Goal: Complete application form: Complete application form

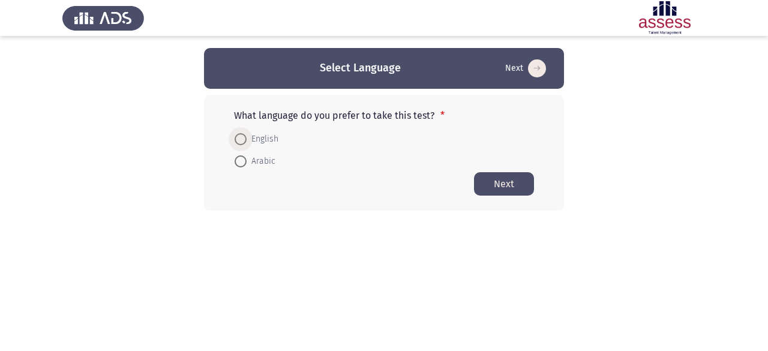
click at [270, 139] on span "English" at bounding box center [262, 139] width 32 height 14
click at [246, 139] on input "English" at bounding box center [240, 139] width 12 height 12
radio input "true"
click at [492, 188] on button "Next" at bounding box center [504, 183] width 60 height 23
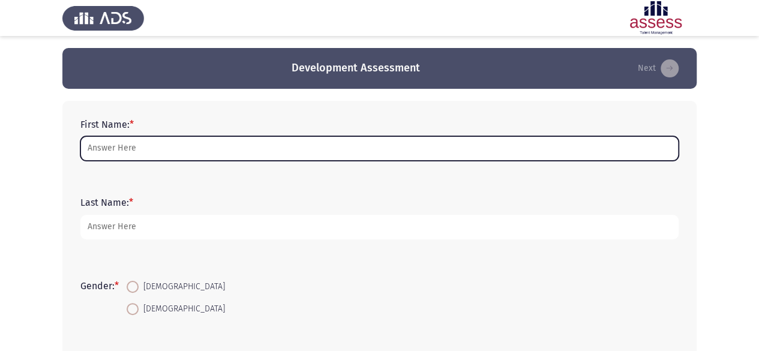
click at [336, 153] on input "First Name: *" at bounding box center [379, 148] width 598 height 25
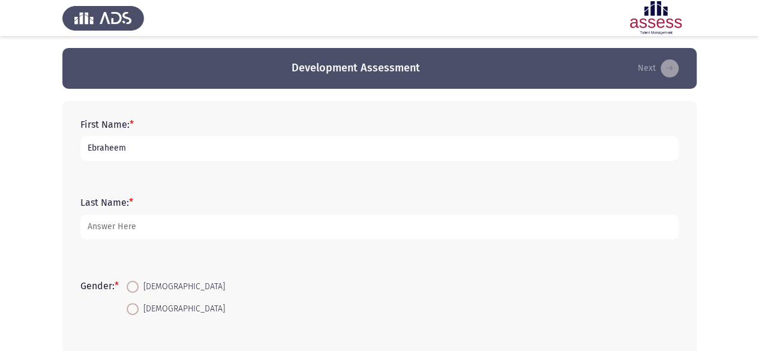
type input "Ebraheem"
type input "Tarek"
click at [136, 310] on span at bounding box center [133, 309] width 12 height 12
click at [136, 310] on input "[DEMOGRAPHIC_DATA]" at bounding box center [133, 309] width 12 height 12
radio input "true"
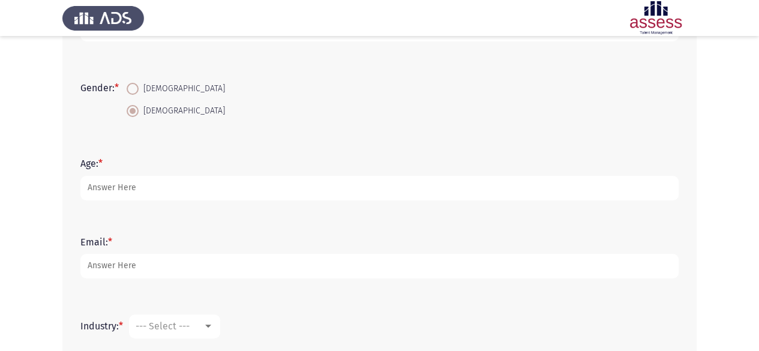
scroll to position [180, 0]
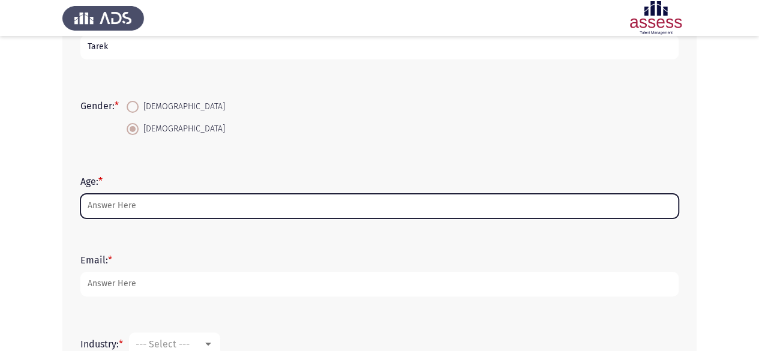
click at [207, 207] on input "Age: *" at bounding box center [379, 206] width 598 height 25
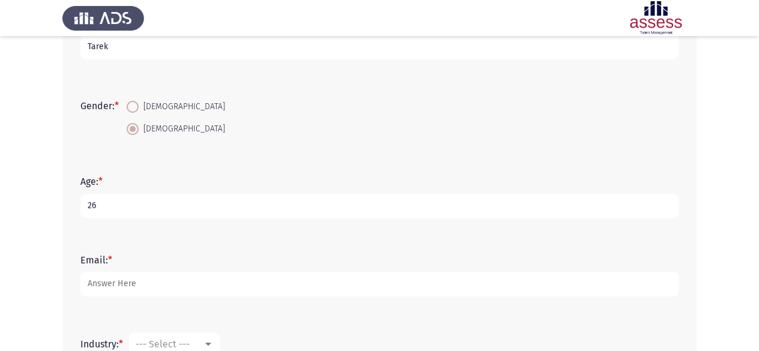
type input "26"
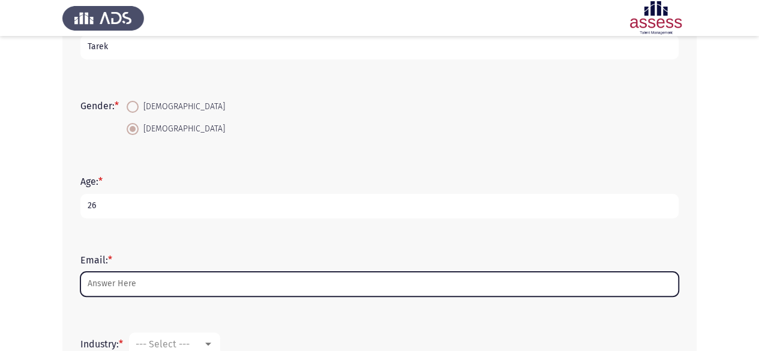
click at [156, 282] on input "Email: *" at bounding box center [379, 284] width 598 height 25
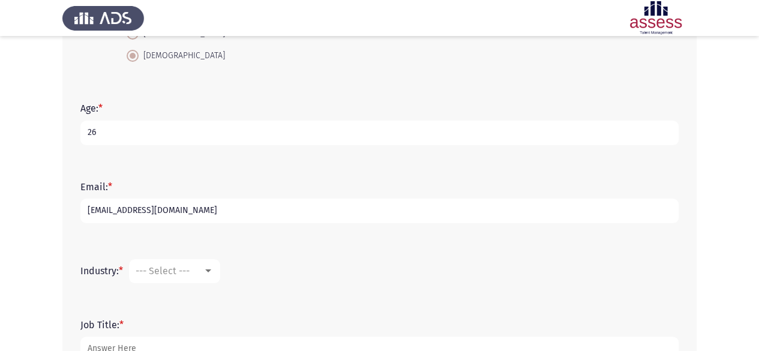
scroll to position [255, 0]
type input "[EMAIL_ADDRESS][DOMAIN_NAME]"
click at [163, 275] on mat-select "--- Select ---" at bounding box center [174, 269] width 91 height 24
click at [206, 265] on div at bounding box center [208, 269] width 11 height 10
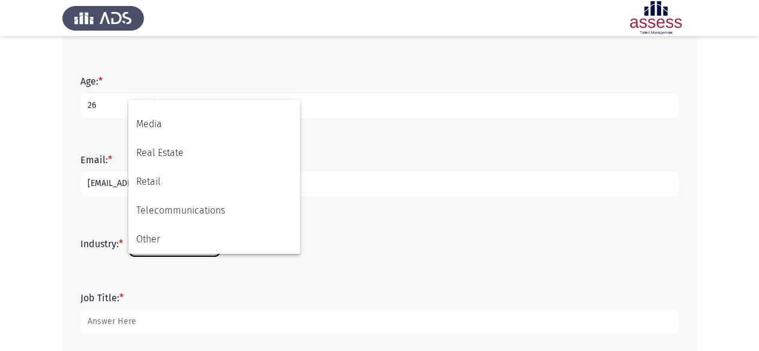
scroll to position [285, 0]
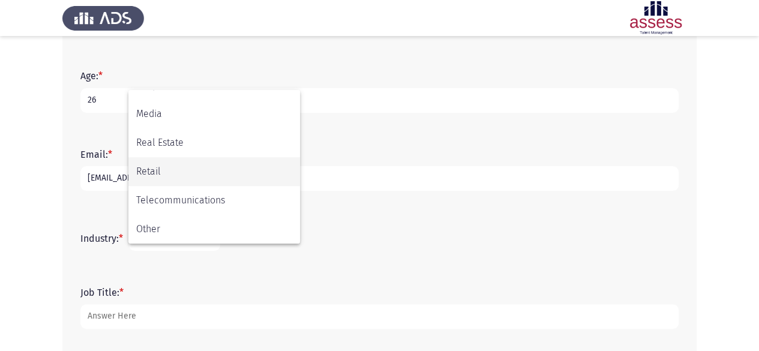
click at [224, 173] on span "Retail" at bounding box center [214, 171] width 156 height 29
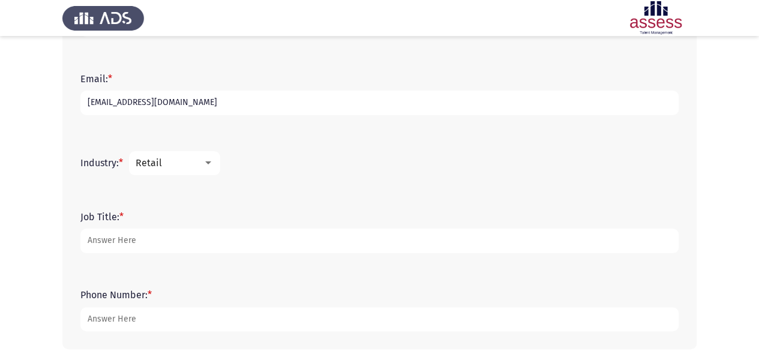
scroll to position [363, 0]
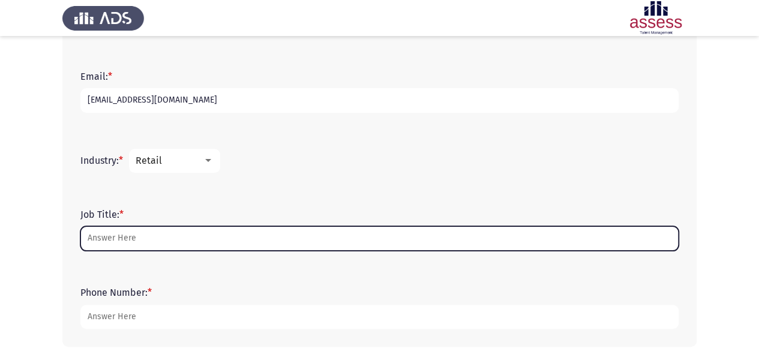
click at [181, 240] on input "Job Title: *" at bounding box center [379, 238] width 598 height 25
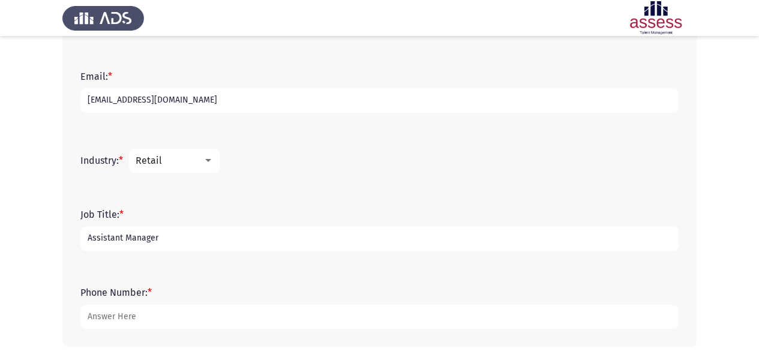
type input "Assistant Manager"
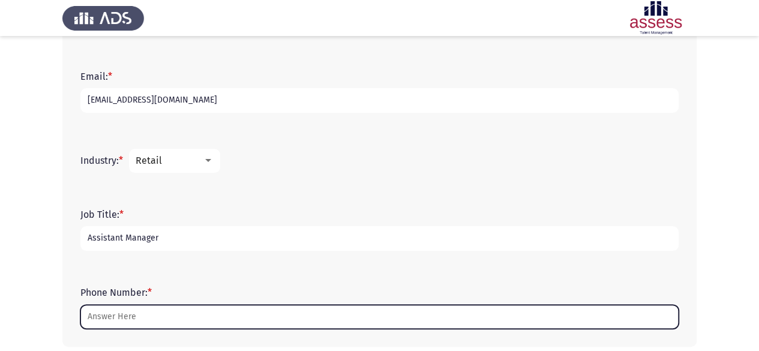
click at [137, 311] on input "Phone Number: *" at bounding box center [379, 317] width 598 height 25
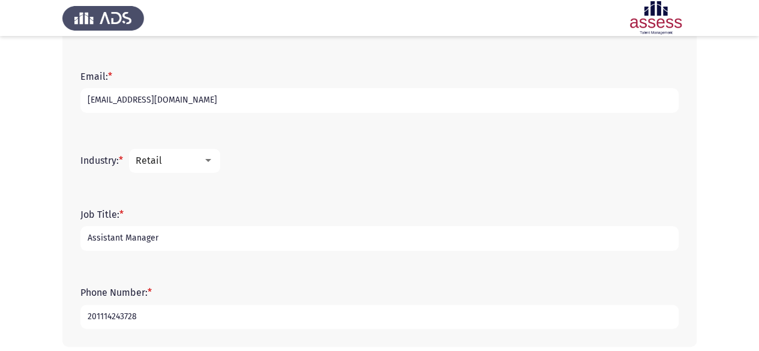
scroll to position [419, 0]
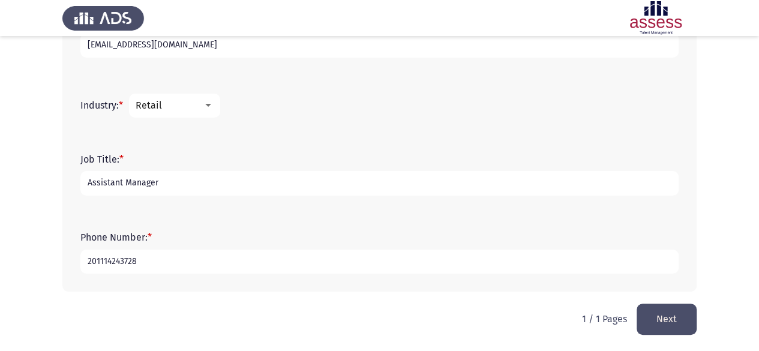
type input "201114243728"
click at [663, 314] on button "Next" at bounding box center [666, 318] width 60 height 31
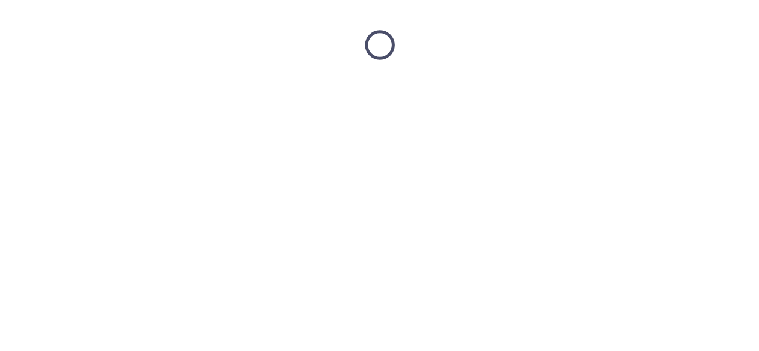
scroll to position [0, 0]
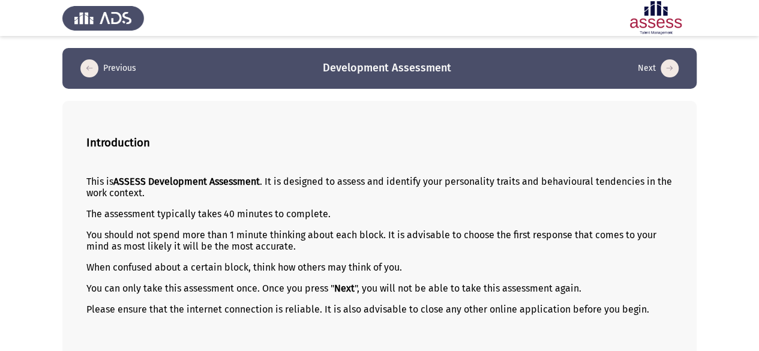
click at [336, 178] on p "This is ASSESS Development Assessment . It is designed to assess and identify y…" at bounding box center [379, 187] width 586 height 23
drag, startPoint x: 336, startPoint y: 178, endPoint x: 331, endPoint y: 182, distance: 6.8
click at [332, 182] on p "This is ASSESS Development Assessment . It is designed to assess and identify y…" at bounding box center [379, 187] width 586 height 23
click at [331, 182] on p "This is ASSESS Development Assessment . It is designed to assess and identify y…" at bounding box center [379, 187] width 586 height 23
click at [330, 182] on p "This is ASSESS Development Assessment . It is designed to assess and identify y…" at bounding box center [379, 187] width 586 height 23
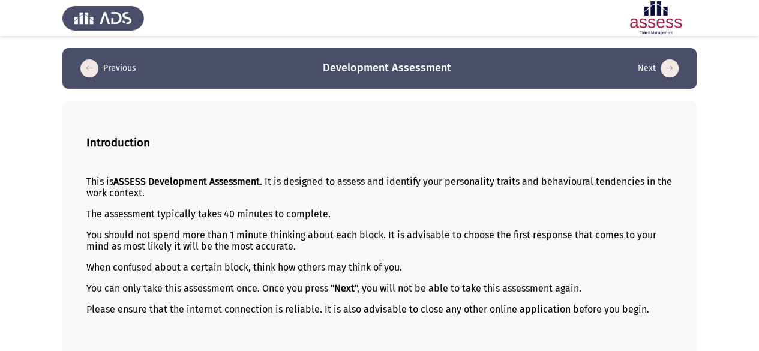
click at [330, 182] on p "This is ASSESS Development Assessment . It is designed to assess and identify y…" at bounding box center [379, 187] width 586 height 23
drag, startPoint x: 330, startPoint y: 182, endPoint x: 536, endPoint y: 202, distance: 206.6
click at [535, 202] on div "This is ASSESS Development Assessment . It is designed to assess and identify y…" at bounding box center [379, 255] width 586 height 179
drag, startPoint x: 538, startPoint y: 202, endPoint x: 510, endPoint y: 240, distance: 47.3
click at [532, 225] on div "This is ASSESS Development Assessment . It is designed to assess and identify y…" at bounding box center [379, 255] width 586 height 179
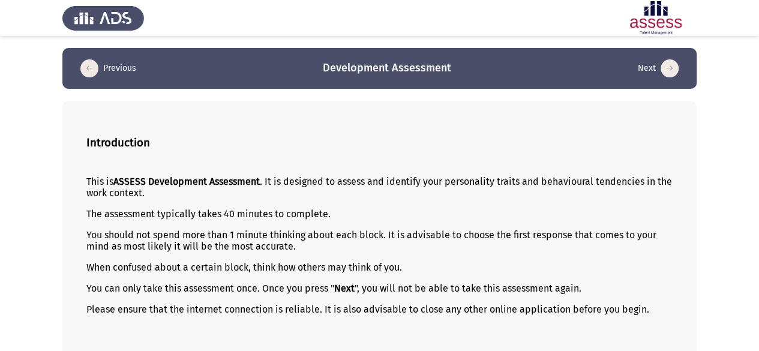
drag, startPoint x: 479, startPoint y: 260, endPoint x: 390, endPoint y: 244, distance: 90.7
click at [438, 256] on div "This is ASSESS Development Assessment . It is designed to assess and identify y…" at bounding box center [379, 255] width 586 height 179
drag, startPoint x: 330, startPoint y: 231, endPoint x: 222, endPoint y: 218, distance: 108.7
click at [230, 222] on div "This is ASSESS Development Assessment . It is designed to assess and identify y…" at bounding box center [379, 255] width 586 height 179
click at [218, 218] on p "The assessment typically takes 40 minutes to complete." at bounding box center [379, 213] width 586 height 11
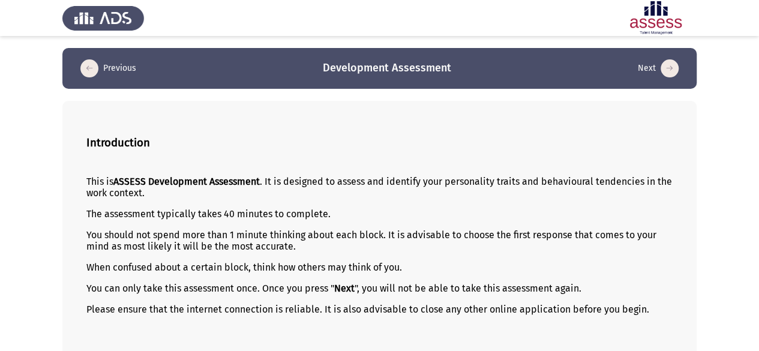
drag, startPoint x: 218, startPoint y: 218, endPoint x: 300, endPoint y: 256, distance: 89.9
click at [299, 256] on div "This is ASSESS Development Assessment . It is designed to assess and identify y…" at bounding box center [379, 255] width 586 height 179
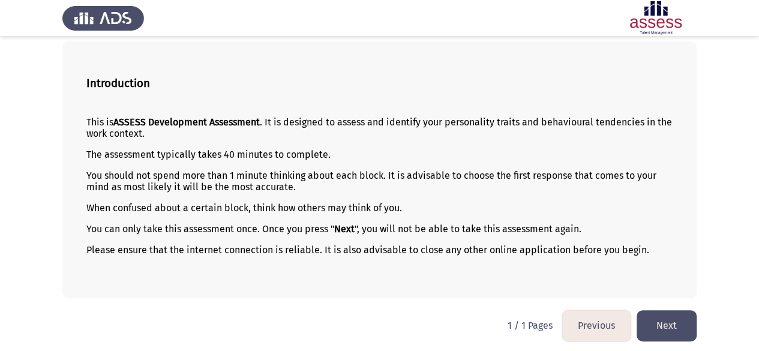
click at [670, 324] on button "Next" at bounding box center [666, 325] width 60 height 31
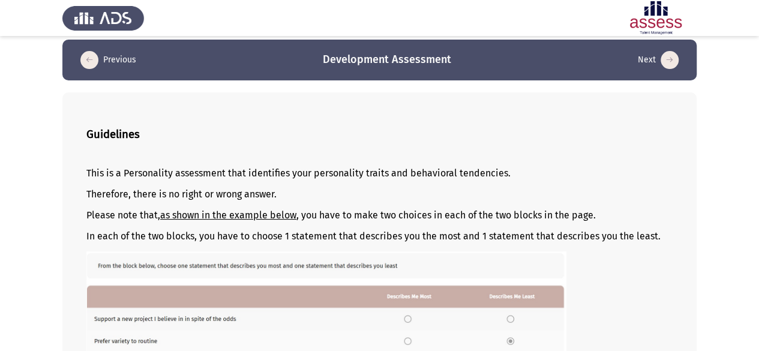
scroll to position [0, 0]
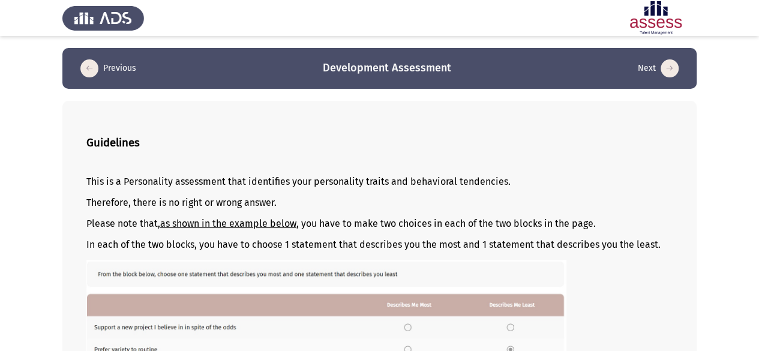
drag, startPoint x: 113, startPoint y: 185, endPoint x: 176, endPoint y: 181, distance: 63.7
click at [174, 181] on p "This is a Personality assessment that identifies your personality traits and be…" at bounding box center [379, 181] width 586 height 11
drag, startPoint x: 166, startPoint y: 225, endPoint x: 180, endPoint y: 224, distance: 14.4
click at [179, 224] on u "as shown in the example below" at bounding box center [228, 223] width 136 height 11
drag, startPoint x: 183, startPoint y: 224, endPoint x: 272, endPoint y: 224, distance: 89.4
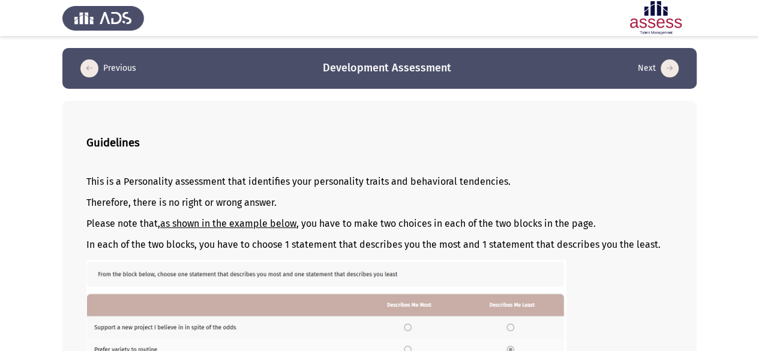
click at [270, 224] on u "as shown in the example below" at bounding box center [228, 223] width 136 height 11
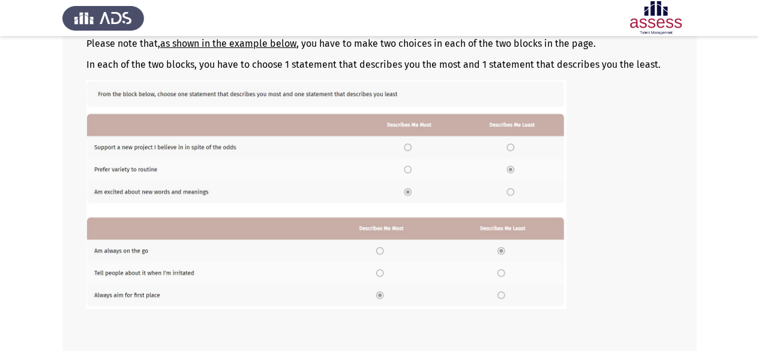
scroll to position [236, 0]
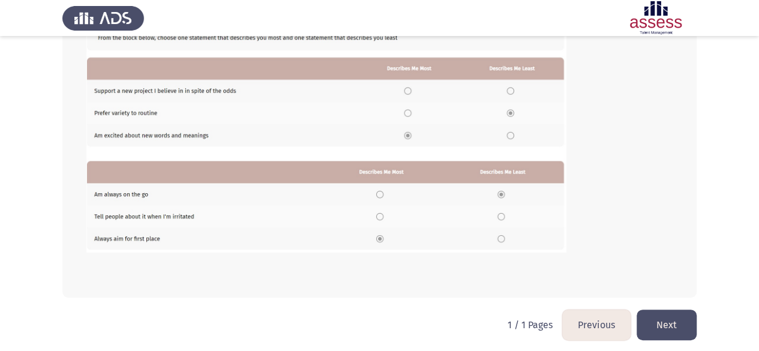
click at [682, 326] on button "Next" at bounding box center [666, 324] width 60 height 31
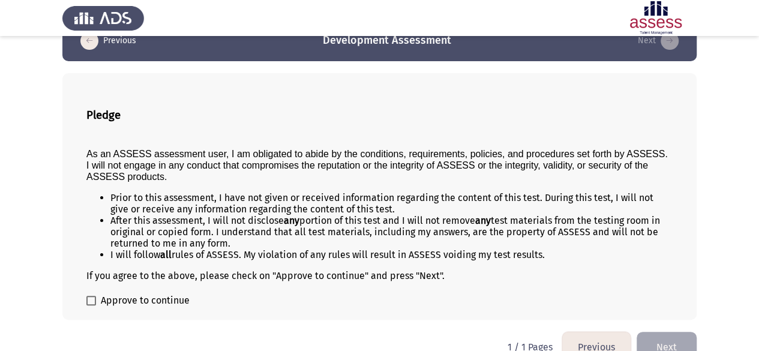
scroll to position [49, 0]
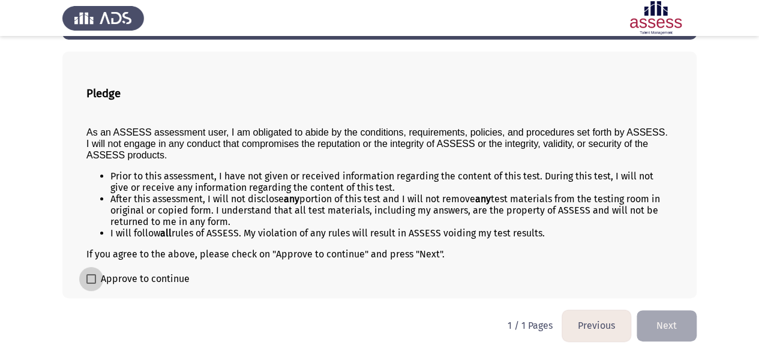
click at [150, 280] on span "Approve to continue" at bounding box center [145, 279] width 89 height 14
click at [91, 284] on input "Approve to continue" at bounding box center [91, 284] width 1 height 1
checkbox input "true"
click at [687, 328] on button "Next" at bounding box center [666, 325] width 60 height 31
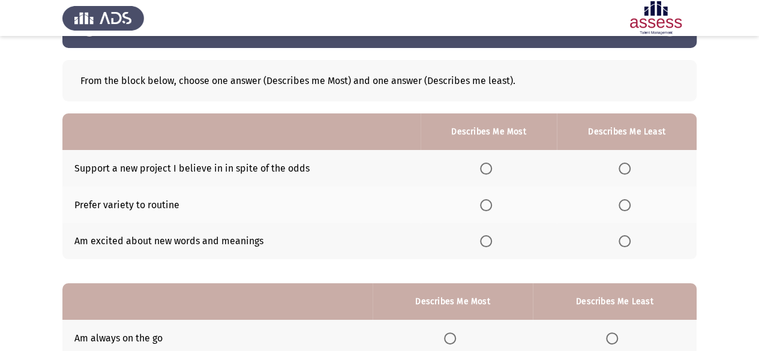
scroll to position [60, 0]
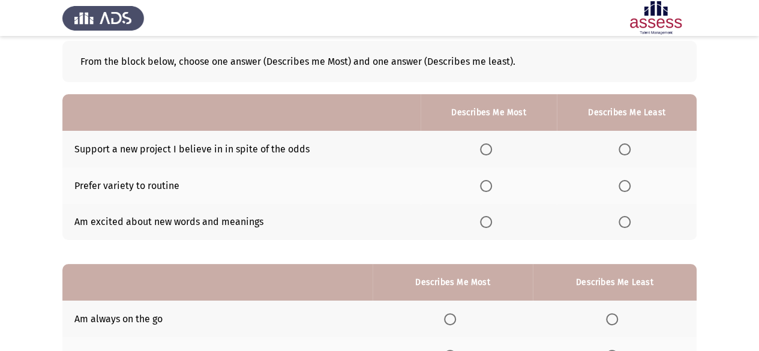
click at [492, 149] on span "Select an option" at bounding box center [486, 149] width 12 height 12
click at [492, 149] on input "Select an option" at bounding box center [486, 149] width 12 height 12
click at [492, 220] on span "Select an option" at bounding box center [486, 222] width 12 height 12
click at [492, 220] on input "Select an option" at bounding box center [486, 222] width 12 height 12
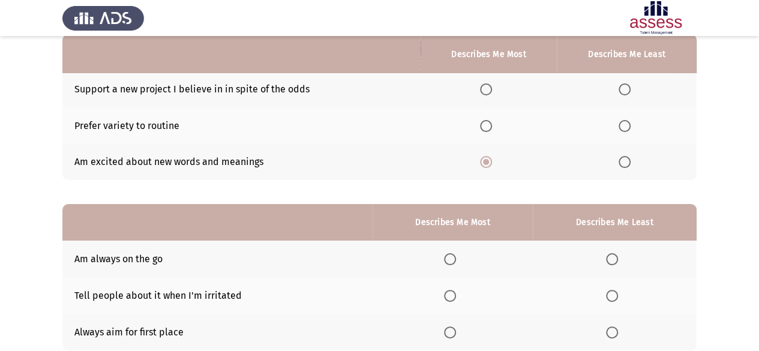
click at [489, 87] on span "Select an option" at bounding box center [486, 89] width 12 height 12
click at [489, 87] on input "Select an option" at bounding box center [486, 89] width 12 height 12
click at [630, 124] on span "Select an option" at bounding box center [624, 126] width 12 height 12
click at [630, 124] on input "Select an option" at bounding box center [624, 126] width 12 height 12
click at [625, 164] on span "Select an option" at bounding box center [624, 162] width 12 height 12
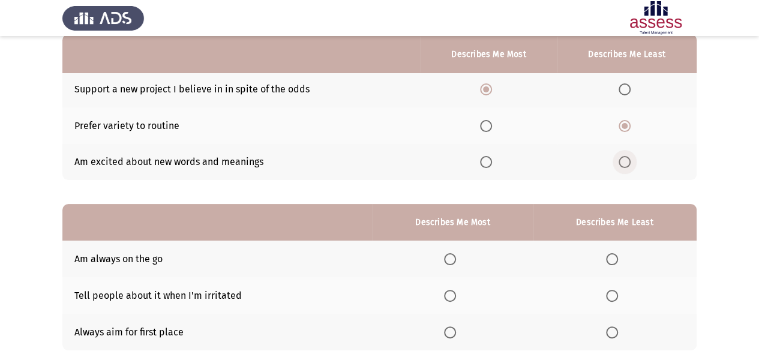
click at [625, 164] on input "Select an option" at bounding box center [624, 162] width 12 height 12
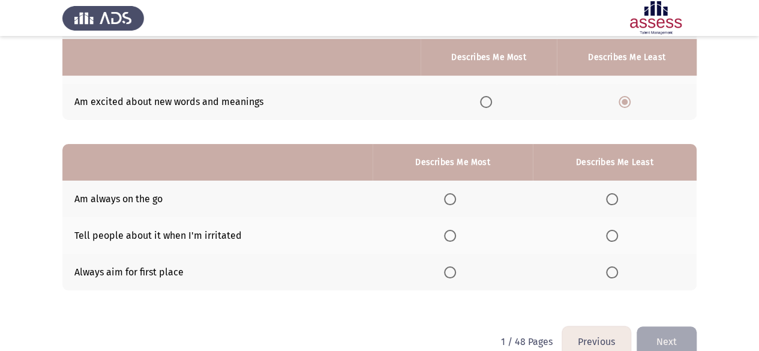
scroll to position [201, 0]
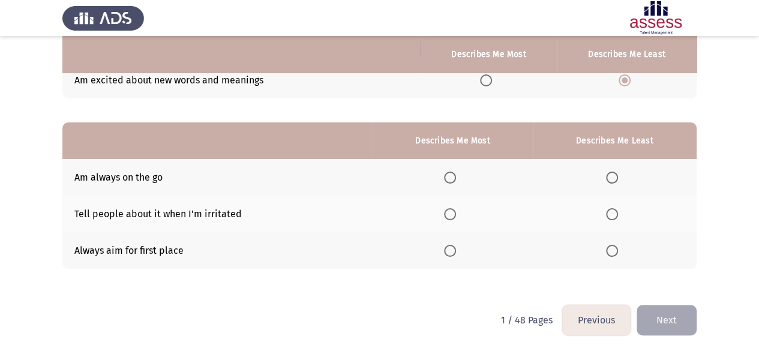
click at [453, 178] on span "Select an option" at bounding box center [450, 178] width 12 height 12
click at [453, 178] on input "Select an option" at bounding box center [450, 178] width 12 height 12
click at [616, 210] on span "Select an option" at bounding box center [612, 214] width 12 height 12
click at [616, 210] on input "Select an option" at bounding box center [612, 214] width 12 height 12
click at [614, 209] on span "Select an option" at bounding box center [612, 214] width 12 height 12
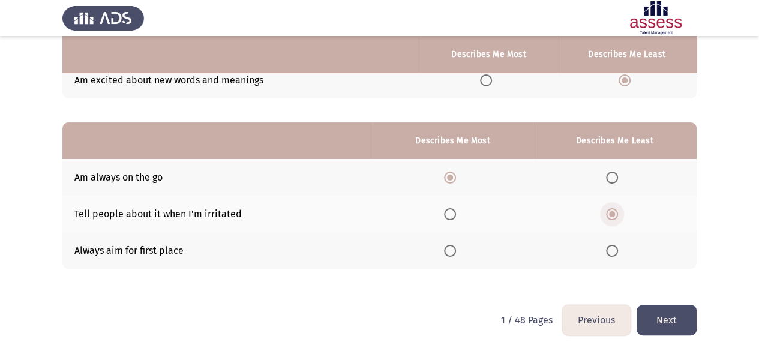
click at [614, 209] on input "Select an option" at bounding box center [612, 214] width 12 height 12
click at [675, 315] on button "Next" at bounding box center [666, 320] width 60 height 31
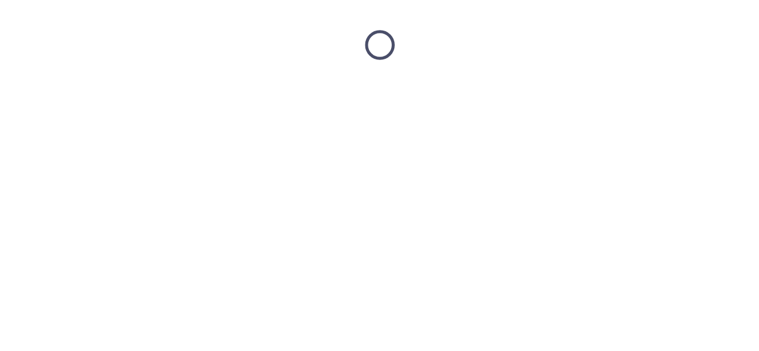
scroll to position [0, 0]
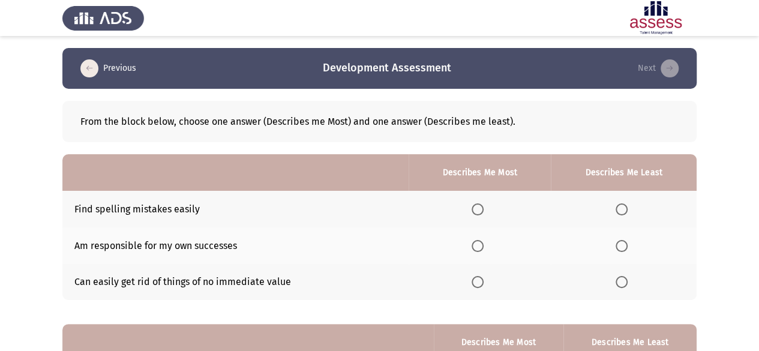
click at [473, 249] on span "Select an option" at bounding box center [477, 246] width 12 height 12
click at [473, 249] on input "Select an option" at bounding box center [477, 246] width 12 height 12
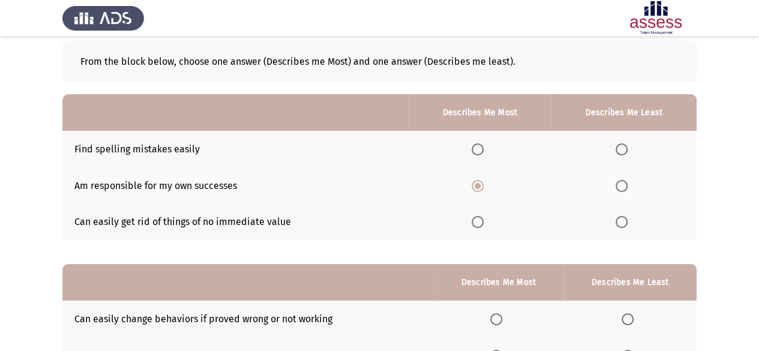
click at [623, 146] on span "Select an option" at bounding box center [621, 149] width 12 height 12
click at [623, 146] on input "Select an option" at bounding box center [621, 149] width 12 height 12
click at [618, 221] on span "Select an option" at bounding box center [621, 222] width 12 height 12
click at [618, 221] on input "Select an option" at bounding box center [621, 222] width 12 height 12
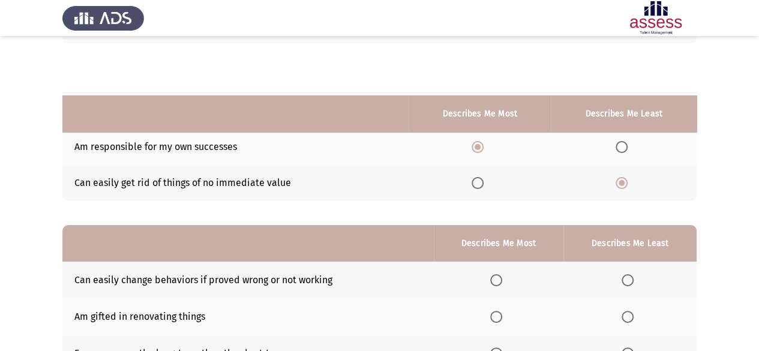
scroll to position [180, 0]
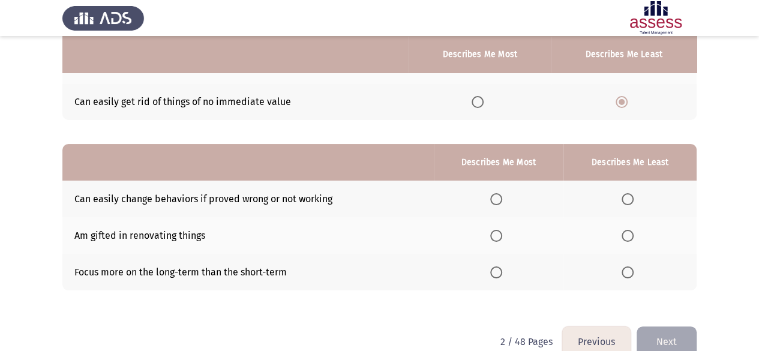
click at [502, 271] on span "Select an option" at bounding box center [496, 272] width 12 height 12
click at [502, 271] on input "Select an option" at bounding box center [496, 272] width 12 height 12
click at [496, 231] on span "Select an option" at bounding box center [496, 236] width 12 height 12
click at [496, 231] on input "Select an option" at bounding box center [496, 236] width 12 height 12
click at [634, 199] on label "Select an option" at bounding box center [629, 199] width 17 height 12
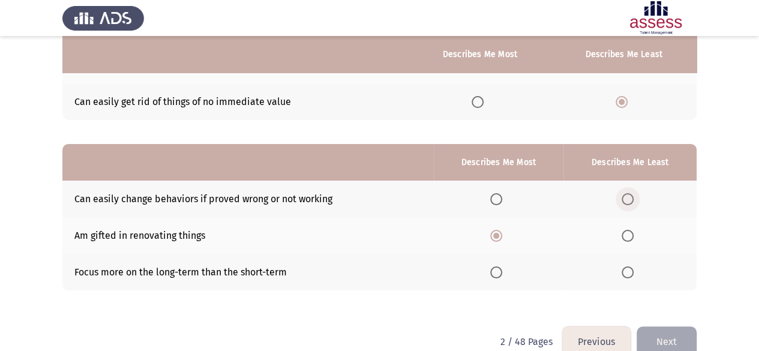
click at [633, 199] on input "Select an option" at bounding box center [627, 199] width 12 height 12
click at [680, 336] on button "Next" at bounding box center [666, 341] width 60 height 31
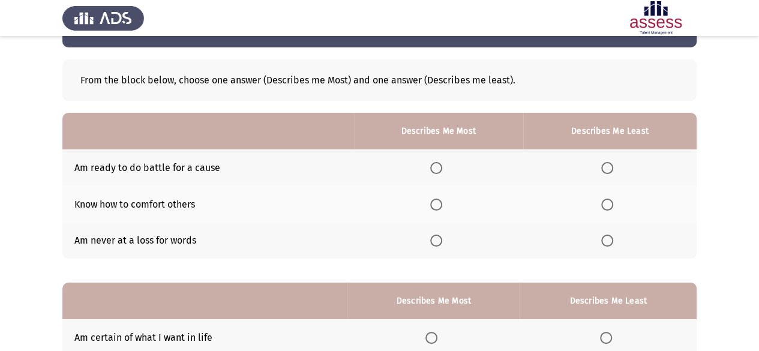
scroll to position [60, 0]
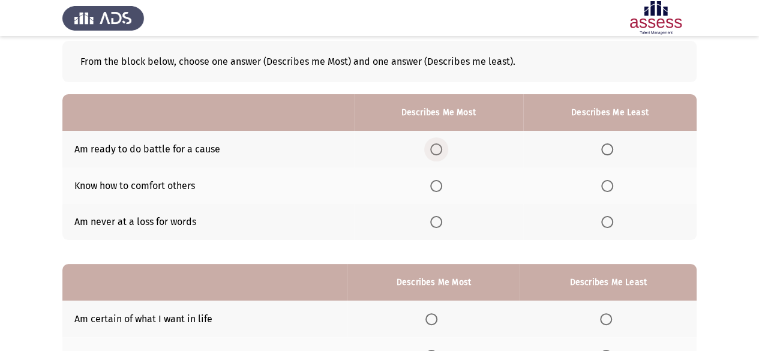
click at [441, 152] on span "Select an option" at bounding box center [436, 149] width 12 height 12
click at [441, 152] on input "Select an option" at bounding box center [436, 149] width 12 height 12
click at [428, 190] on th at bounding box center [438, 185] width 169 height 37
click at [438, 185] on span "Select an option" at bounding box center [436, 186] width 12 height 12
click at [438, 185] on input "Select an option" at bounding box center [436, 186] width 12 height 12
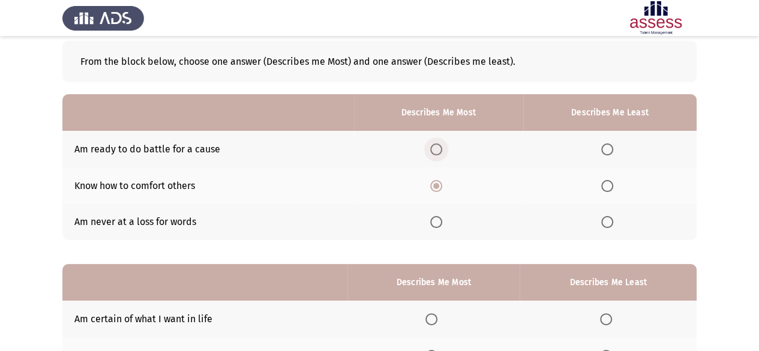
click at [435, 151] on span "Select an option" at bounding box center [436, 149] width 12 height 12
click at [435, 151] on input "Select an option" at bounding box center [436, 149] width 12 height 12
click at [609, 185] on span "Select an option" at bounding box center [607, 186] width 12 height 12
click at [609, 185] on input "Select an option" at bounding box center [607, 186] width 12 height 12
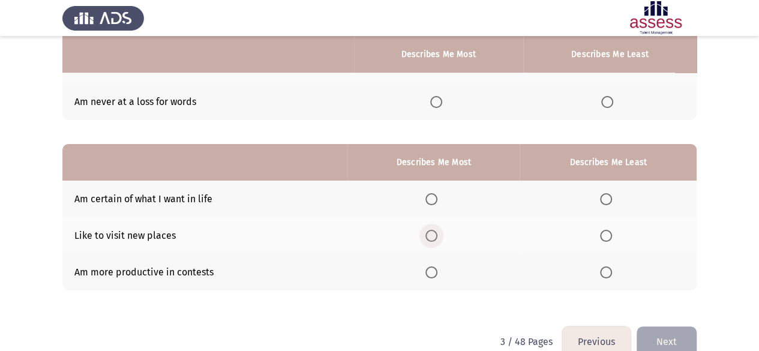
click at [431, 235] on span "Select an option" at bounding box center [431, 236] width 12 height 12
click at [431, 235] on input "Select an option" at bounding box center [431, 236] width 12 height 12
click at [604, 273] on span "Select an option" at bounding box center [606, 272] width 12 height 12
click at [604, 273] on input "Select an option" at bounding box center [606, 272] width 12 height 12
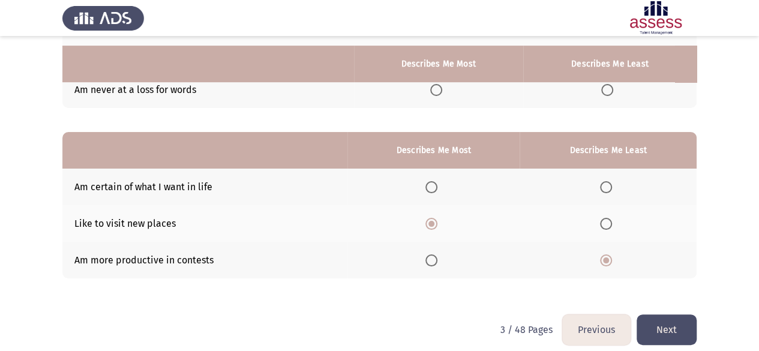
scroll to position [201, 0]
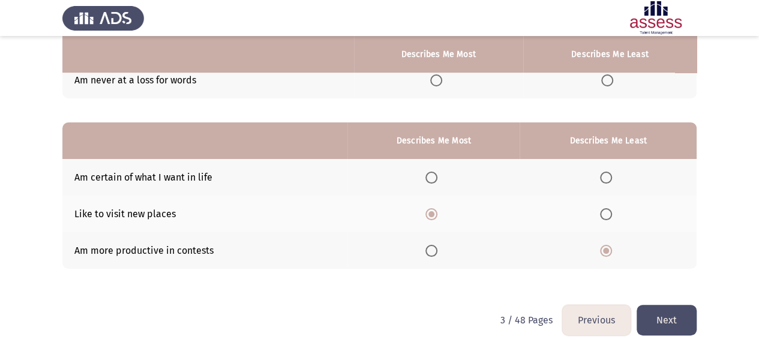
click at [605, 177] on span "Select an option" at bounding box center [606, 178] width 12 height 12
click at [605, 177] on input "Select an option" at bounding box center [606, 178] width 12 height 12
click at [675, 312] on button "Next" at bounding box center [666, 320] width 60 height 31
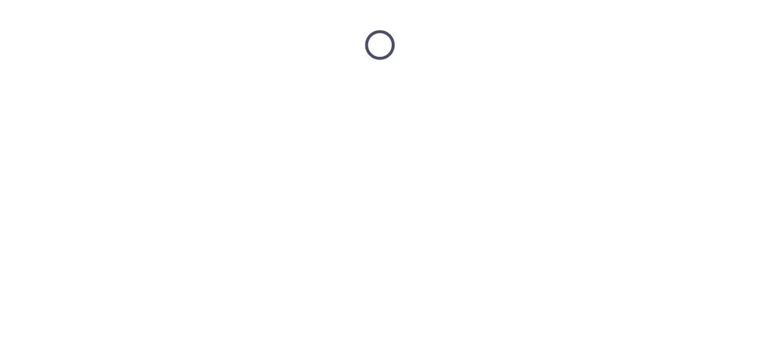
scroll to position [0, 0]
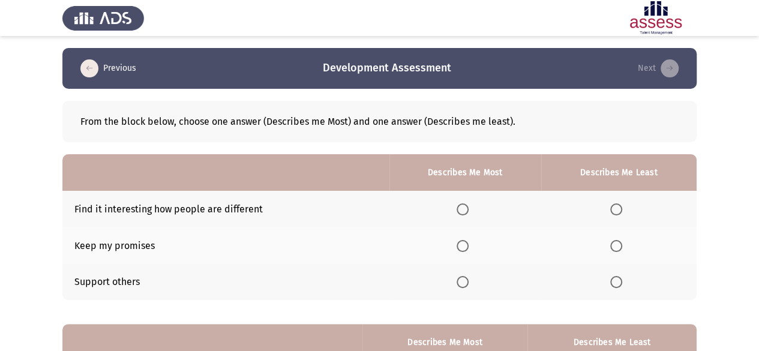
click at [464, 206] on span "Select an option" at bounding box center [462, 209] width 12 height 12
click at [464, 206] on input "Select an option" at bounding box center [462, 209] width 12 height 12
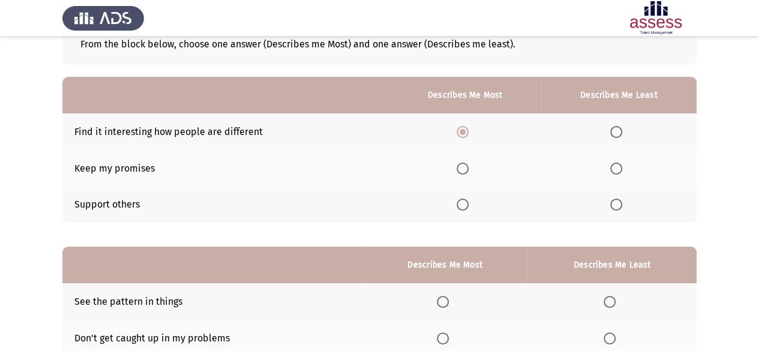
scroll to position [60, 0]
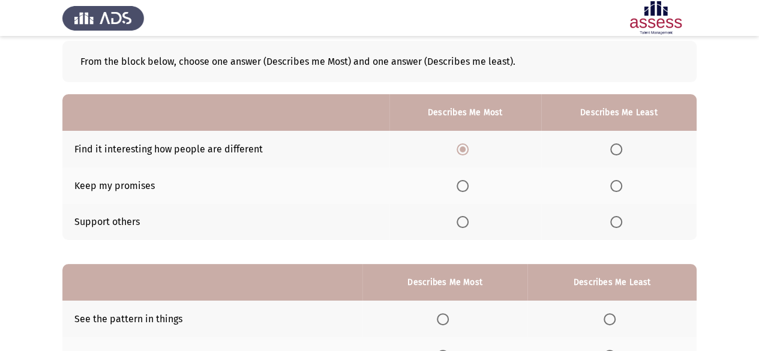
click at [461, 188] on span "Select an option" at bounding box center [462, 186] width 12 height 12
click at [461, 188] on input "Select an option" at bounding box center [462, 186] width 12 height 12
click at [468, 185] on span "Select an option" at bounding box center [462, 186] width 12 height 12
click at [468, 185] on input "Select an option" at bounding box center [462, 186] width 12 height 12
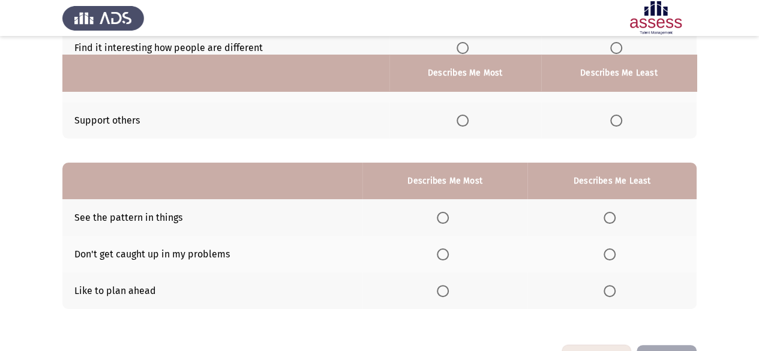
scroll to position [180, 0]
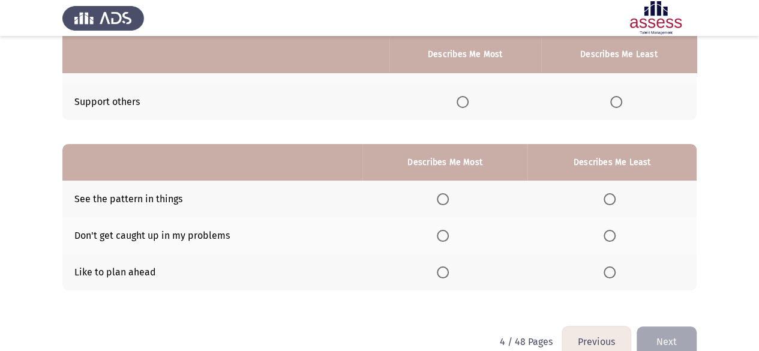
click at [445, 269] on span "Select an option" at bounding box center [443, 272] width 12 height 12
click at [445, 269] on input "Select an option" at bounding box center [443, 272] width 12 height 12
click at [446, 200] on span "Select an option" at bounding box center [443, 199] width 12 height 12
click at [446, 200] on input "Select an option" at bounding box center [443, 199] width 12 height 12
click at [606, 232] on span "Select an option" at bounding box center [609, 236] width 12 height 12
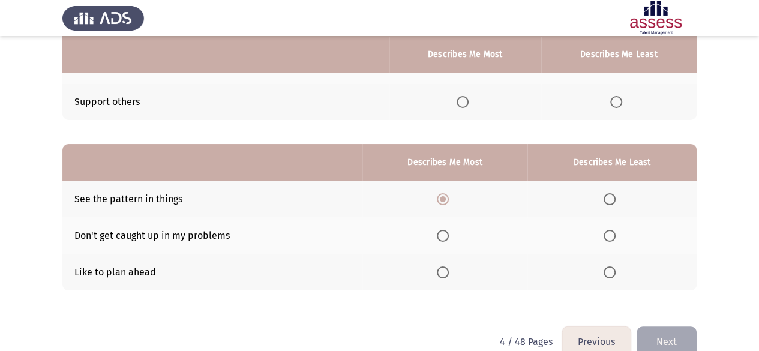
click at [606, 232] on input "Select an option" at bounding box center [609, 236] width 12 height 12
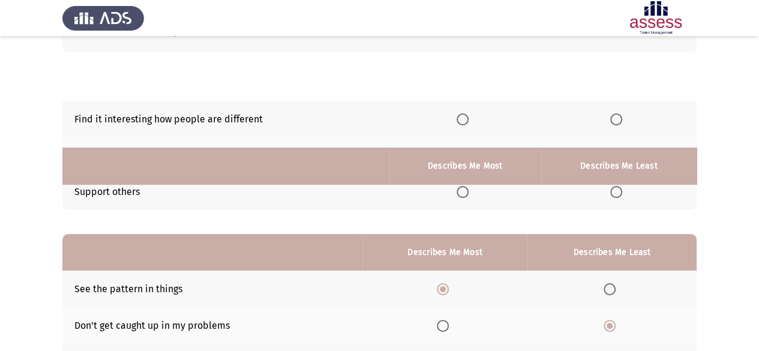
scroll to position [82, 0]
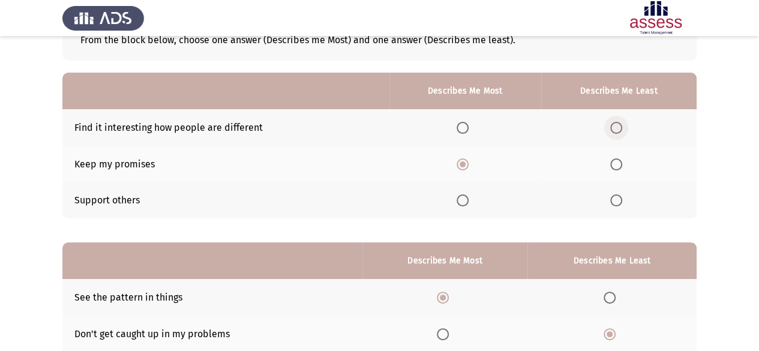
click at [615, 129] on span "Select an option" at bounding box center [616, 128] width 12 height 12
click at [615, 129] on input "Select an option" at bounding box center [616, 128] width 12 height 12
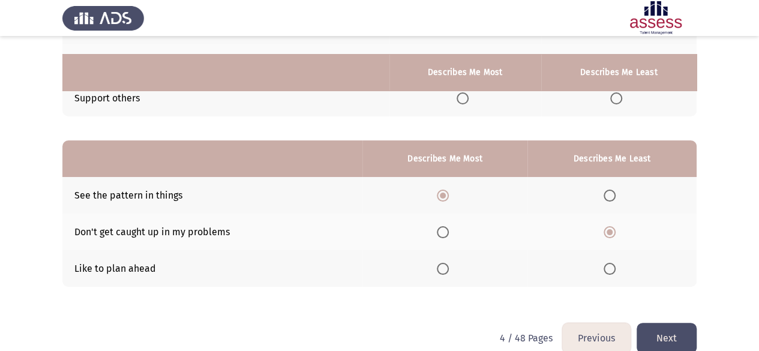
scroll to position [201, 0]
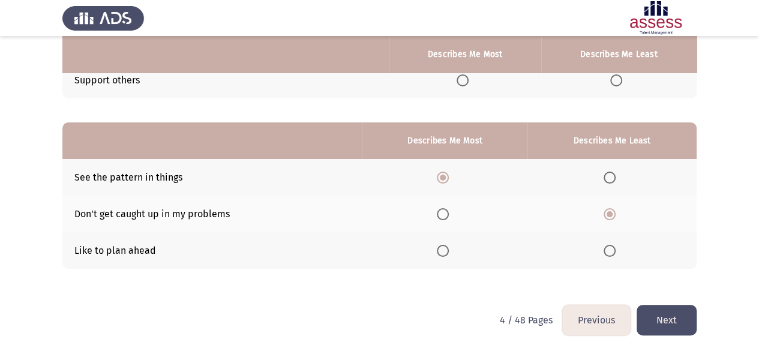
click at [667, 326] on button "Next" at bounding box center [666, 320] width 60 height 31
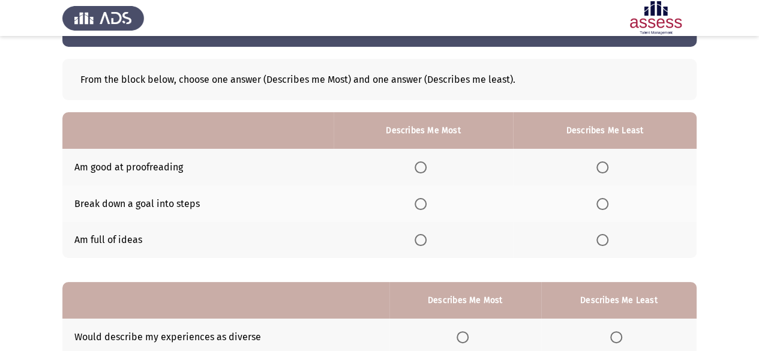
scroll to position [60, 0]
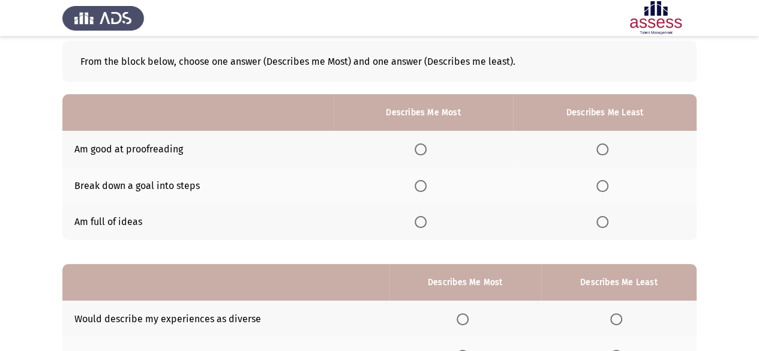
click at [426, 187] on span "Select an option" at bounding box center [420, 186] width 12 height 12
click at [426, 187] on input "Select an option" at bounding box center [420, 186] width 12 height 12
click at [426, 224] on span "Select an option" at bounding box center [420, 222] width 12 height 12
click at [426, 224] on input "Select an option" at bounding box center [420, 222] width 12 height 12
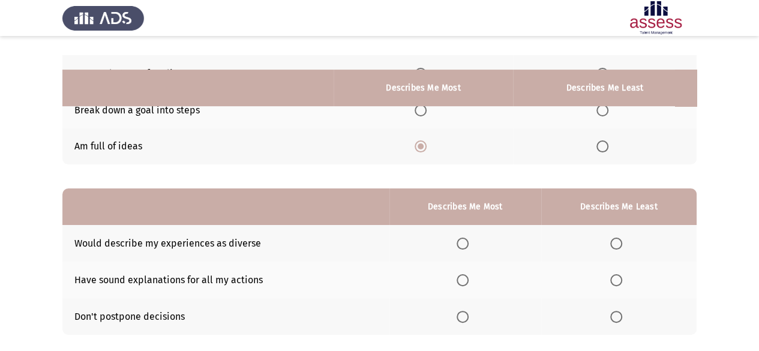
scroll to position [180, 0]
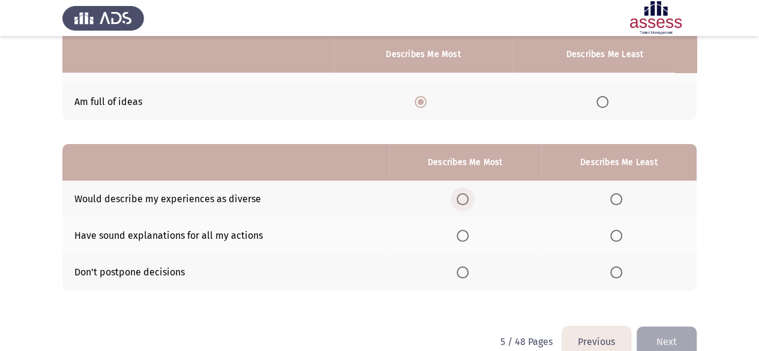
click at [465, 197] on span "Select an option" at bounding box center [462, 199] width 12 height 12
click at [465, 197] on input "Select an option" at bounding box center [462, 199] width 12 height 12
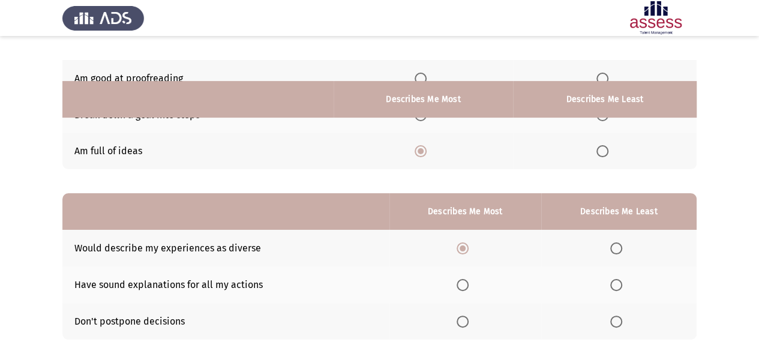
scroll to position [0, 0]
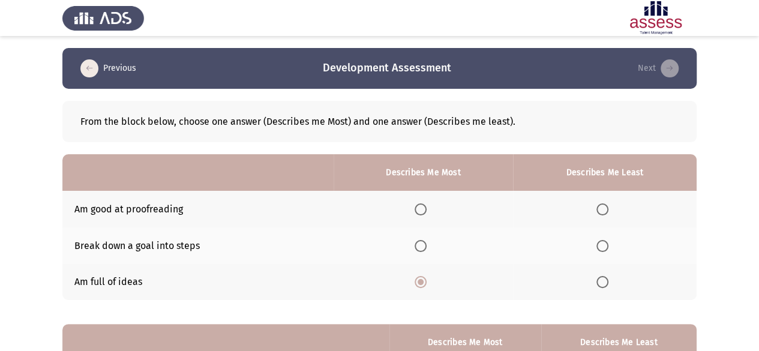
click at [604, 201] on th at bounding box center [605, 209] width 184 height 37
click at [603, 210] on span "Select an option" at bounding box center [602, 209] width 12 height 12
click at [603, 210] on input "Select an option" at bounding box center [602, 209] width 12 height 12
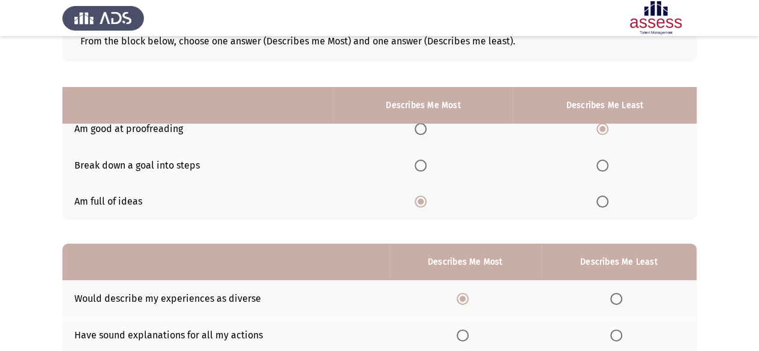
scroll to position [201, 0]
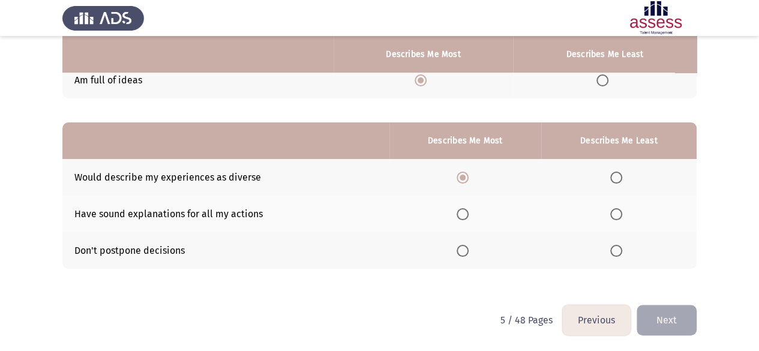
click at [613, 212] on span "Select an option" at bounding box center [616, 214] width 12 height 12
click at [613, 212] on input "Select an option" at bounding box center [616, 214] width 12 height 12
click at [660, 316] on button "Next" at bounding box center [666, 320] width 60 height 31
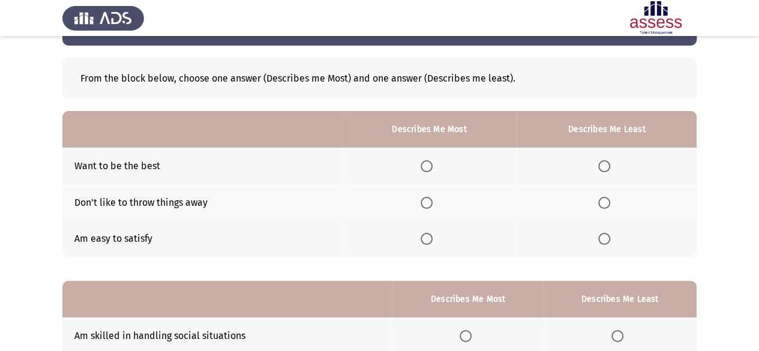
scroll to position [60, 0]
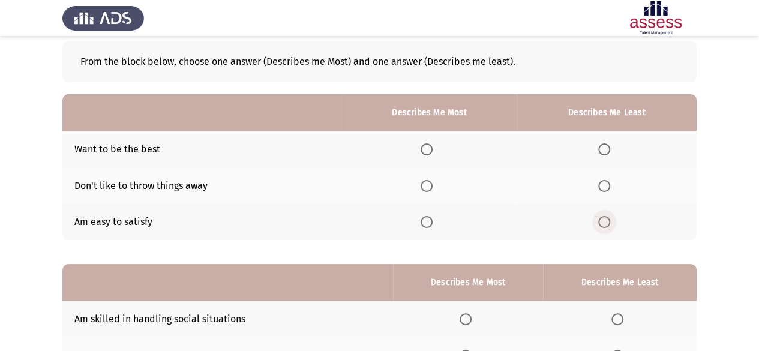
click at [609, 226] on span "Select an option" at bounding box center [604, 222] width 12 height 12
click at [609, 226] on input "Select an option" at bounding box center [604, 222] width 12 height 12
click at [428, 146] on span "Select an option" at bounding box center [426, 149] width 12 height 12
click at [428, 146] on input "Select an option" at bounding box center [426, 149] width 12 height 12
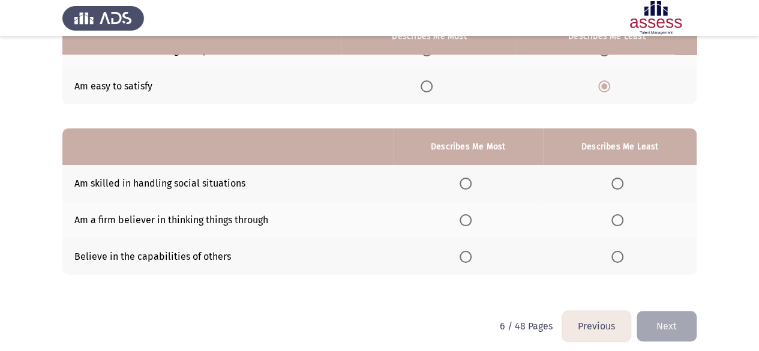
scroll to position [201, 0]
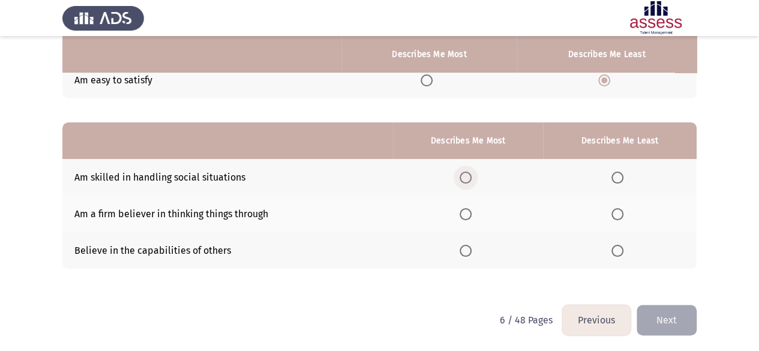
click at [463, 176] on span "Select an option" at bounding box center [465, 178] width 12 height 12
click at [463, 176] on input "Select an option" at bounding box center [465, 178] width 12 height 12
click at [618, 213] on span "Select an option" at bounding box center [617, 214] width 12 height 12
click at [618, 213] on input "Select an option" at bounding box center [617, 214] width 12 height 12
click at [669, 323] on button "Next" at bounding box center [666, 320] width 60 height 31
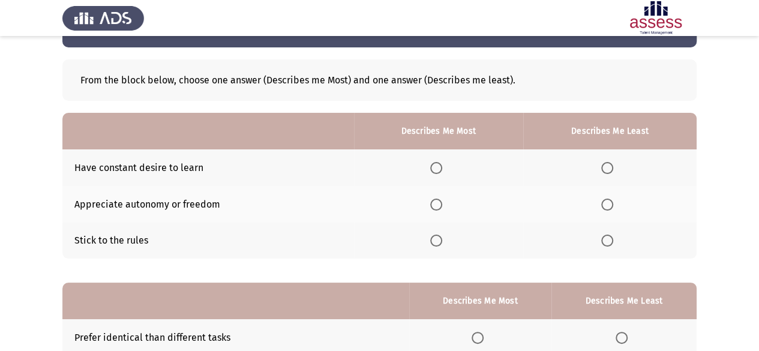
scroll to position [60, 0]
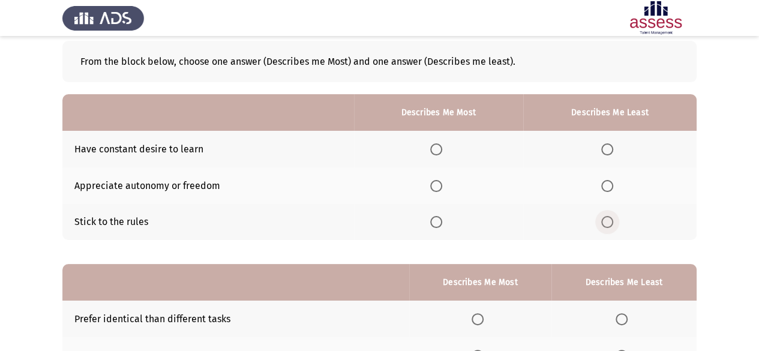
click at [605, 221] on span "Select an option" at bounding box center [607, 222] width 12 height 12
click at [605, 221] on input "Select an option" at bounding box center [607, 222] width 12 height 12
click at [446, 187] on label "Select an option" at bounding box center [438, 186] width 17 height 12
click at [442, 187] on input "Select an option" at bounding box center [436, 186] width 12 height 12
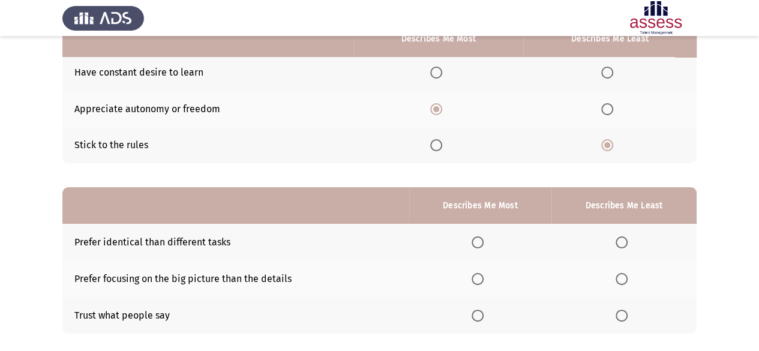
scroll to position [180, 0]
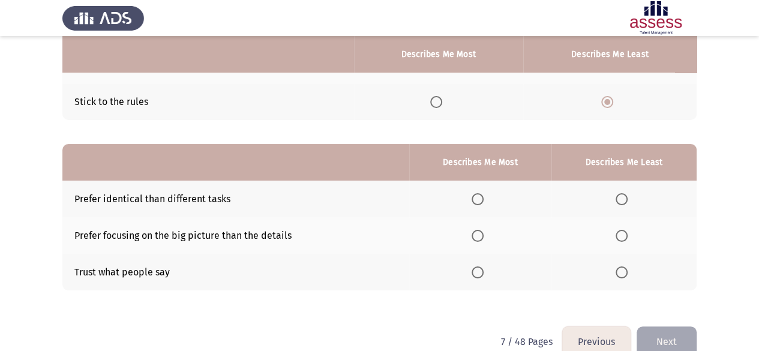
click at [628, 197] on label "Select an option" at bounding box center [623, 199] width 17 height 12
click at [627, 197] on input "Select an option" at bounding box center [621, 199] width 12 height 12
click at [478, 236] on span "Select an option" at bounding box center [477, 236] width 12 height 12
click at [478, 236] on input "Select an option" at bounding box center [477, 236] width 12 height 12
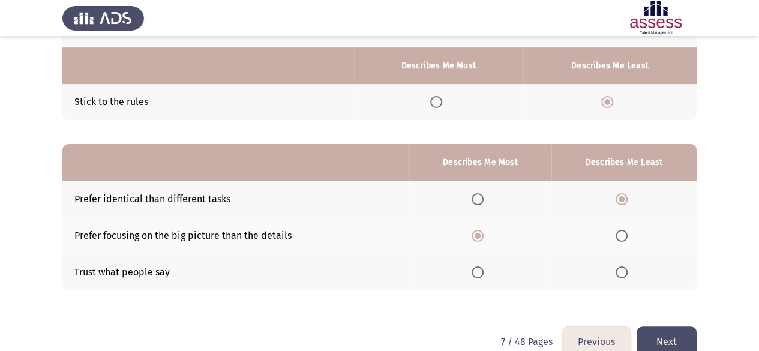
scroll to position [201, 0]
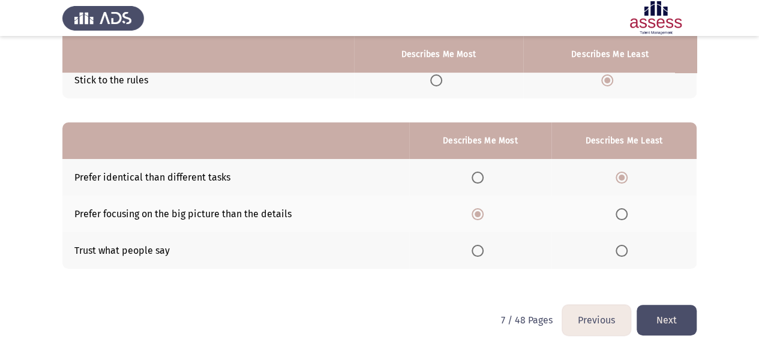
click at [654, 317] on button "Next" at bounding box center [666, 320] width 60 height 31
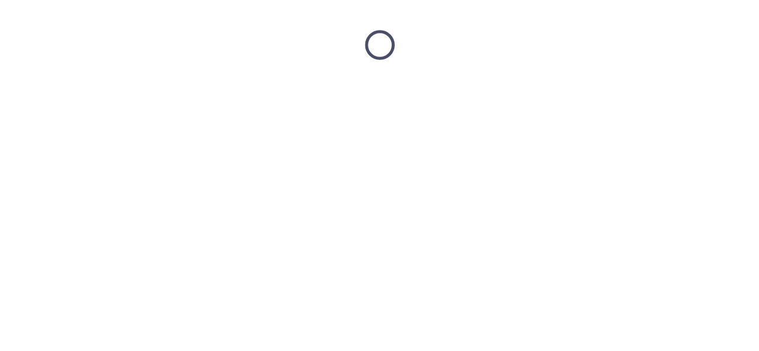
scroll to position [0, 0]
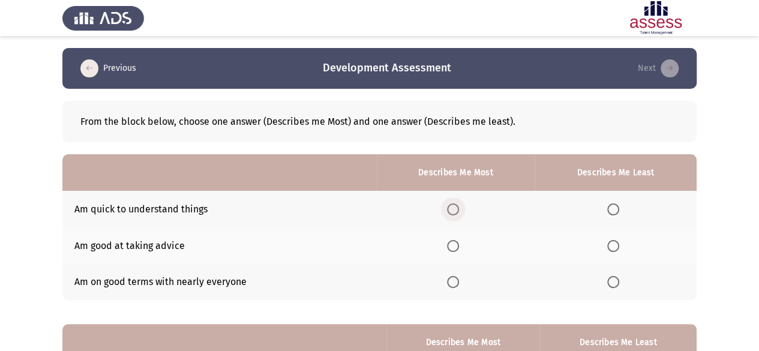
click at [456, 206] on span "Select an option" at bounding box center [453, 209] width 12 height 12
click at [456, 206] on input "Select an option" at bounding box center [453, 209] width 12 height 12
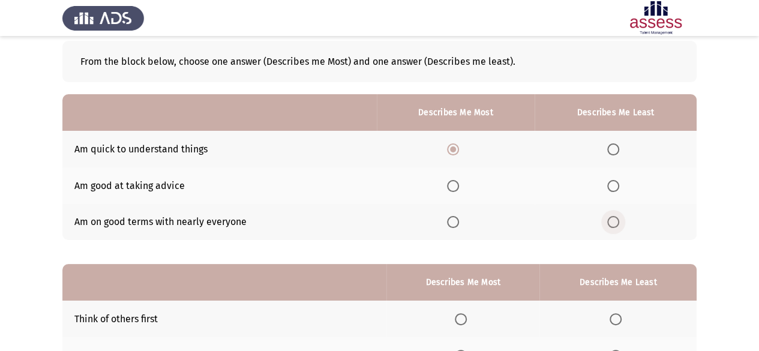
click at [613, 223] on span "Select an option" at bounding box center [613, 222] width 12 height 12
click at [613, 223] on input "Select an option" at bounding box center [613, 222] width 12 height 12
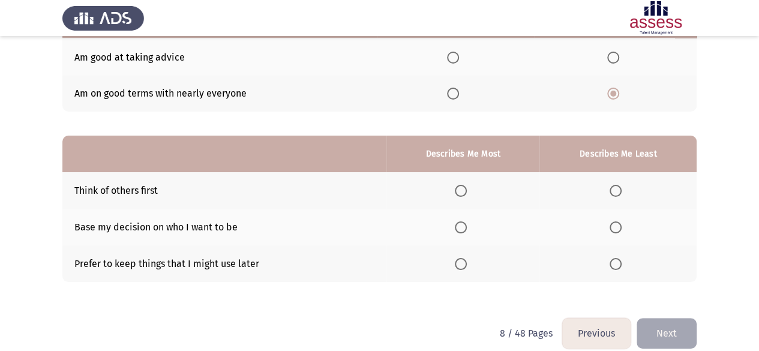
scroll to position [201, 0]
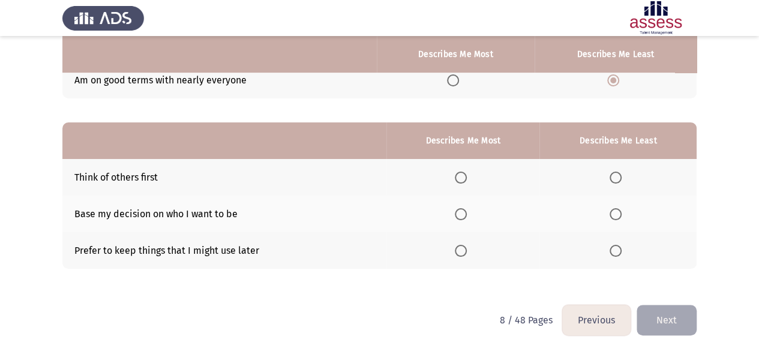
click at [465, 178] on span "Select an option" at bounding box center [461, 178] width 12 height 12
click at [465, 178] on input "Select an option" at bounding box center [461, 178] width 12 height 12
click at [619, 212] on span "Select an option" at bounding box center [615, 214] width 12 height 12
click at [619, 212] on input "Select an option" at bounding box center [615, 214] width 12 height 12
click at [457, 248] on span "Select an option" at bounding box center [461, 251] width 12 height 12
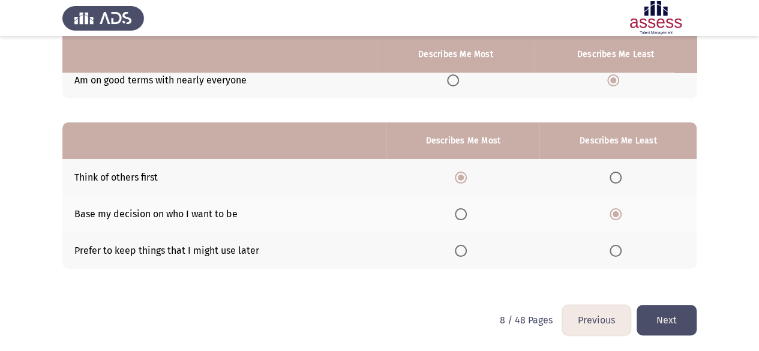
click at [457, 248] on input "Select an option" at bounding box center [461, 251] width 12 height 12
click at [661, 308] on button "Next" at bounding box center [666, 320] width 60 height 31
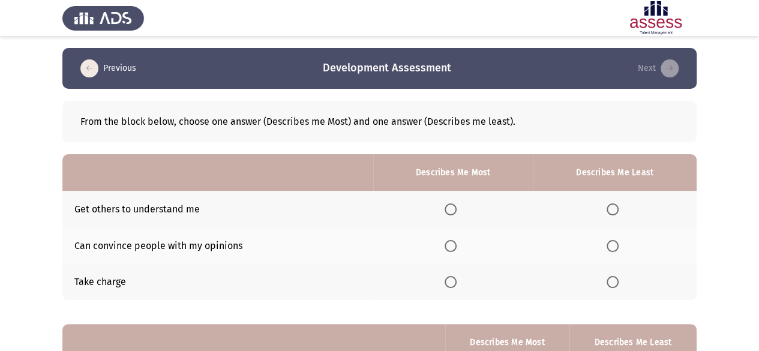
click at [452, 247] on span "Select an option" at bounding box center [450, 246] width 12 height 12
click at [452, 247] on input "Select an option" at bounding box center [450, 246] width 12 height 12
click at [449, 280] on span "Select an option" at bounding box center [450, 282] width 12 height 12
click at [449, 280] on input "Select an option" at bounding box center [450, 282] width 12 height 12
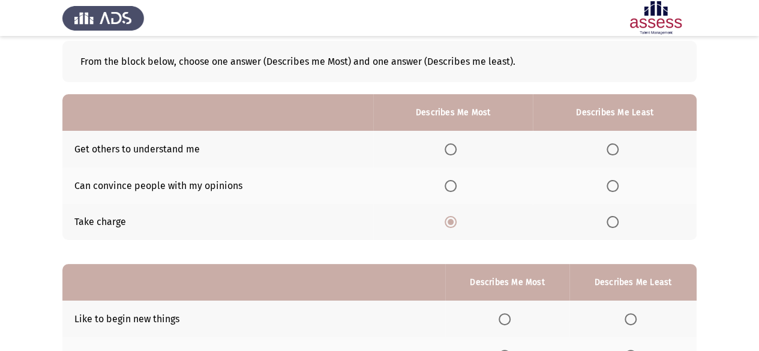
click at [614, 150] on span "Select an option" at bounding box center [612, 149] width 12 height 12
click at [614, 150] on input "Select an option" at bounding box center [612, 149] width 12 height 12
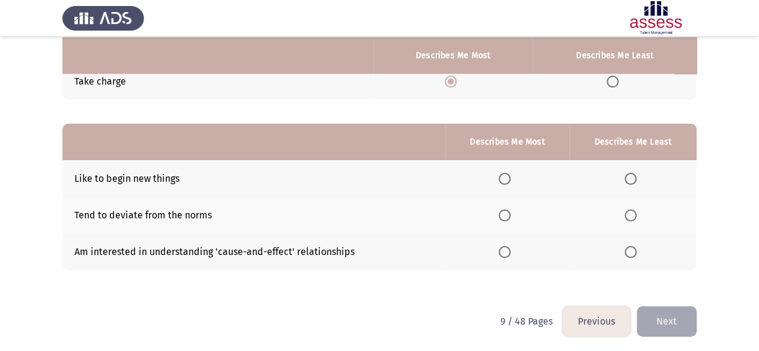
scroll to position [201, 0]
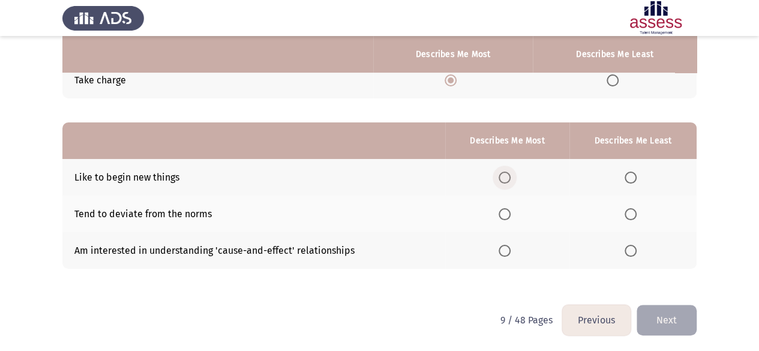
click at [503, 182] on span "Select an option" at bounding box center [504, 178] width 12 height 12
click at [503, 182] on input "Select an option" at bounding box center [504, 178] width 12 height 12
click at [632, 218] on span "Select an option" at bounding box center [630, 214] width 12 height 12
click at [632, 218] on input "Select an option" at bounding box center [630, 214] width 12 height 12
click at [661, 319] on button "Next" at bounding box center [666, 320] width 60 height 31
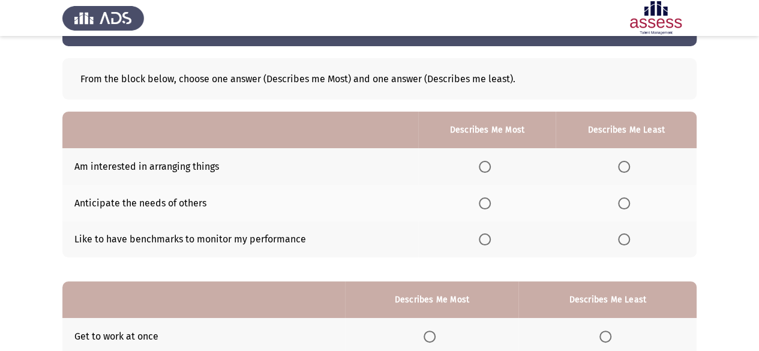
scroll to position [60, 0]
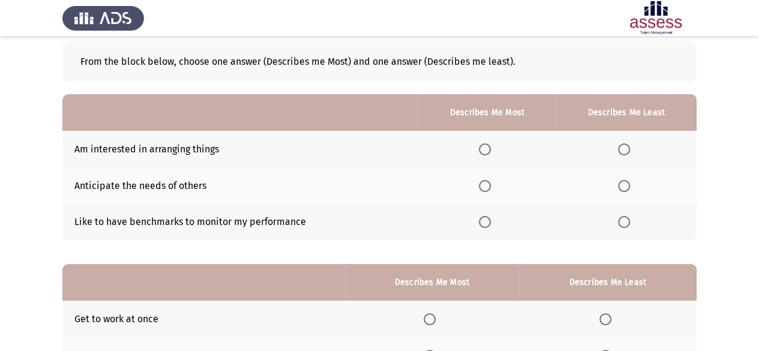
drag, startPoint x: 253, startPoint y: 224, endPoint x: 262, endPoint y: 224, distance: 9.0
click at [254, 224] on td "Like to have benchmarks to monitor my performance" at bounding box center [240, 222] width 356 height 37
click at [266, 224] on td "Like to have benchmarks to monitor my performance" at bounding box center [240, 222] width 356 height 37
click at [634, 185] on label "Select an option" at bounding box center [626, 186] width 17 height 12
click at [630, 185] on input "Select an option" at bounding box center [624, 186] width 12 height 12
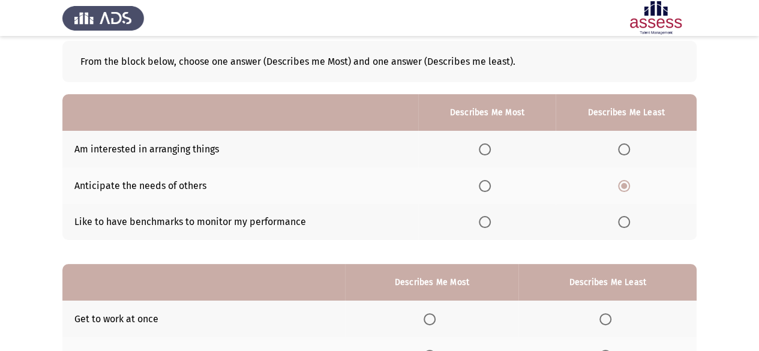
click at [483, 223] on span "Select an option" at bounding box center [485, 222] width 12 height 12
click at [483, 223] on input "Select an option" at bounding box center [485, 222] width 12 height 12
click at [621, 149] on span "Select an option" at bounding box center [624, 149] width 12 height 12
click at [621, 149] on input "Select an option" at bounding box center [624, 149] width 12 height 12
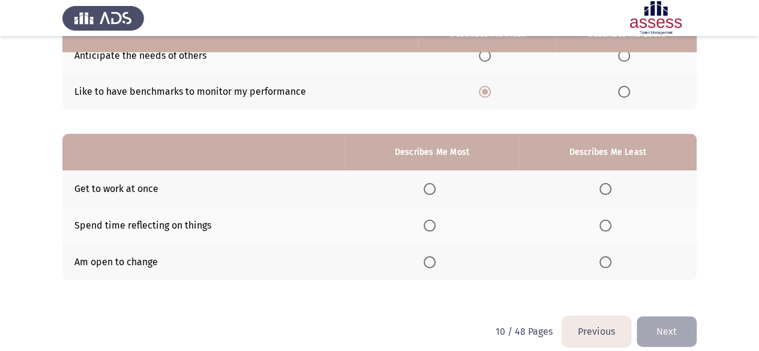
scroll to position [201, 0]
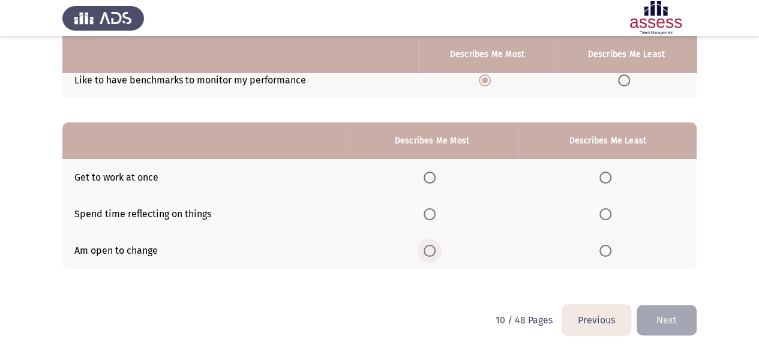
click at [432, 248] on span "Select an option" at bounding box center [429, 251] width 12 height 12
click at [432, 248] on input "Select an option" at bounding box center [429, 251] width 12 height 12
click at [434, 181] on span "Select an option" at bounding box center [429, 178] width 12 height 12
click at [434, 181] on input "Select an option" at bounding box center [429, 178] width 12 height 12
click at [609, 212] on span "Select an option" at bounding box center [605, 214] width 12 height 12
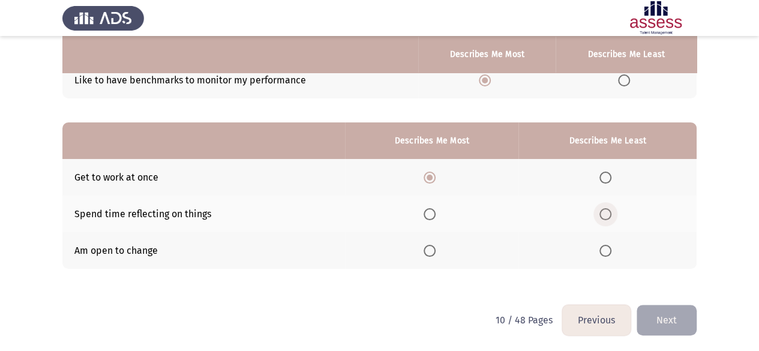
click at [609, 212] on input "Select an option" at bounding box center [605, 214] width 12 height 12
click at [660, 317] on button "Next" at bounding box center [666, 320] width 60 height 31
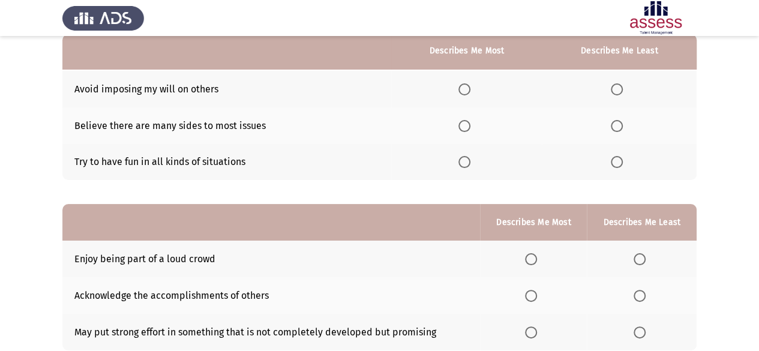
scroll to position [60, 0]
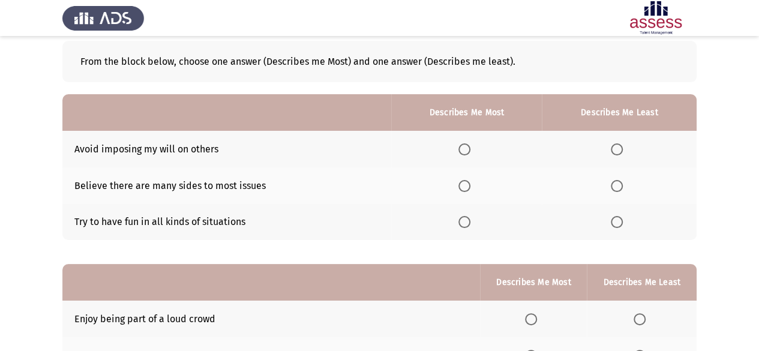
click at [467, 185] on span "Select an option" at bounding box center [464, 186] width 12 height 12
click at [467, 185] on input "Select an option" at bounding box center [464, 186] width 12 height 12
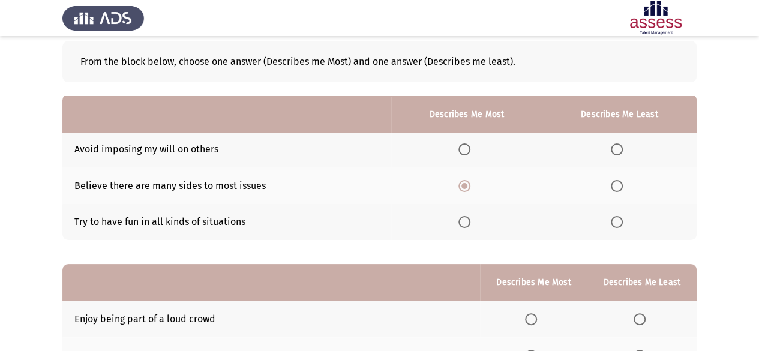
scroll to position [201, 0]
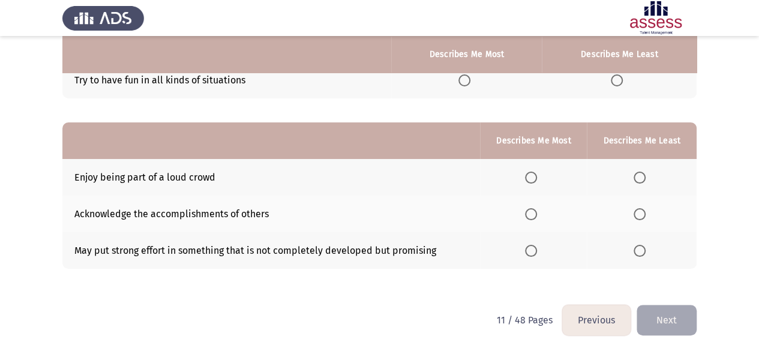
click at [642, 174] on span "Select an option" at bounding box center [639, 178] width 12 height 12
click at [642, 174] on input "Select an option" at bounding box center [639, 178] width 12 height 12
click at [535, 220] on th at bounding box center [533, 213] width 107 height 37
click at [536, 211] on span "Select an option" at bounding box center [531, 214] width 12 height 12
click at [536, 211] on input "Select an option" at bounding box center [531, 214] width 12 height 12
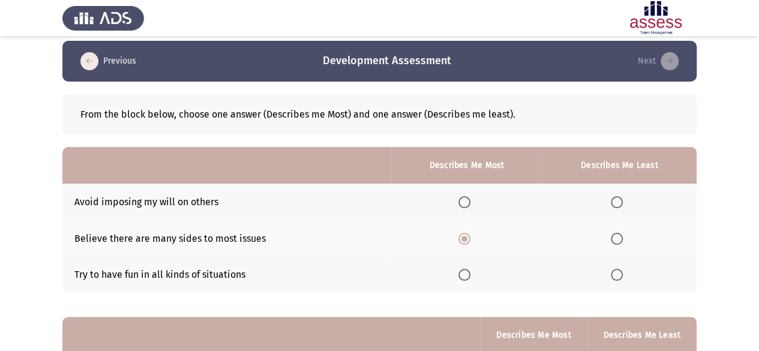
scroll to position [0, 0]
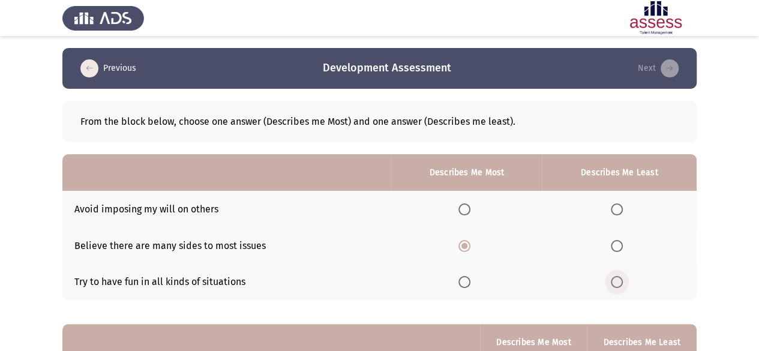
click at [612, 281] on span "Select an option" at bounding box center [616, 282] width 12 height 12
click at [612, 281] on input "Select an option" at bounding box center [616, 282] width 12 height 12
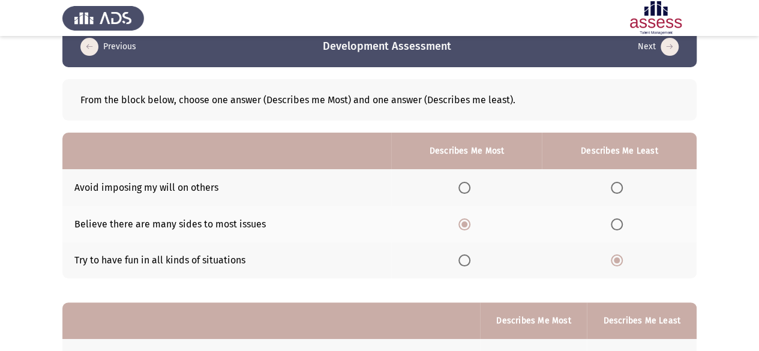
scroll to position [201, 0]
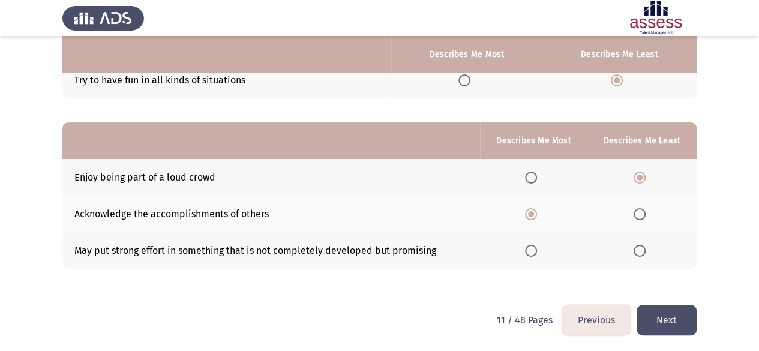
click at [675, 332] on button "Next" at bounding box center [666, 320] width 60 height 31
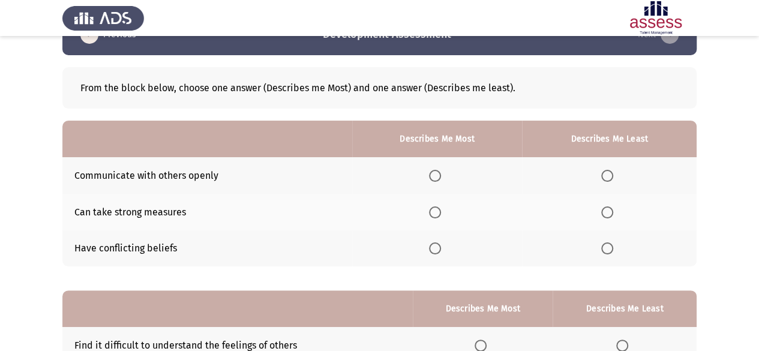
scroll to position [60, 0]
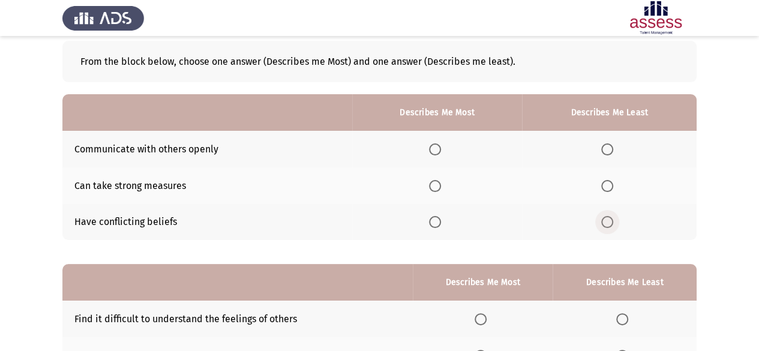
click at [607, 222] on span "Select an option" at bounding box center [607, 222] width 12 height 12
click at [607, 222] on input "Select an option" at bounding box center [607, 222] width 12 height 12
click at [438, 148] on span "Select an option" at bounding box center [435, 149] width 12 height 12
click at [438, 148] on input "Select an option" at bounding box center [435, 149] width 12 height 12
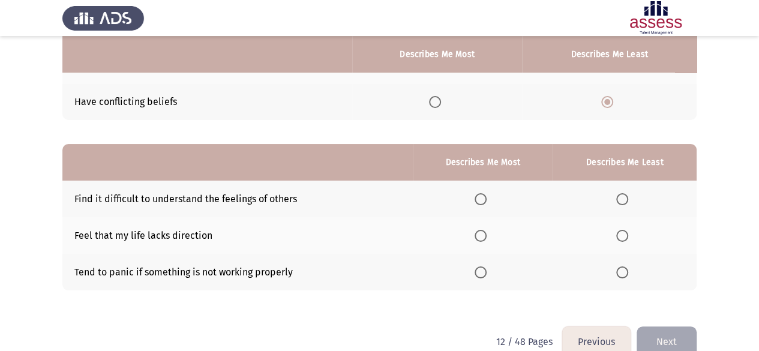
click at [622, 278] on th at bounding box center [624, 272] width 144 height 37
click at [621, 272] on span "Select an option" at bounding box center [622, 272] width 12 height 12
click at [621, 272] on input "Select an option" at bounding box center [622, 272] width 12 height 12
click at [624, 202] on span "Select an option" at bounding box center [622, 199] width 12 height 12
click at [624, 202] on input "Select an option" at bounding box center [622, 199] width 12 height 12
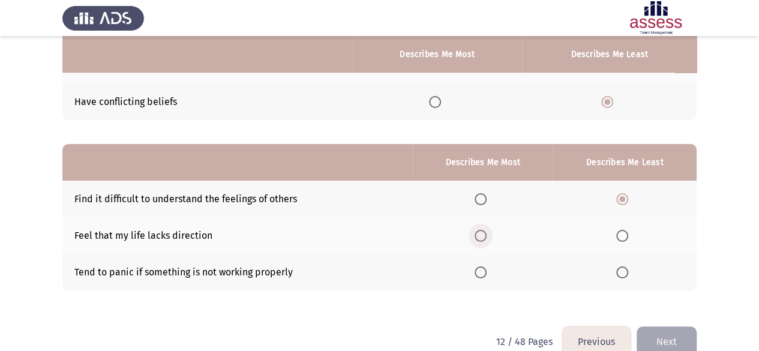
click at [486, 237] on span "Select an option" at bounding box center [480, 236] width 12 height 12
click at [486, 237] on input "Select an option" at bounding box center [480, 236] width 12 height 12
click at [659, 335] on button "Next" at bounding box center [666, 341] width 60 height 31
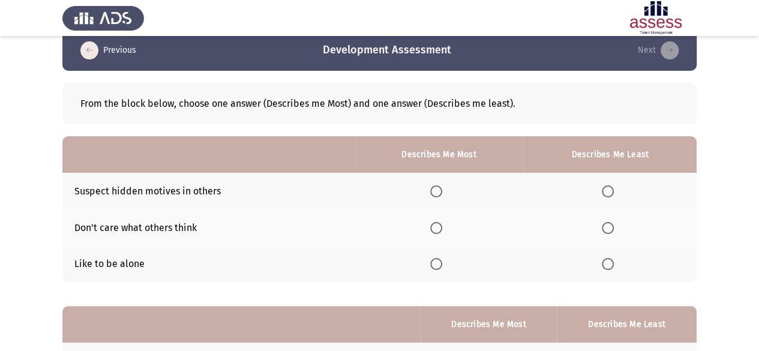
scroll to position [0, 0]
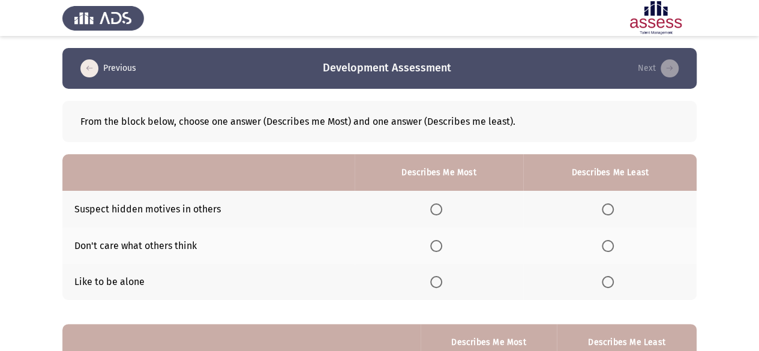
click at [606, 244] on span "Select an option" at bounding box center [607, 246] width 12 height 12
click at [606, 244] on input "Select an option" at bounding box center [607, 246] width 12 height 12
click at [437, 210] on span "Select an option" at bounding box center [436, 209] width 12 height 12
click at [437, 210] on input "Select an option" at bounding box center [436, 209] width 12 height 12
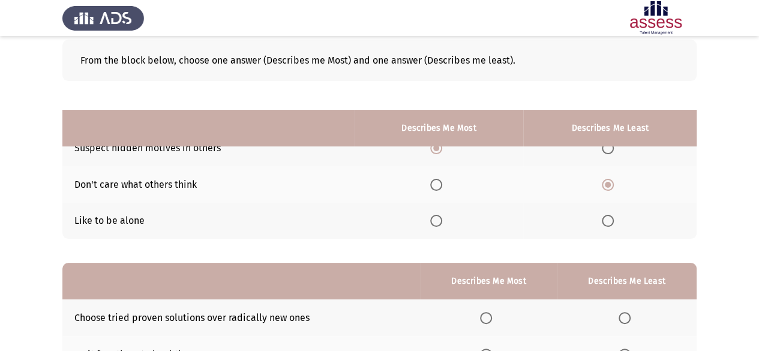
scroll to position [60, 0]
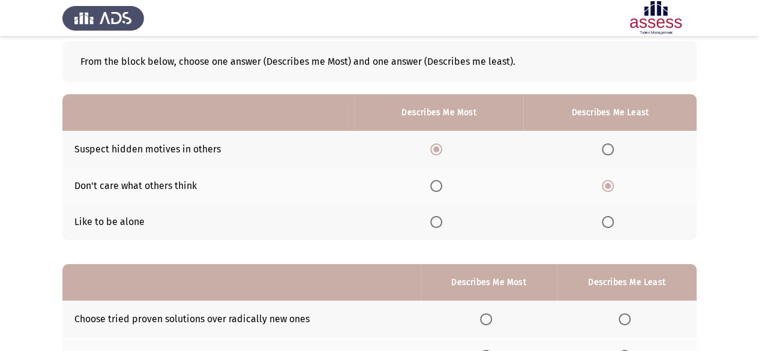
click at [608, 152] on span "Select an option" at bounding box center [607, 149] width 12 height 12
click at [608, 152] on input "Select an option" at bounding box center [607, 149] width 12 height 12
click at [439, 223] on span "Select an option" at bounding box center [436, 222] width 12 height 12
click at [439, 223] on input "Select an option" at bounding box center [436, 222] width 12 height 12
click at [441, 185] on span "Select an option" at bounding box center [436, 186] width 12 height 12
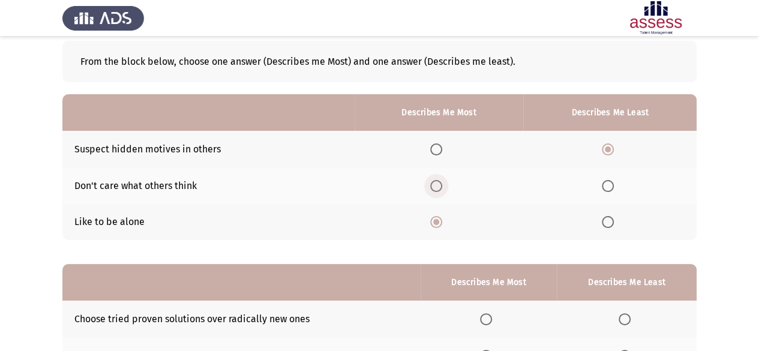
click at [441, 185] on input "Select an option" at bounding box center [436, 186] width 12 height 12
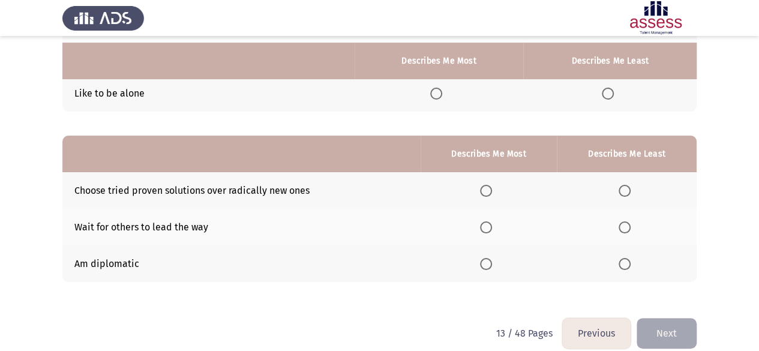
scroll to position [201, 0]
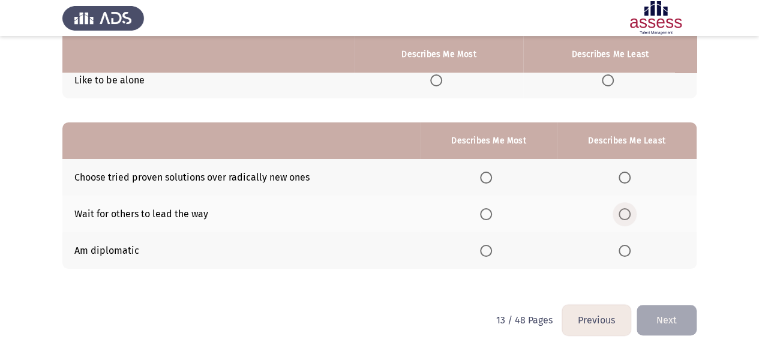
click at [627, 213] on span "Select an option" at bounding box center [624, 214] width 12 height 12
click at [627, 213] on input "Select an option" at bounding box center [624, 214] width 12 height 12
click at [489, 251] on span "Select an option" at bounding box center [486, 251] width 12 height 12
click at [489, 251] on input "Select an option" at bounding box center [486, 251] width 12 height 12
click at [651, 313] on button "Next" at bounding box center [666, 320] width 60 height 31
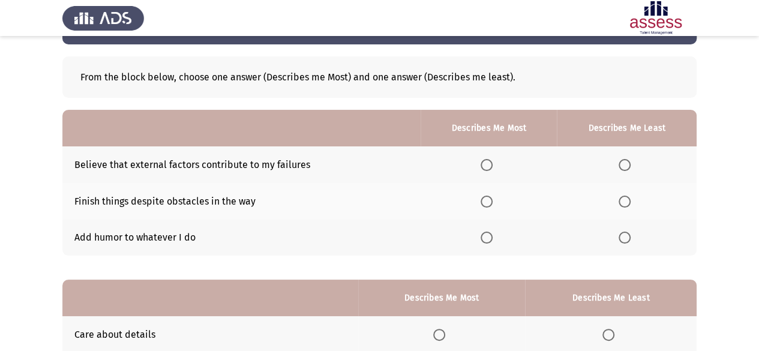
scroll to position [60, 0]
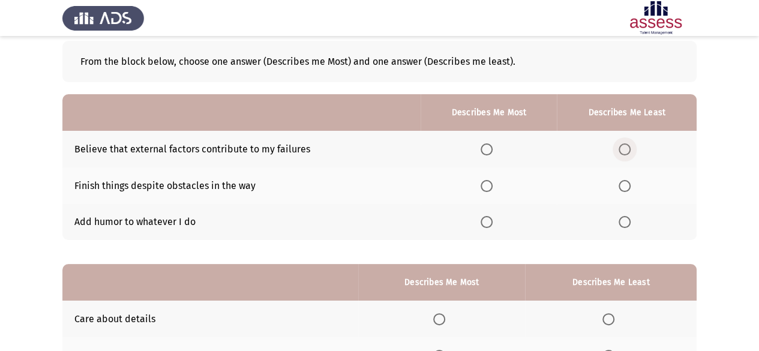
click at [626, 151] on span "Select an option" at bounding box center [624, 149] width 12 height 12
click at [626, 151] on input "Select an option" at bounding box center [624, 149] width 12 height 12
click at [488, 182] on span "Select an option" at bounding box center [486, 186] width 12 height 12
click at [488, 182] on input "Select an option" at bounding box center [486, 186] width 12 height 12
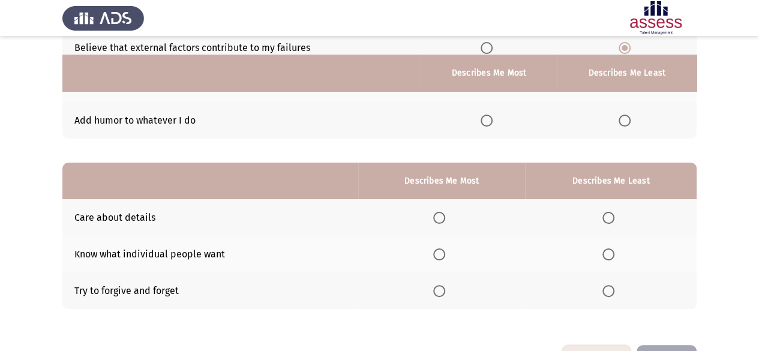
scroll to position [180, 0]
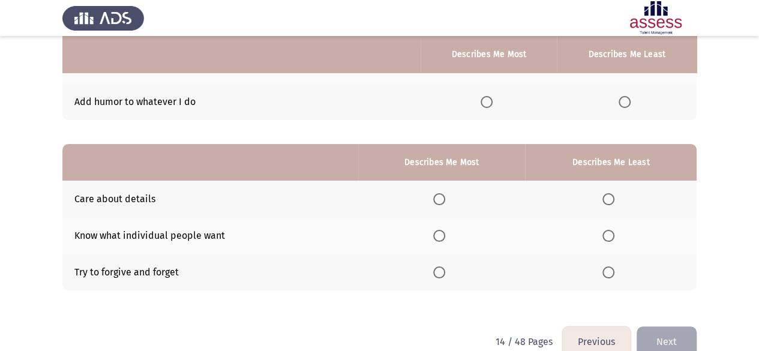
click at [442, 200] on span "Select an option" at bounding box center [439, 199] width 12 height 12
click at [442, 200] on input "Select an option" at bounding box center [439, 199] width 12 height 12
drag, startPoint x: 136, startPoint y: 236, endPoint x: 197, endPoint y: 233, distance: 61.2
click at [191, 233] on td "Know what individual people want" at bounding box center [210, 235] width 296 height 37
click at [612, 272] on span "Select an option" at bounding box center [608, 272] width 12 height 12
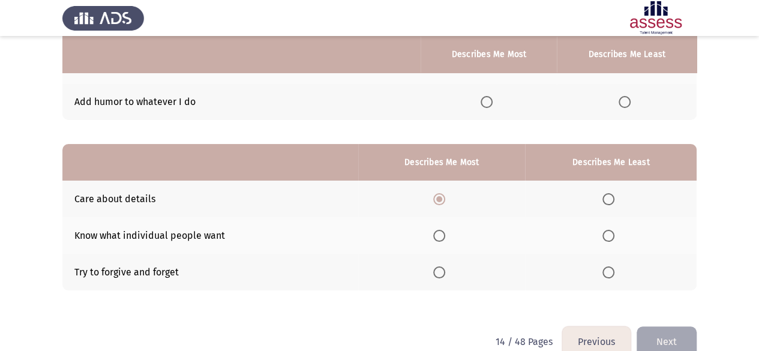
click at [612, 272] on input "Select an option" at bounding box center [608, 272] width 12 height 12
click at [608, 234] on span "Select an option" at bounding box center [608, 236] width 12 height 12
click at [608, 234] on input "Select an option" at bounding box center [608, 236] width 12 height 12
click at [605, 271] on span "Select an option" at bounding box center [608, 272] width 12 height 12
click at [605, 271] on input "Select an option" at bounding box center [608, 272] width 12 height 12
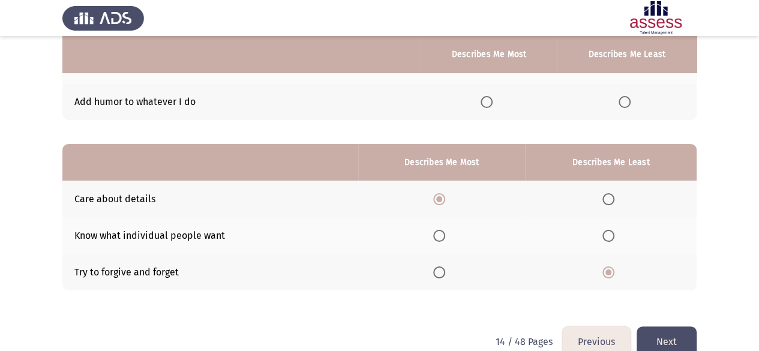
click at [656, 338] on button "Next" at bounding box center [666, 341] width 60 height 31
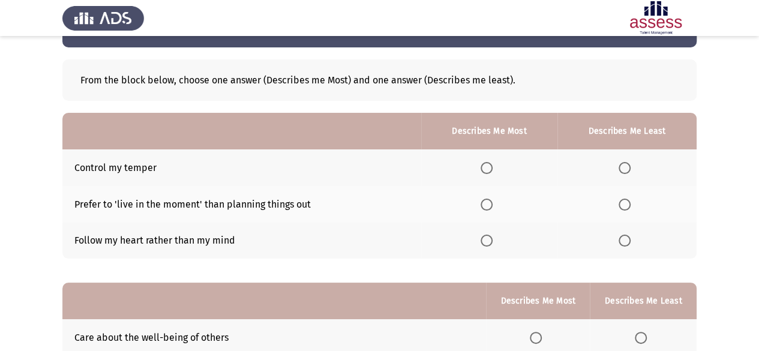
scroll to position [60, 0]
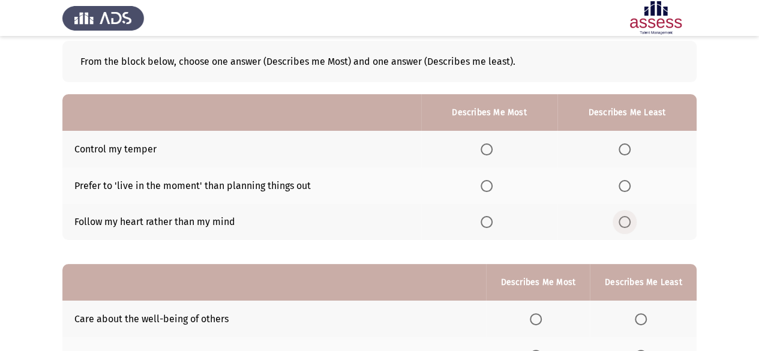
click at [626, 227] on span "Select an option" at bounding box center [624, 222] width 12 height 12
click at [626, 227] on input "Select an option" at bounding box center [624, 222] width 12 height 12
click at [487, 147] on span "Select an option" at bounding box center [486, 149] width 12 height 12
click at [487, 147] on input "Select an option" at bounding box center [486, 149] width 12 height 12
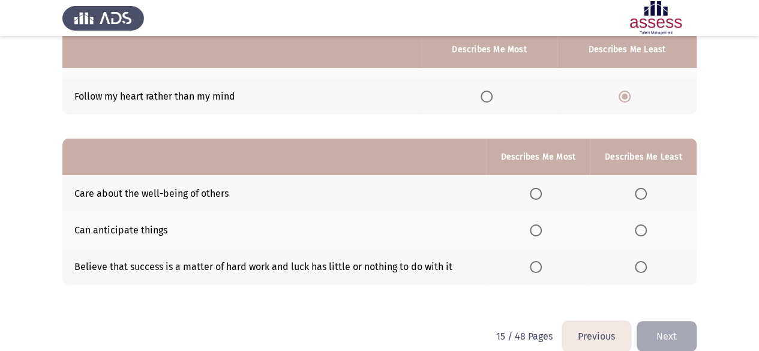
scroll to position [201, 0]
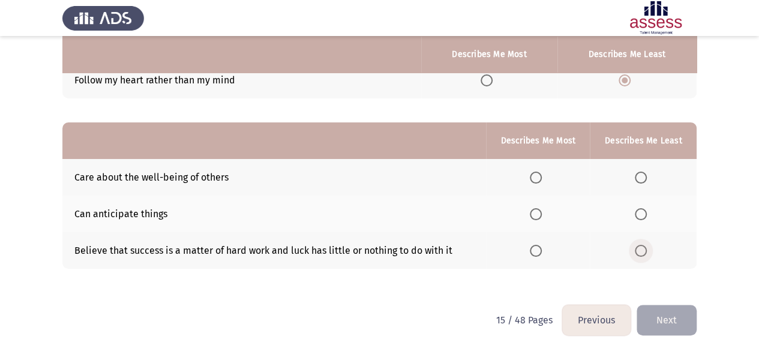
click at [643, 251] on span "Select an option" at bounding box center [640, 251] width 12 height 12
click at [643, 251] on input "Select an option" at bounding box center [640, 251] width 12 height 12
click at [536, 212] on span "Select an option" at bounding box center [536, 214] width 12 height 12
click at [536, 212] on input "Select an option" at bounding box center [536, 214] width 12 height 12
click at [666, 324] on button "Next" at bounding box center [666, 320] width 60 height 31
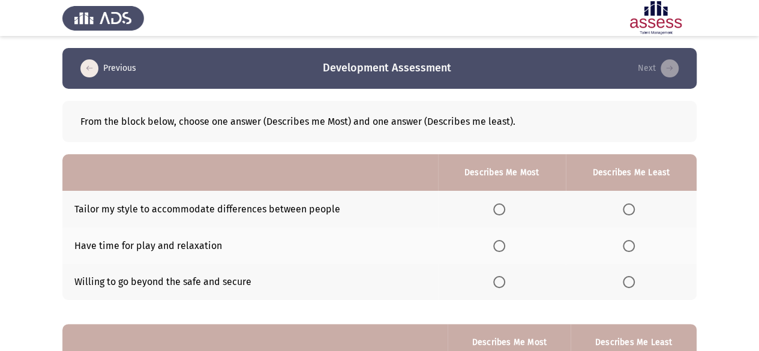
scroll to position [60, 0]
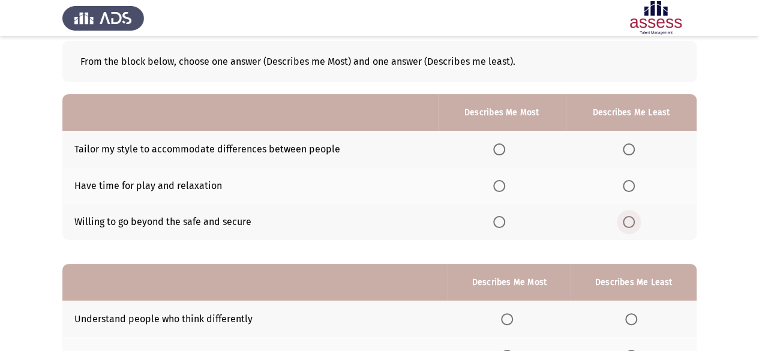
click at [630, 224] on span "Select an option" at bounding box center [628, 222] width 12 height 12
click at [630, 224] on input "Select an option" at bounding box center [628, 222] width 12 height 12
click at [505, 150] on span "Select an option" at bounding box center [499, 149] width 12 height 12
click at [505, 150] on input "Select an option" at bounding box center [499, 149] width 12 height 12
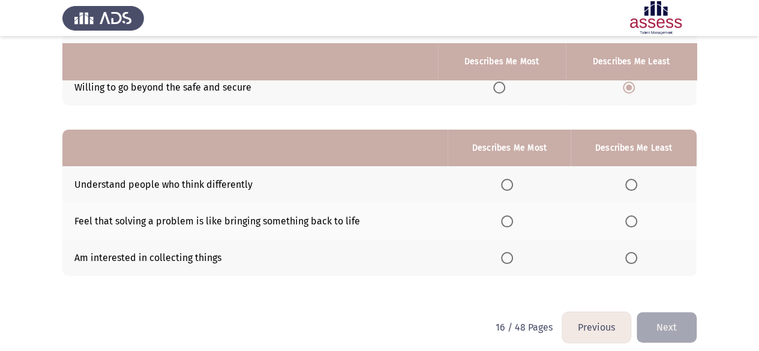
scroll to position [201, 0]
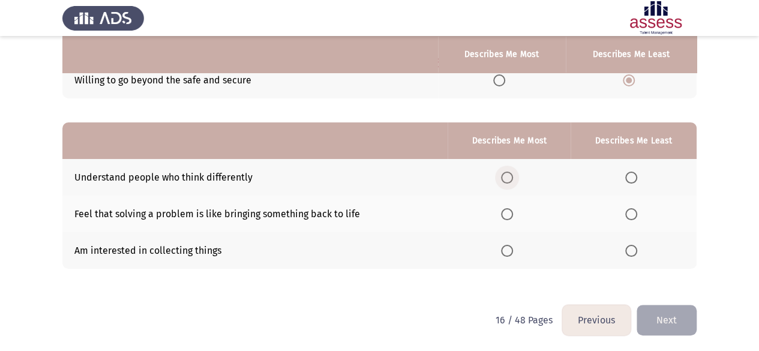
click at [509, 176] on span "Select an option" at bounding box center [507, 178] width 12 height 12
click at [509, 176] on input "Select an option" at bounding box center [507, 178] width 12 height 12
click at [507, 213] on span "Select an option" at bounding box center [507, 214] width 12 height 12
click at [507, 213] on input "Select an option" at bounding box center [507, 214] width 12 height 12
click at [633, 248] on span "Select an option" at bounding box center [631, 251] width 12 height 12
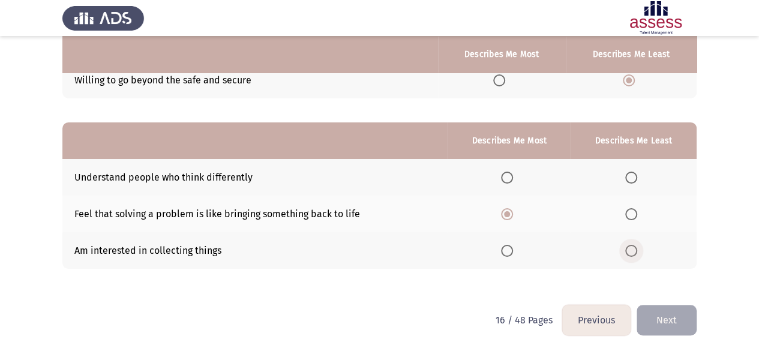
click at [633, 248] on input "Select an option" at bounding box center [631, 251] width 12 height 12
click at [670, 321] on button "Next" at bounding box center [666, 320] width 60 height 31
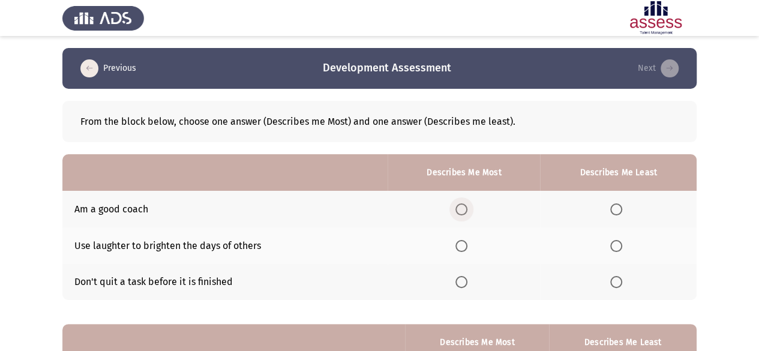
click at [465, 212] on span "Select an option" at bounding box center [461, 209] width 12 height 12
click at [465, 212] on input "Select an option" at bounding box center [461, 209] width 12 height 12
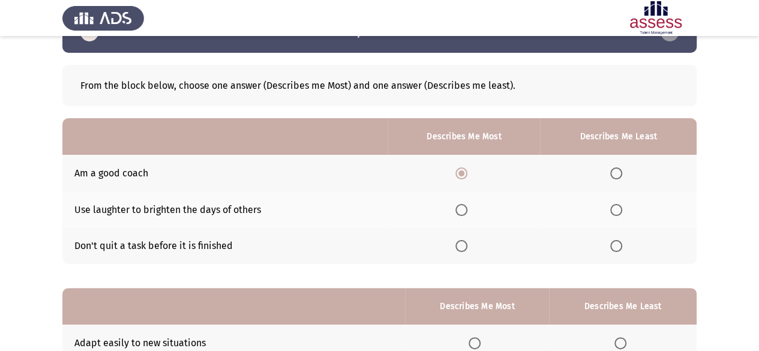
scroll to position [60, 0]
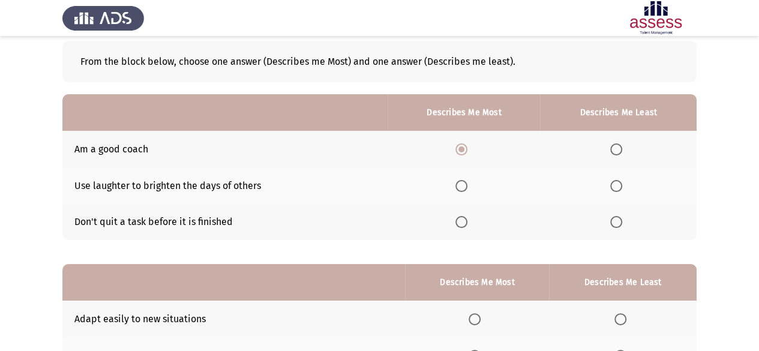
click at [619, 180] on span "Select an option" at bounding box center [616, 186] width 12 height 12
click at [619, 180] on input "Select an option" at bounding box center [616, 186] width 12 height 12
click at [613, 184] on span "Select an option" at bounding box center [616, 186] width 6 height 6
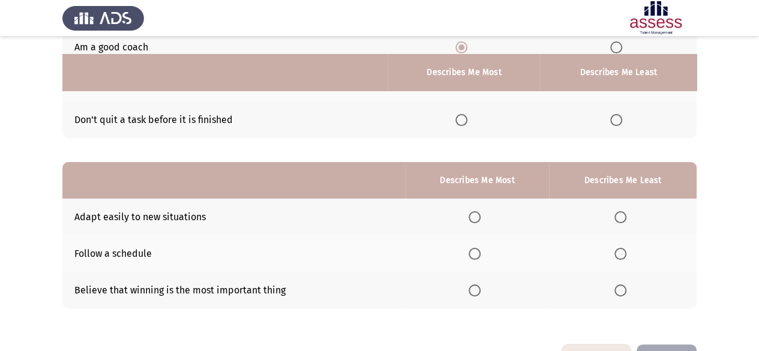
scroll to position [180, 0]
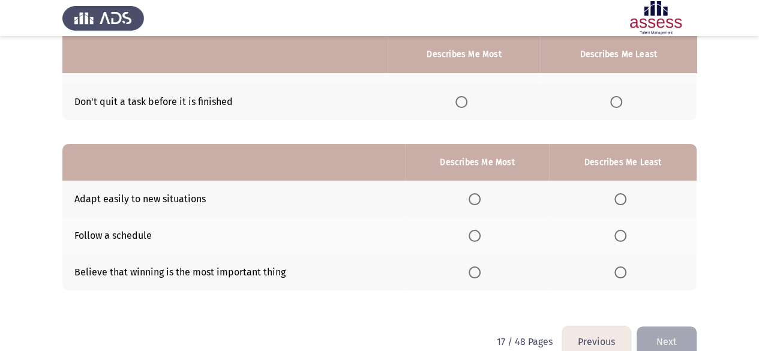
click at [472, 200] on span "Select an option" at bounding box center [474, 199] width 12 height 12
click at [472, 200] on input "Select an option" at bounding box center [474, 199] width 12 height 12
click at [618, 235] on span "Select an option" at bounding box center [620, 236] width 12 height 12
click at [618, 235] on input "Select an option" at bounding box center [620, 236] width 12 height 12
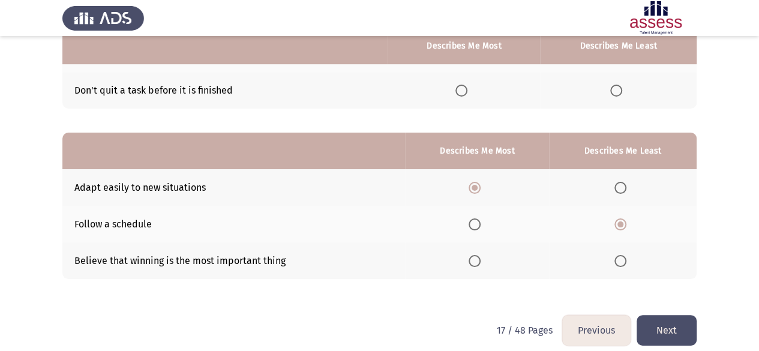
scroll to position [201, 0]
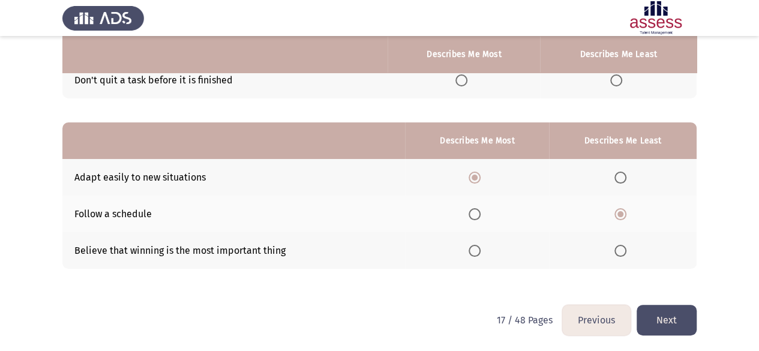
click at [679, 318] on button "Next" at bounding box center [666, 320] width 60 height 31
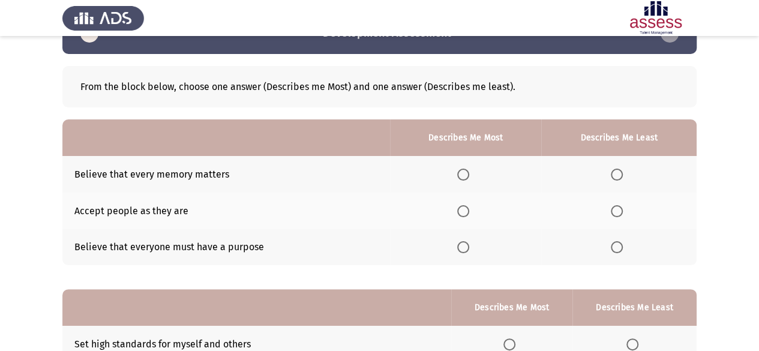
scroll to position [60, 0]
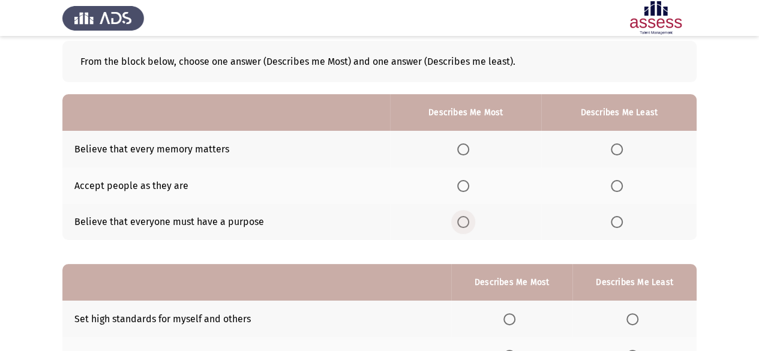
click at [461, 219] on span "Select an option" at bounding box center [463, 222] width 12 height 12
click at [461, 219] on input "Select an option" at bounding box center [463, 222] width 12 height 12
click at [613, 153] on span "Select an option" at bounding box center [616, 149] width 12 height 12
click at [613, 153] on input "Select an option" at bounding box center [616, 149] width 12 height 12
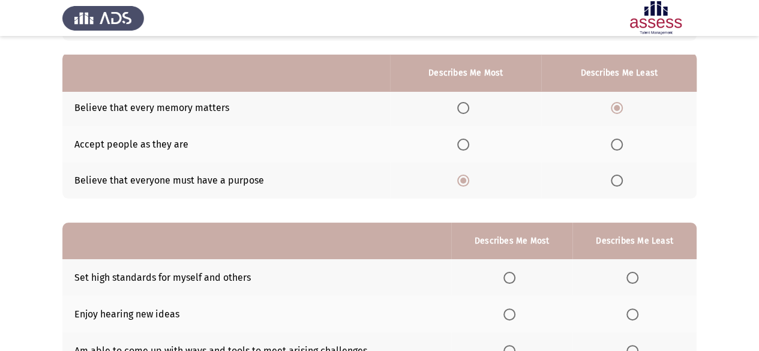
scroll to position [120, 0]
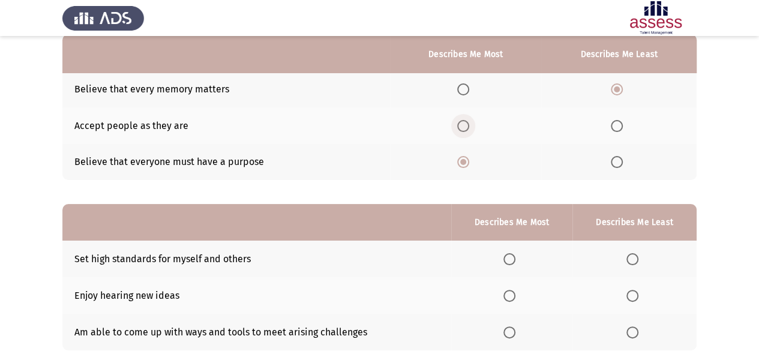
click at [461, 129] on span "Select an option" at bounding box center [463, 126] width 12 height 12
click at [461, 129] on input "Select an option" at bounding box center [463, 126] width 12 height 12
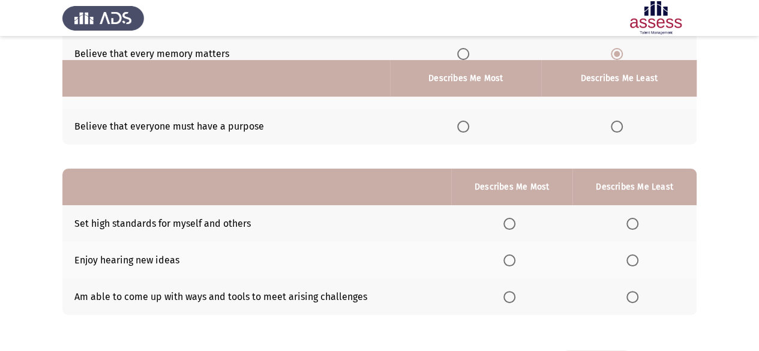
scroll to position [180, 0]
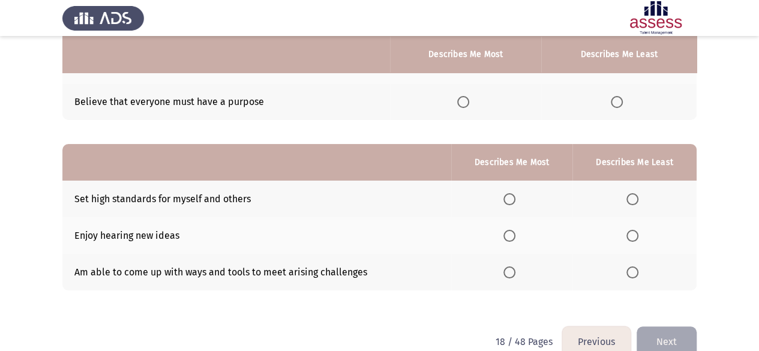
click at [506, 272] on span "Select an option" at bounding box center [509, 272] width 12 height 12
click at [506, 272] on input "Select an option" at bounding box center [509, 272] width 12 height 12
click at [633, 194] on span "Select an option" at bounding box center [632, 199] width 12 height 12
click at [633, 194] on input "Select an option" at bounding box center [632, 199] width 12 height 12
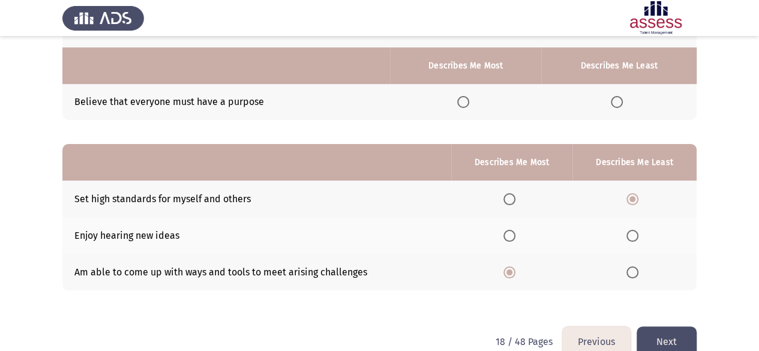
scroll to position [201, 0]
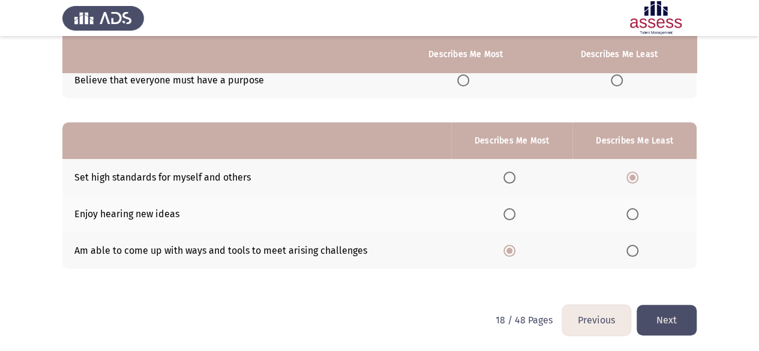
click at [653, 311] on button "Next" at bounding box center [666, 320] width 60 height 31
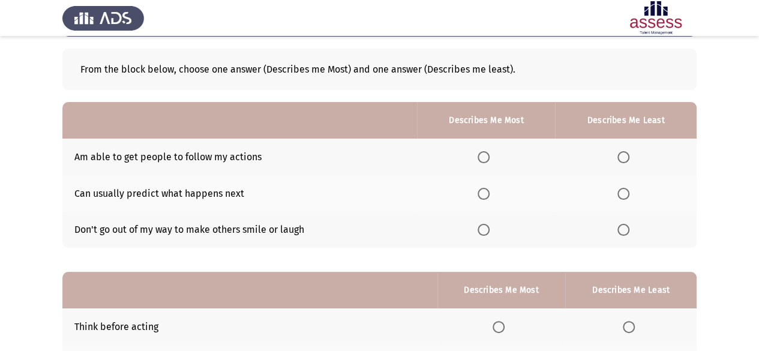
scroll to position [60, 0]
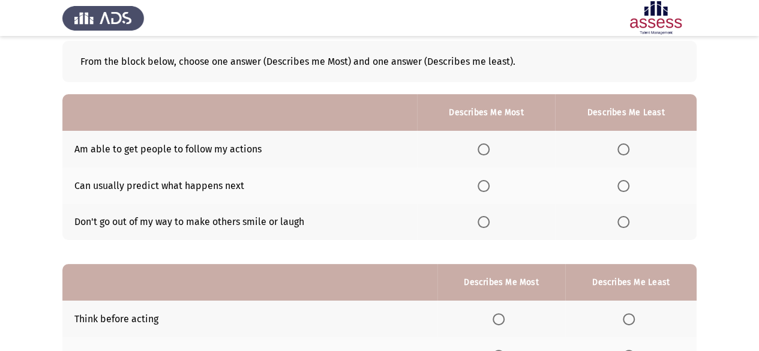
click at [487, 146] on span "Select an option" at bounding box center [483, 149] width 12 height 12
click at [487, 146] on input "Select an option" at bounding box center [483, 149] width 12 height 12
click at [623, 222] on span "Select an option" at bounding box center [623, 222] width 0 height 0
click at [624, 221] on input "Select an option" at bounding box center [623, 222] width 12 height 12
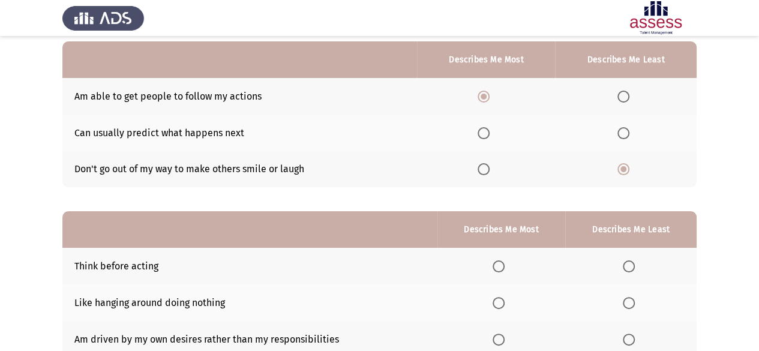
scroll to position [180, 0]
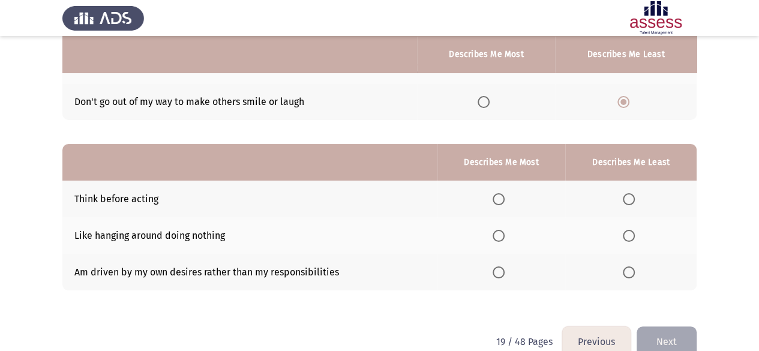
click at [627, 267] on span "Select an option" at bounding box center [628, 272] width 12 height 12
click at [627, 267] on input "Select an option" at bounding box center [628, 272] width 12 height 12
click at [501, 202] on span "Select an option" at bounding box center [498, 199] width 12 height 12
click at [501, 202] on input "Select an option" at bounding box center [498, 199] width 12 height 12
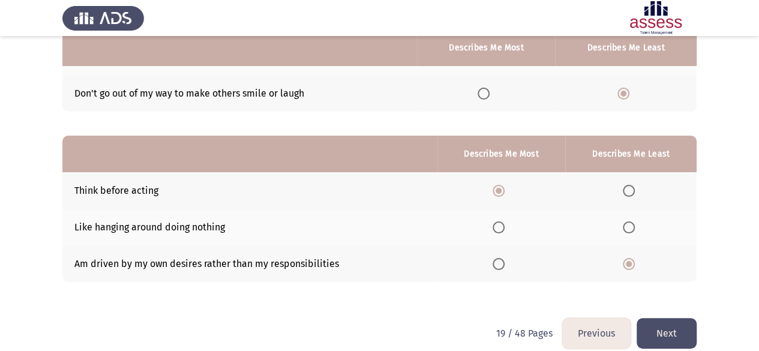
scroll to position [201, 0]
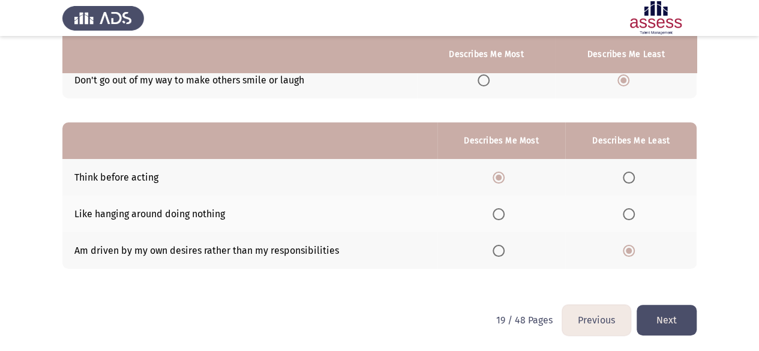
click at [654, 308] on button "Next" at bounding box center [666, 320] width 60 height 31
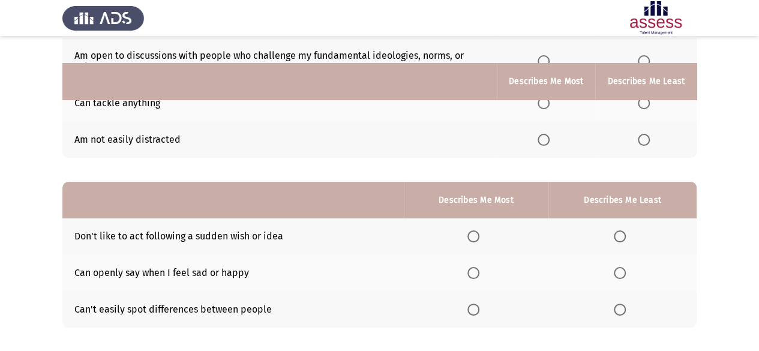
scroll to position [180, 0]
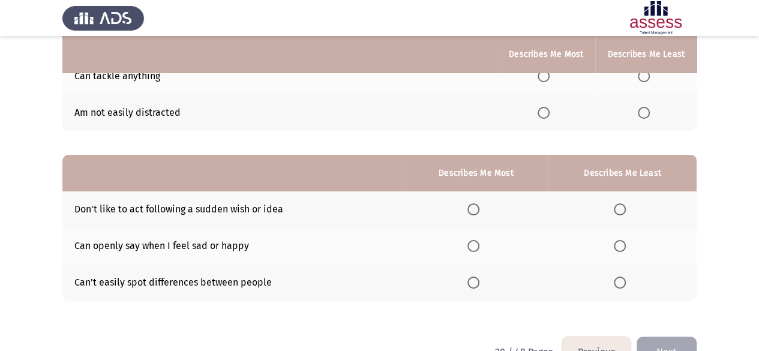
click at [625, 247] on span "Select an option" at bounding box center [619, 246] width 12 height 12
click at [625, 247] on input "Select an option" at bounding box center [619, 246] width 12 height 12
click at [619, 284] on span "Select an option" at bounding box center [619, 282] width 12 height 12
click at [619, 284] on input "Select an option" at bounding box center [619, 282] width 12 height 12
click at [477, 207] on span "Select an option" at bounding box center [473, 209] width 12 height 12
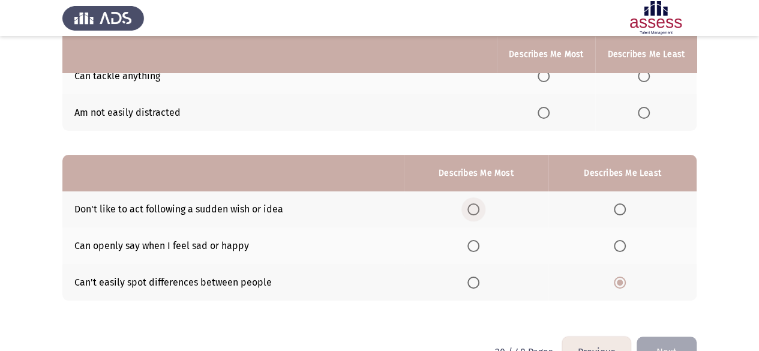
click at [477, 207] on input "Select an option" at bounding box center [473, 209] width 12 height 12
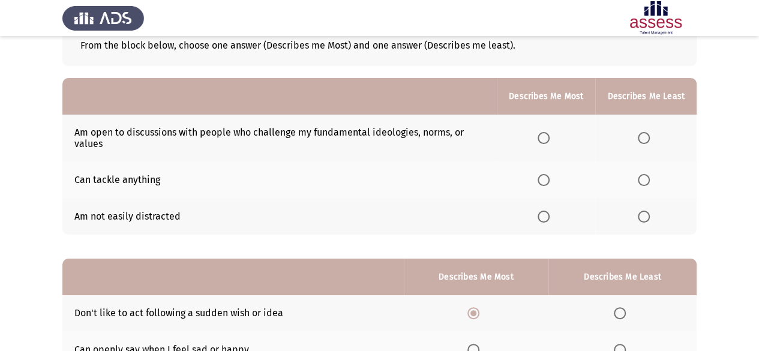
scroll to position [60, 0]
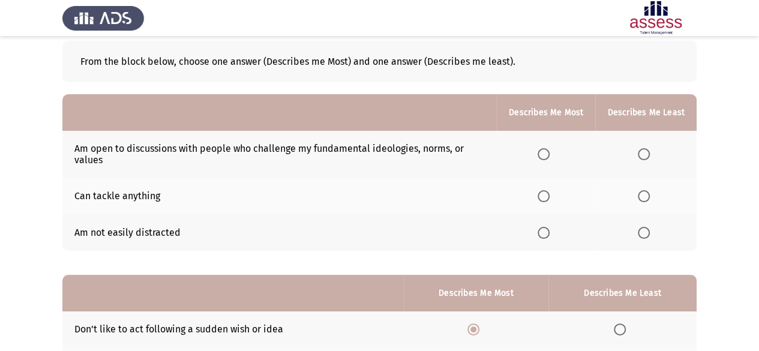
click at [546, 195] on span "Select an option" at bounding box center [543, 196] width 12 height 12
click at [546, 195] on input "Select an option" at bounding box center [543, 196] width 12 height 12
click at [646, 234] on span "Select an option" at bounding box center [643, 233] width 12 height 12
click at [646, 234] on input "Select an option" at bounding box center [643, 233] width 12 height 12
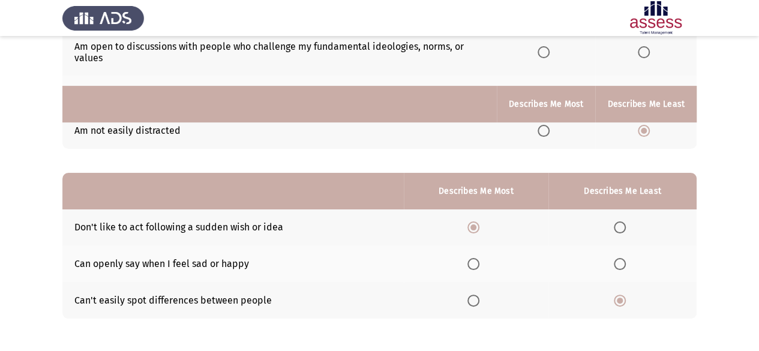
scroll to position [211, 0]
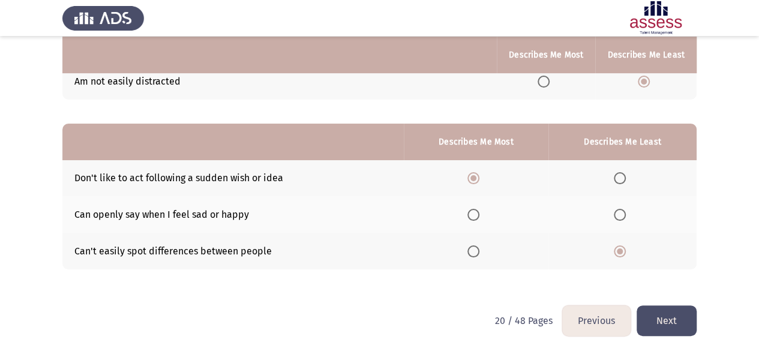
click at [661, 316] on button "Next" at bounding box center [666, 320] width 60 height 31
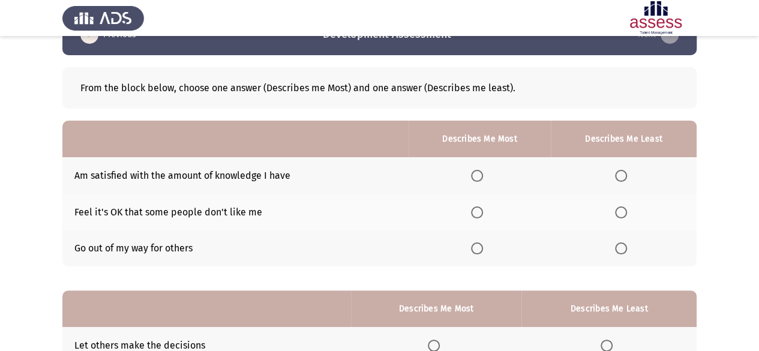
scroll to position [60, 0]
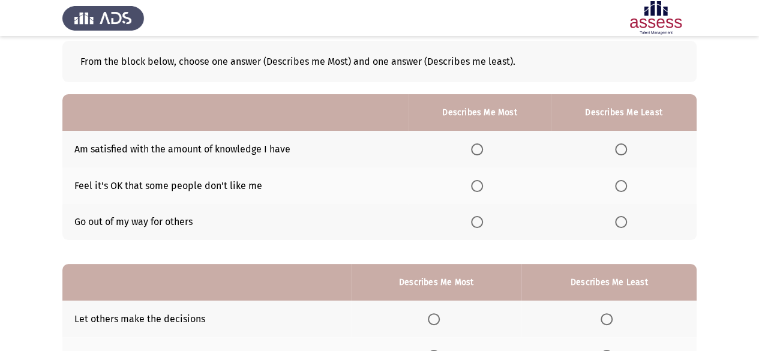
click at [627, 151] on span "Select an option" at bounding box center [621, 149] width 12 height 12
click at [627, 151] on input "Select an option" at bounding box center [621, 149] width 12 height 12
click at [477, 189] on span "Select an option" at bounding box center [477, 186] width 12 height 12
click at [477, 189] on input "Select an option" at bounding box center [477, 186] width 12 height 12
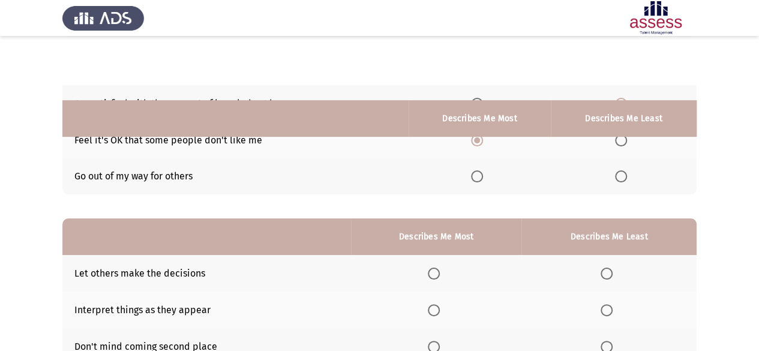
scroll to position [180, 0]
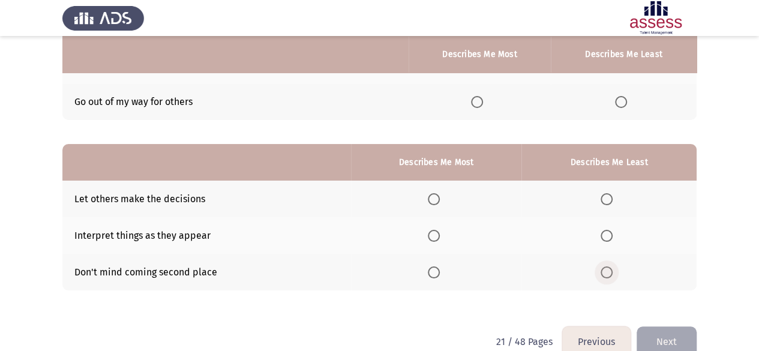
click at [607, 273] on span "Select an option" at bounding box center [606, 272] width 12 height 12
click at [607, 273] on input "Select an option" at bounding box center [606, 272] width 12 height 12
click at [432, 237] on span "Select an option" at bounding box center [434, 236] width 12 height 12
click at [432, 237] on input "Select an option" at bounding box center [434, 236] width 12 height 12
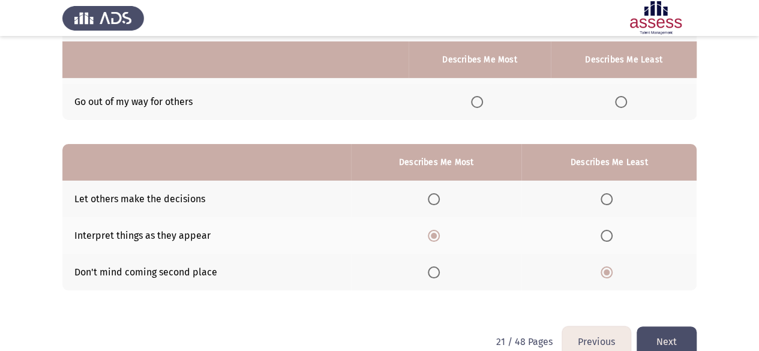
scroll to position [201, 0]
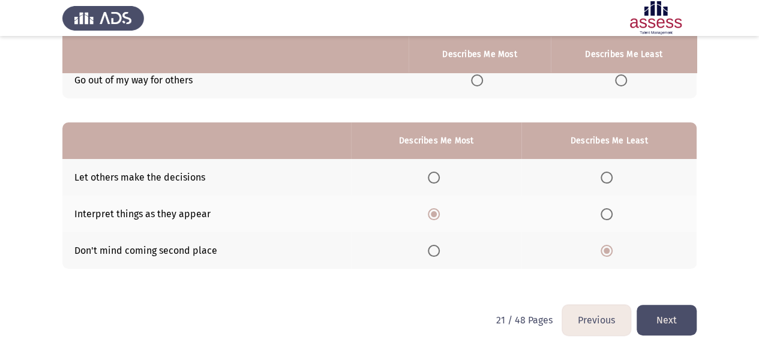
click at [651, 307] on button "Next" at bounding box center [666, 320] width 60 height 31
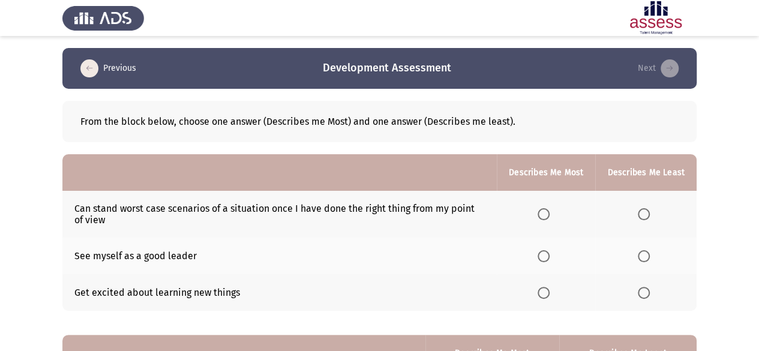
click at [543, 217] on span "Select an option" at bounding box center [543, 214] width 12 height 12
click at [543, 217] on input "Select an option" at bounding box center [543, 214] width 12 height 12
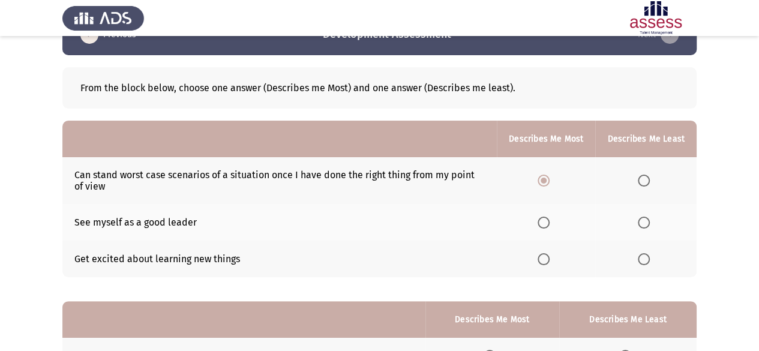
scroll to position [60, 0]
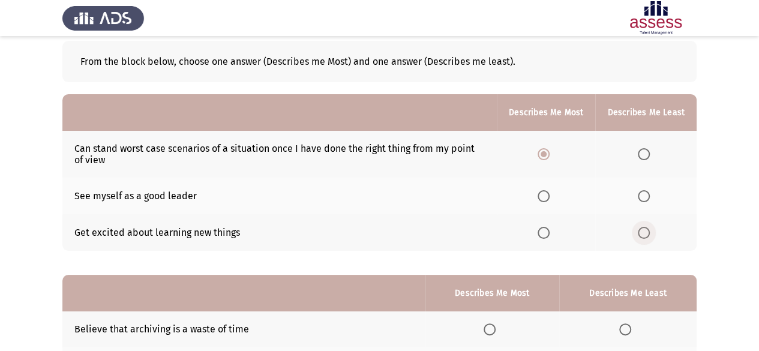
click at [643, 234] on span "Select an option" at bounding box center [643, 233] width 12 height 12
click at [643, 234] on input "Select an option" at bounding box center [643, 233] width 12 height 12
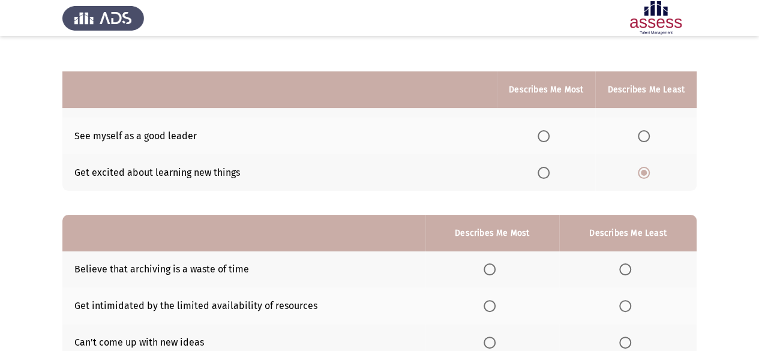
scroll to position [180, 0]
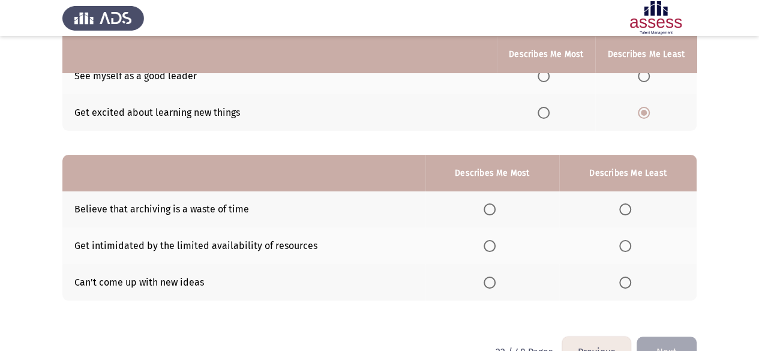
click at [628, 282] on span "Select an option" at bounding box center [625, 282] width 12 height 12
click at [628, 282] on input "Select an option" at bounding box center [625, 282] width 12 height 12
click at [626, 243] on span "Select an option" at bounding box center [625, 246] width 12 height 12
click at [626, 243] on input "Select an option" at bounding box center [625, 246] width 12 height 12
click at [623, 209] on span "Select an option" at bounding box center [625, 209] width 12 height 12
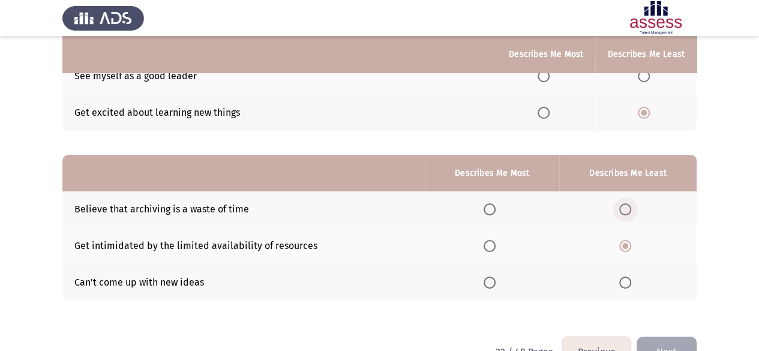
click at [623, 209] on input "Select an option" at bounding box center [625, 209] width 12 height 12
click at [625, 244] on span "Select an option" at bounding box center [625, 246] width 12 height 12
click at [625, 244] on input "Select an option" at bounding box center [625, 246] width 12 height 12
click at [492, 281] on span "Select an option" at bounding box center [489, 282] width 12 height 12
click at [492, 281] on input "Select an option" at bounding box center [489, 282] width 12 height 12
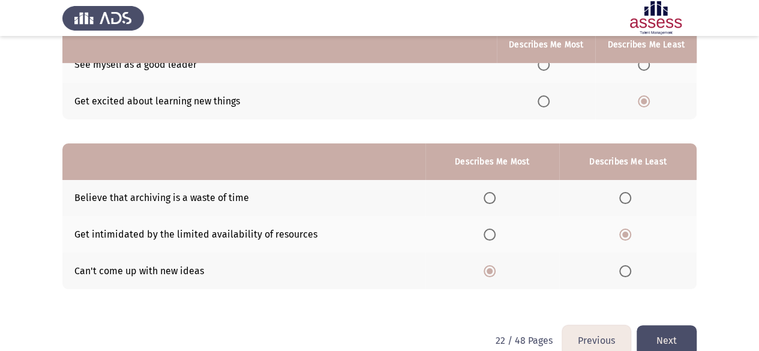
scroll to position [211, 0]
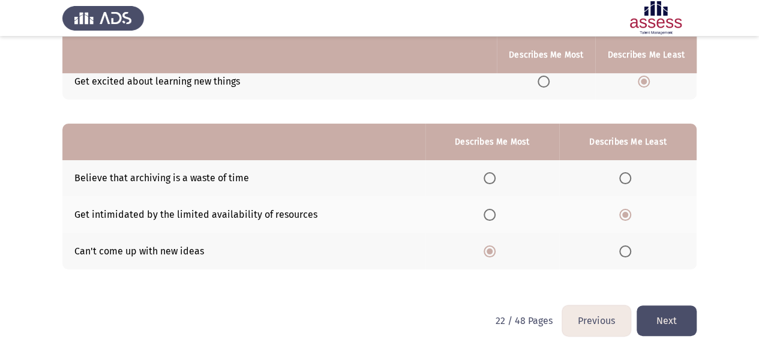
click at [649, 308] on button "Next" at bounding box center [666, 320] width 60 height 31
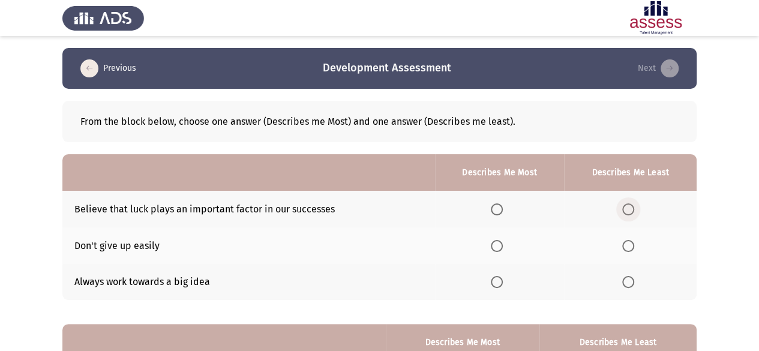
click at [627, 210] on span "Select an option" at bounding box center [628, 209] width 12 height 12
click at [627, 210] on input "Select an option" at bounding box center [628, 209] width 12 height 12
click at [500, 246] on span "Select an option" at bounding box center [497, 246] width 12 height 12
click at [500, 246] on input "Select an option" at bounding box center [497, 246] width 12 height 12
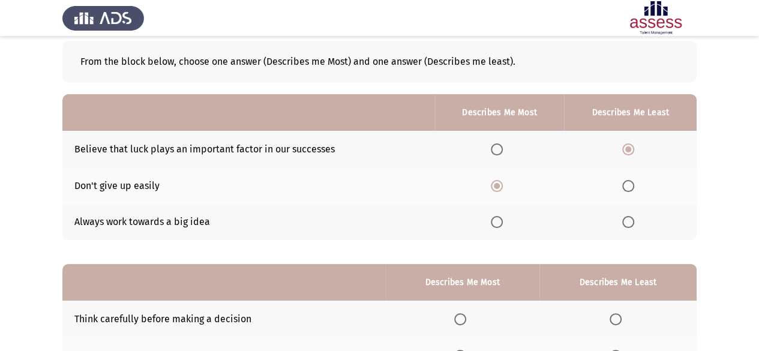
scroll to position [180, 0]
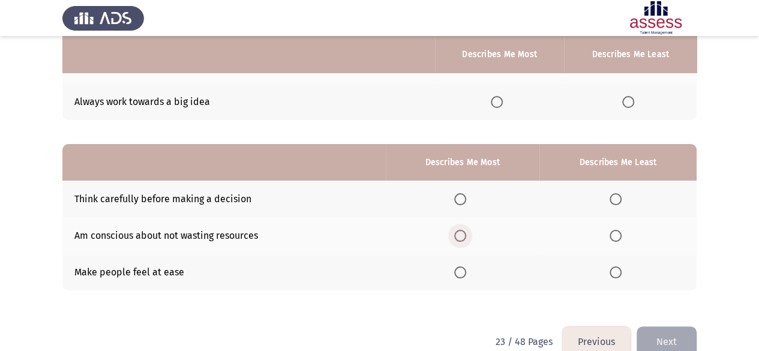
click at [462, 234] on span "Select an option" at bounding box center [460, 236] width 12 height 12
click at [462, 234] on input "Select an option" at bounding box center [460, 236] width 12 height 12
click at [620, 271] on span "Select an option" at bounding box center [615, 272] width 12 height 12
click at [620, 271] on input "Select an option" at bounding box center [615, 272] width 12 height 12
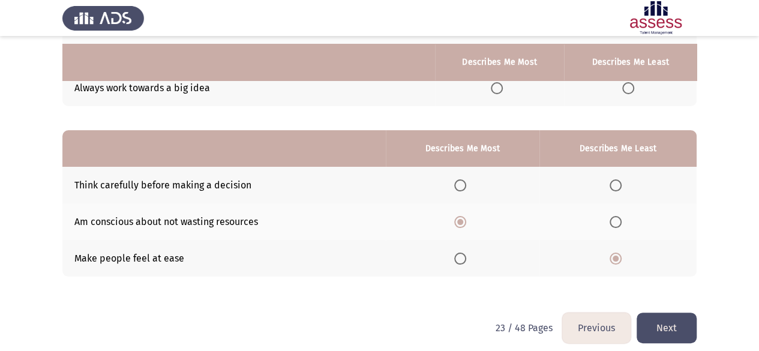
scroll to position [201, 0]
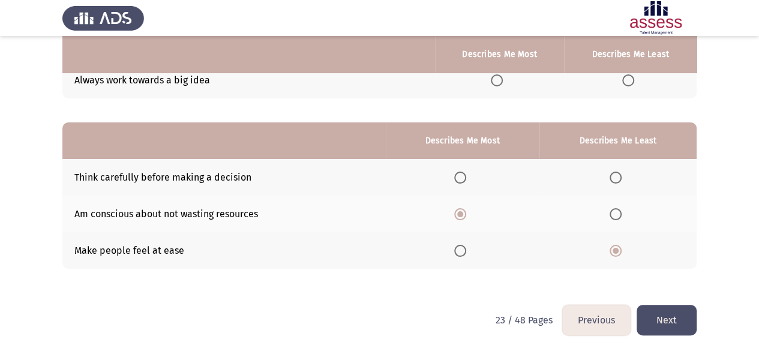
click at [675, 314] on button "Next" at bounding box center [666, 320] width 60 height 31
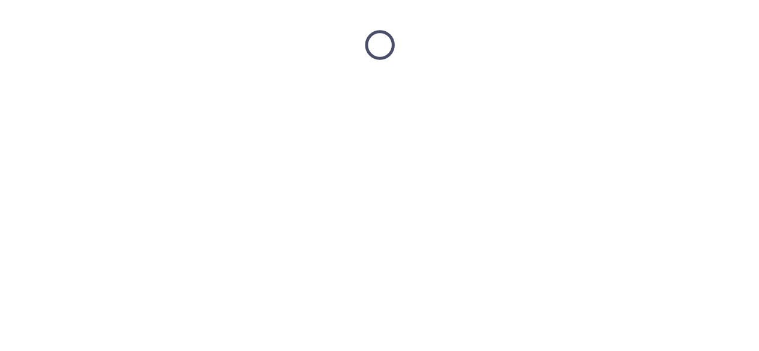
scroll to position [0, 0]
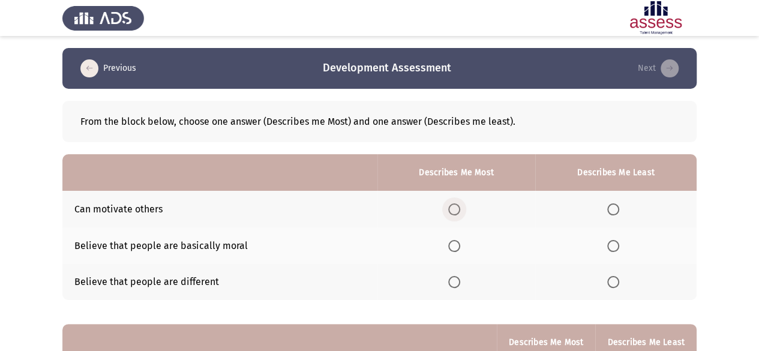
click at [450, 209] on span "Select an option" at bounding box center [454, 209] width 12 height 12
click at [450, 209] on input "Select an option" at bounding box center [454, 209] width 12 height 12
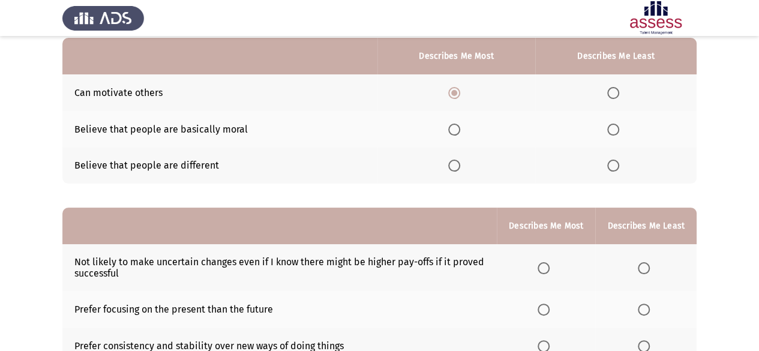
scroll to position [120, 0]
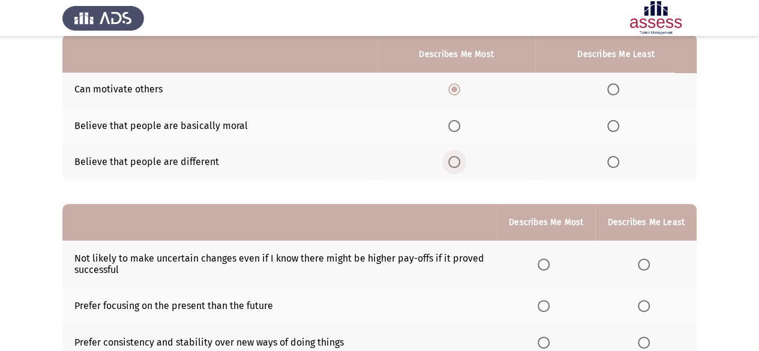
click at [457, 165] on span "Select an option" at bounding box center [454, 162] width 12 height 12
click at [457, 165] on input "Select an option" at bounding box center [454, 162] width 12 height 12
click at [614, 123] on span "Select an option" at bounding box center [613, 126] width 12 height 12
click at [614, 123] on input "Select an option" at bounding box center [613, 126] width 12 height 12
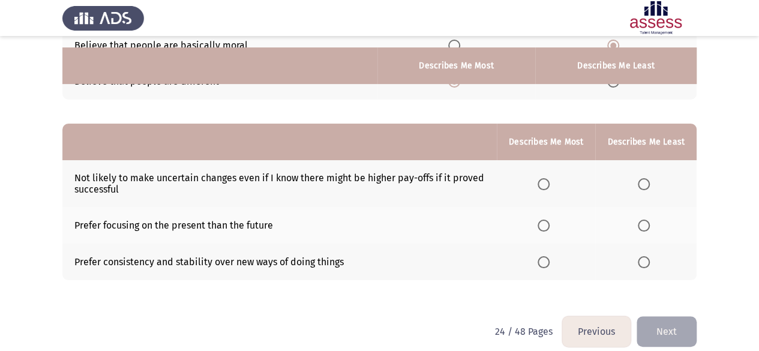
scroll to position [211, 0]
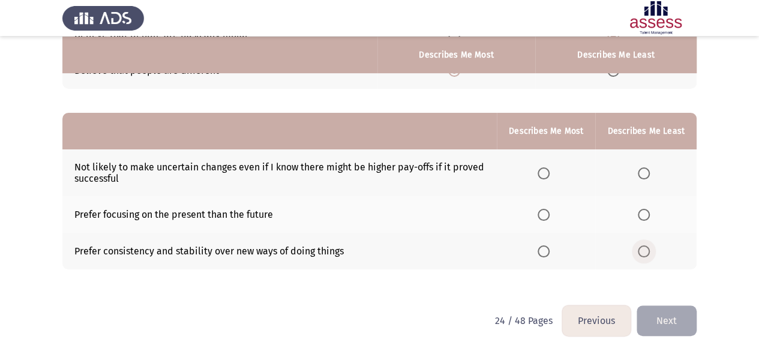
click at [644, 251] on span "Select an option" at bounding box center [643, 251] width 12 height 12
click at [644, 251] on input "Select an option" at bounding box center [643, 251] width 12 height 12
click at [545, 209] on span "Select an option" at bounding box center [543, 215] width 12 height 12
click at [545, 209] on input "Select an option" at bounding box center [543, 215] width 12 height 12
click at [672, 315] on button "Next" at bounding box center [666, 320] width 60 height 31
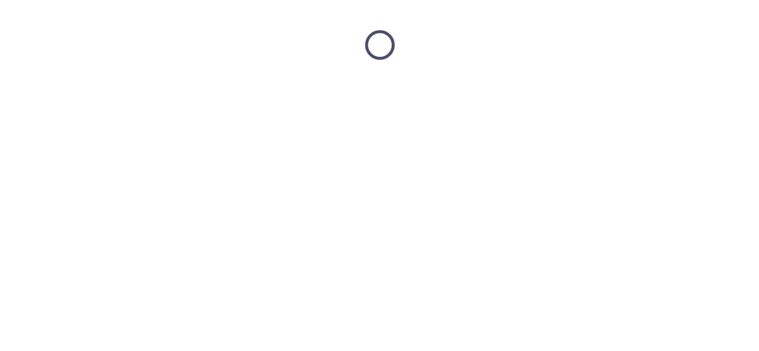
scroll to position [0, 0]
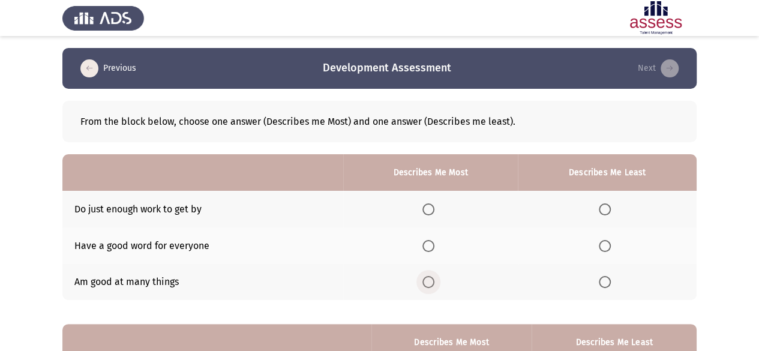
click at [429, 282] on span "Select an option" at bounding box center [428, 282] width 12 height 12
click at [429, 282] on input "Select an option" at bounding box center [428, 282] width 12 height 12
click at [601, 201] on th at bounding box center [607, 209] width 179 height 37
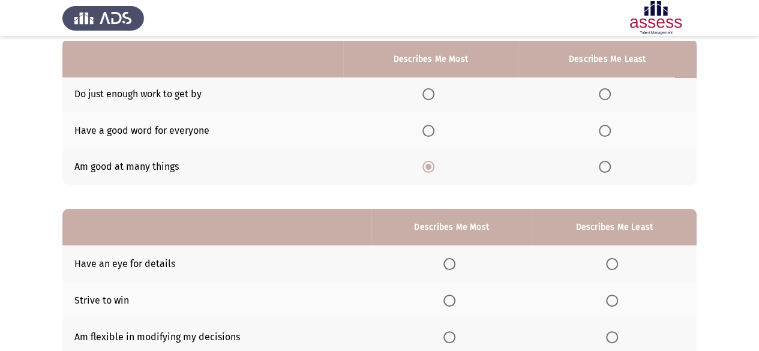
scroll to position [120, 0]
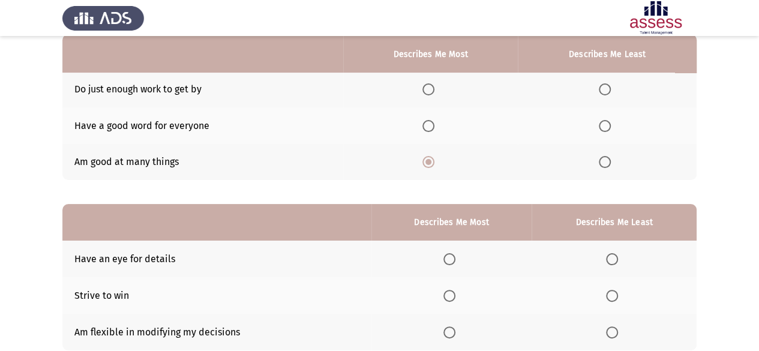
click at [604, 85] on span "Select an option" at bounding box center [604, 89] width 12 height 12
click at [604, 85] on input "Select an option" at bounding box center [604, 89] width 12 height 12
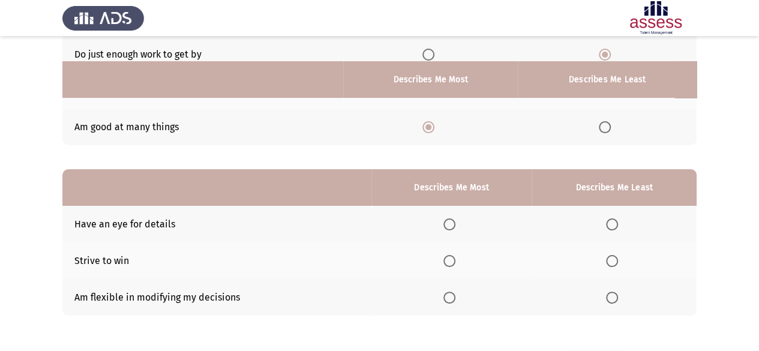
scroll to position [180, 0]
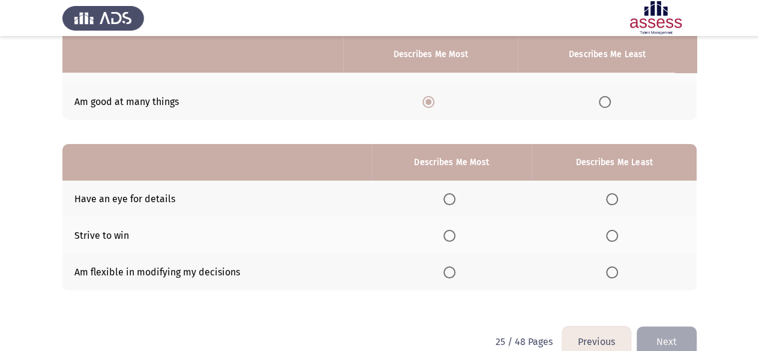
click at [452, 274] on span "Select an option" at bounding box center [449, 272] width 12 height 12
click at [452, 274] on input "Select an option" at bounding box center [449, 272] width 12 height 12
click at [448, 237] on span "Select an option" at bounding box center [449, 236] width 12 height 12
click at [448, 237] on input "Select an option" at bounding box center [449, 236] width 12 height 12
click at [615, 198] on span "Select an option" at bounding box center [612, 199] width 12 height 12
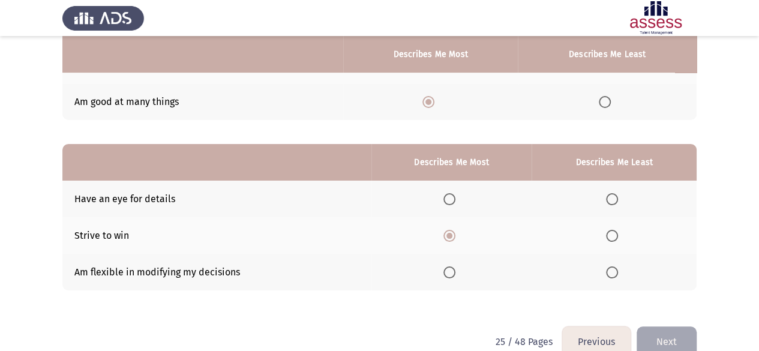
click at [615, 198] on input "Select an option" at bounding box center [612, 199] width 12 height 12
click at [670, 328] on button "Next" at bounding box center [666, 341] width 60 height 31
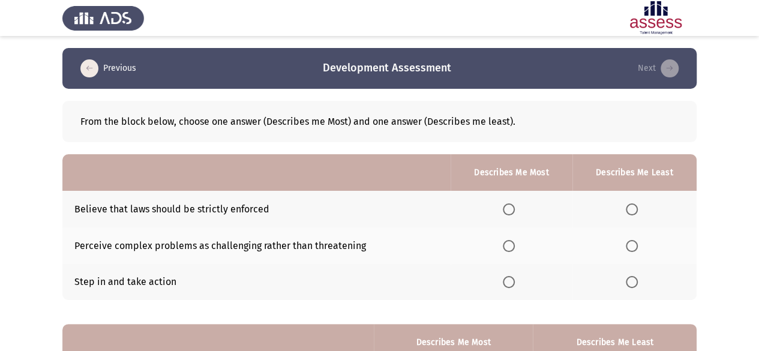
click at [510, 245] on span "Select an option" at bounding box center [509, 246] width 12 height 12
click at [510, 245] on input "Select an option" at bounding box center [509, 246] width 12 height 12
click at [624, 203] on th at bounding box center [634, 209] width 124 height 37
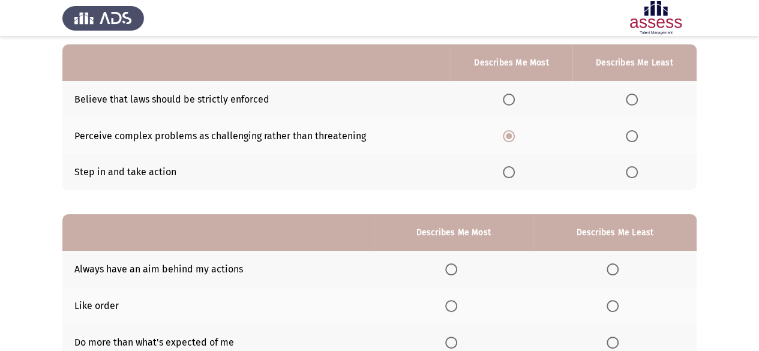
scroll to position [120, 0]
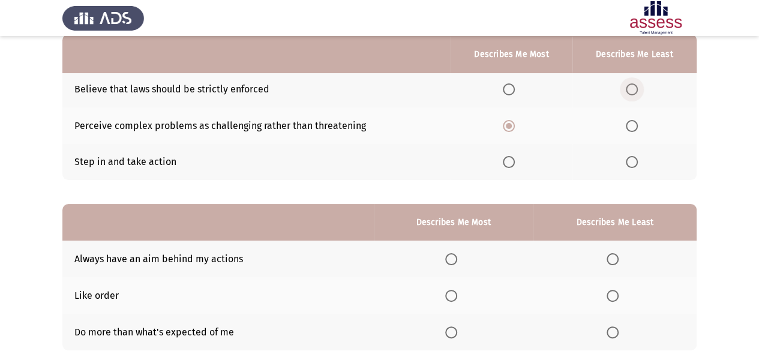
click at [632, 89] on span "Select an option" at bounding box center [631, 89] width 12 height 12
click at [632, 89] on input "Select an option" at bounding box center [631, 89] width 12 height 12
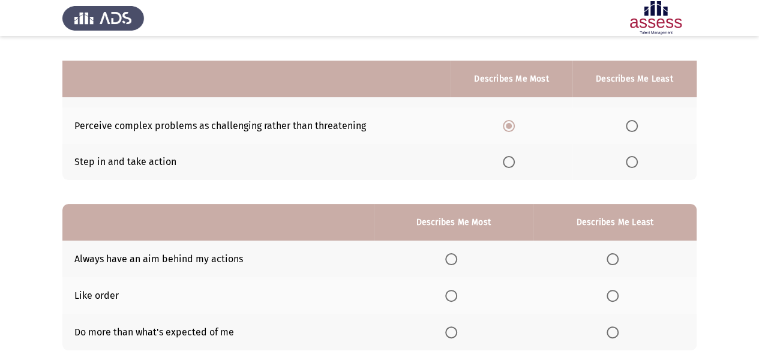
scroll to position [180, 0]
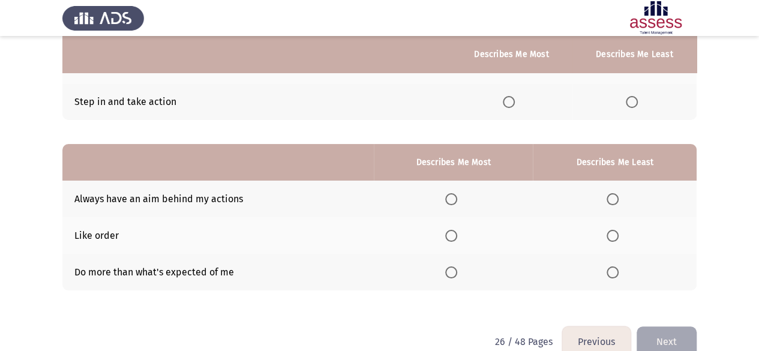
click at [452, 272] on span "Select an option" at bounding box center [451, 272] width 12 height 12
click at [452, 272] on input "Select an option" at bounding box center [451, 272] width 12 height 12
click at [613, 231] on span "Select an option" at bounding box center [612, 236] width 12 height 12
click at [613, 231] on input "Select an option" at bounding box center [612, 236] width 12 height 12
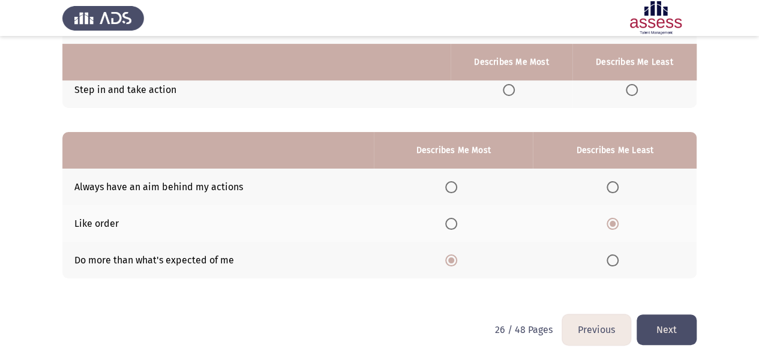
scroll to position [201, 0]
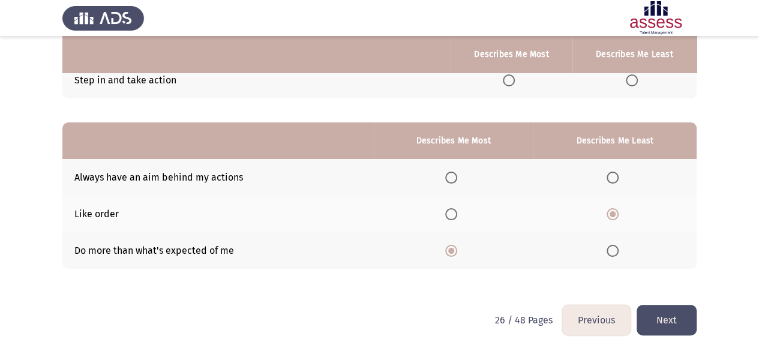
click at [608, 179] on span "Select an option" at bounding box center [612, 178] width 12 height 12
click at [608, 179] on input "Select an option" at bounding box center [612, 178] width 12 height 12
click at [662, 321] on button "Next" at bounding box center [666, 320] width 60 height 31
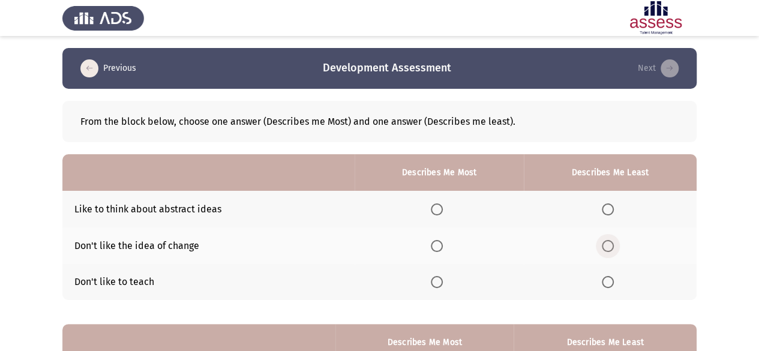
click at [607, 248] on span "Select an option" at bounding box center [607, 246] width 12 height 12
click at [607, 248] on input "Select an option" at bounding box center [607, 246] width 12 height 12
click at [607, 284] on span "Select an option" at bounding box center [607, 282] width 12 height 12
click at [607, 284] on input "Select an option" at bounding box center [607, 282] width 12 height 12
click at [443, 206] on span "Select an option" at bounding box center [437, 209] width 12 height 12
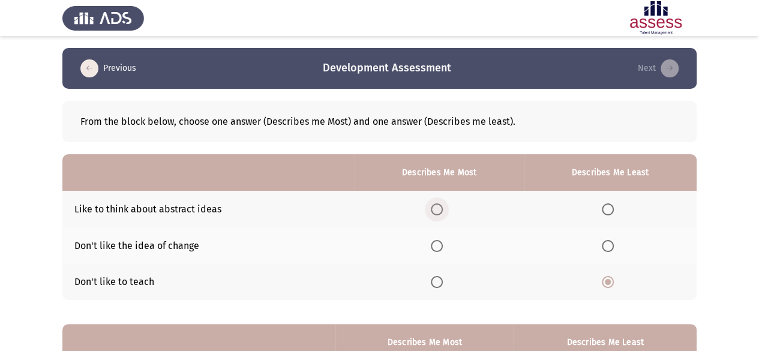
click at [443, 206] on input "Select an option" at bounding box center [437, 209] width 12 height 12
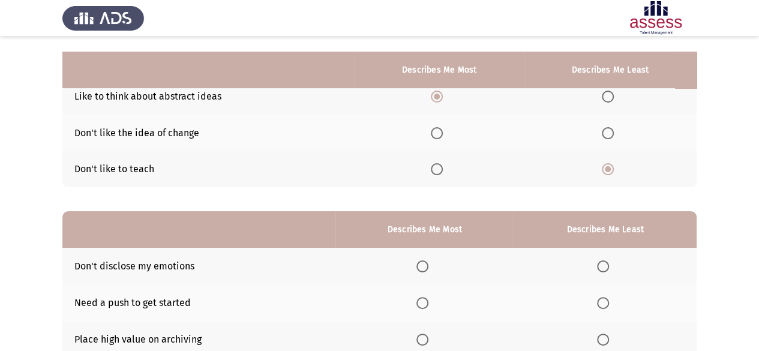
scroll to position [180, 0]
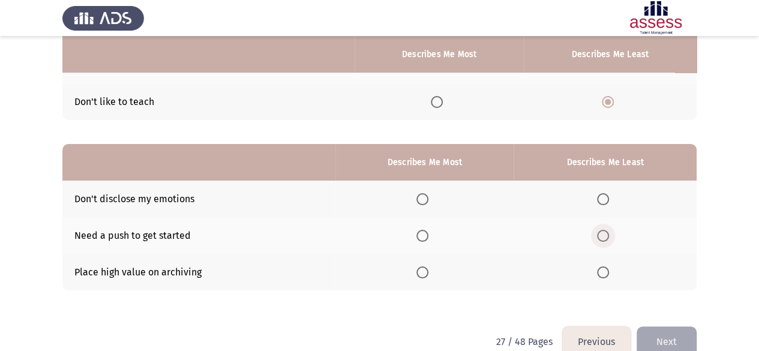
click at [601, 230] on span "Select an option" at bounding box center [603, 236] width 12 height 12
click at [601, 230] on input "Select an option" at bounding box center [603, 236] width 12 height 12
click at [597, 199] on span "Select an option" at bounding box center [603, 199] width 12 height 12
click at [597, 199] on input "Select an option" at bounding box center [603, 199] width 12 height 12
click at [597, 199] on span "Select an option" at bounding box center [603, 199] width 12 height 12
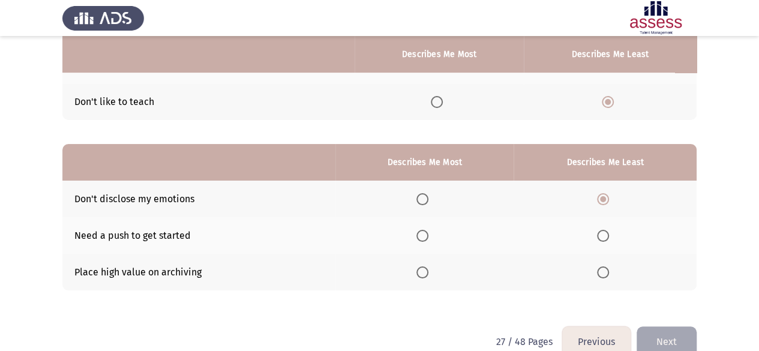
click at [420, 200] on span "Select an option" at bounding box center [422, 199] width 12 height 12
click at [420, 200] on input "Select an option" at bounding box center [422, 199] width 12 height 12
click at [600, 235] on span "Select an option" at bounding box center [603, 236] width 12 height 12
click at [600, 235] on input "Select an option" at bounding box center [603, 236] width 12 height 12
click at [667, 336] on button "Next" at bounding box center [666, 341] width 60 height 31
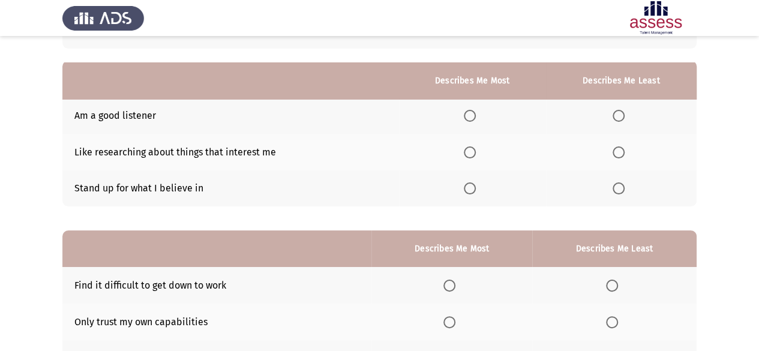
scroll to position [120, 0]
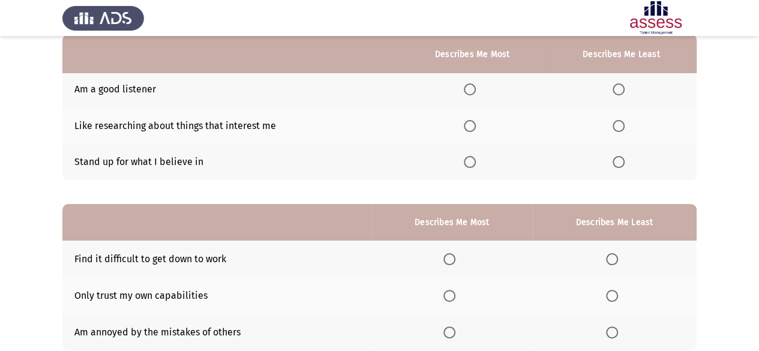
click at [468, 163] on span "Select an option" at bounding box center [470, 162] width 12 height 12
click at [468, 163] on input "Select an option" at bounding box center [470, 162] width 12 height 12
click at [622, 91] on span "Select an option" at bounding box center [618, 89] width 12 height 12
click at [622, 91] on input "Select an option" at bounding box center [618, 89] width 12 height 12
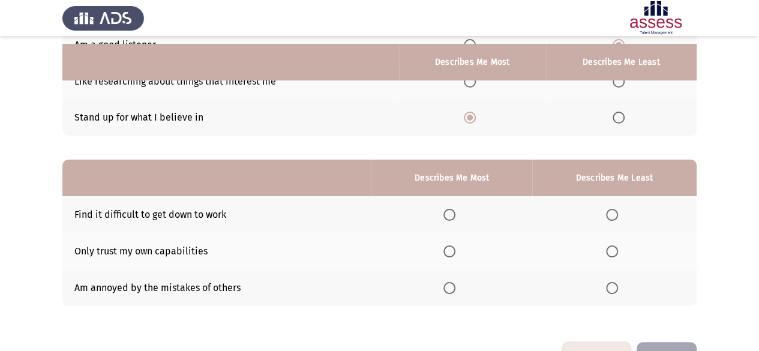
scroll to position [180, 0]
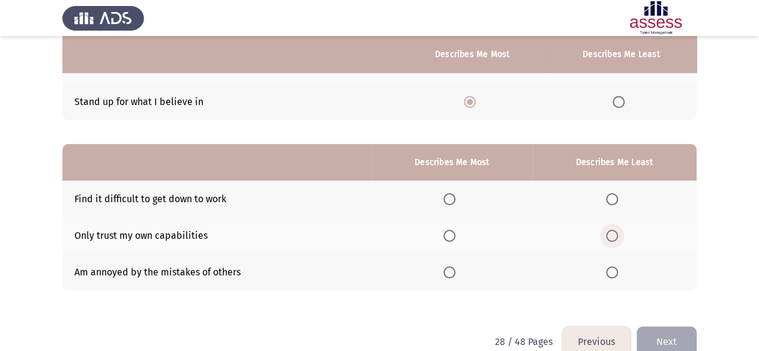
click at [613, 240] on span "Select an option" at bounding box center [612, 236] width 12 height 12
click at [613, 240] on input "Select an option" at bounding box center [612, 236] width 12 height 12
click at [446, 202] on span "Select an option" at bounding box center [449, 199] width 12 height 12
click at [446, 202] on input "Select an option" at bounding box center [449, 199] width 12 height 12
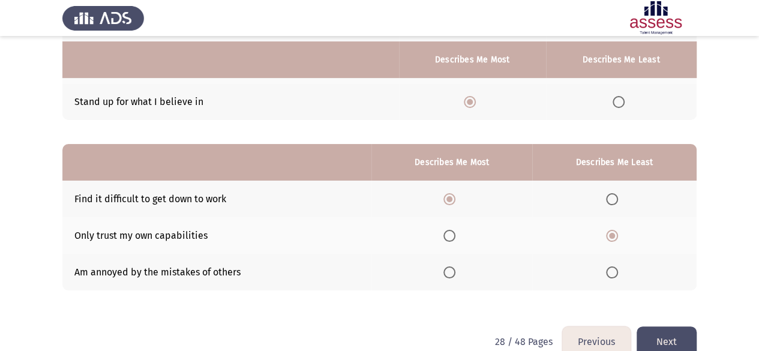
scroll to position [201, 0]
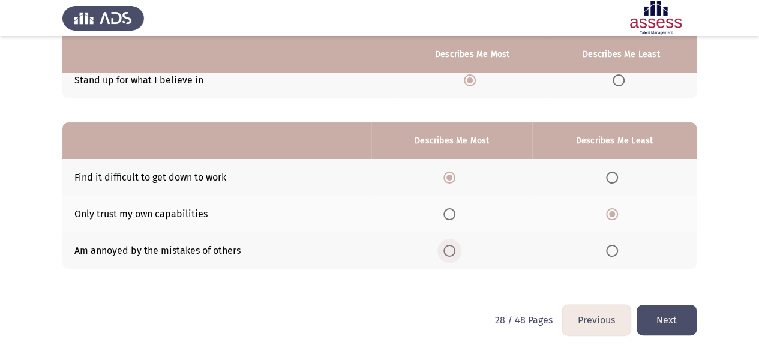
click at [450, 254] on span "Select an option" at bounding box center [449, 251] width 12 height 12
click at [450, 254] on input "Select an option" at bounding box center [449, 251] width 12 height 12
click at [677, 320] on button "Next" at bounding box center [666, 320] width 60 height 31
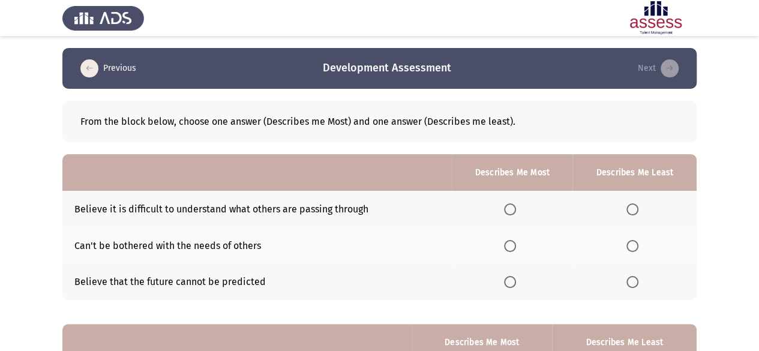
scroll to position [60, 0]
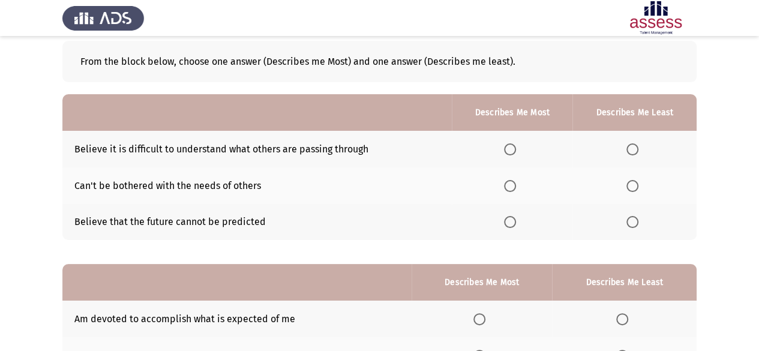
click at [631, 148] on span "Select an option" at bounding box center [632, 149] width 12 height 12
click at [631, 148] on input "Select an option" at bounding box center [632, 149] width 12 height 12
click at [509, 186] on span "Select an option" at bounding box center [510, 186] width 12 height 12
click at [509, 186] on input "Select an option" at bounding box center [510, 186] width 12 height 12
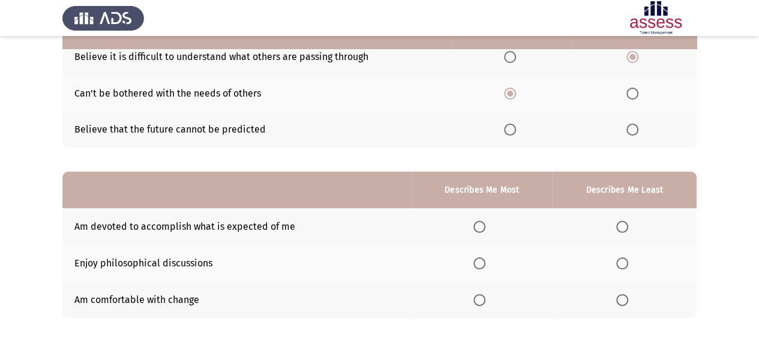
scroll to position [180, 0]
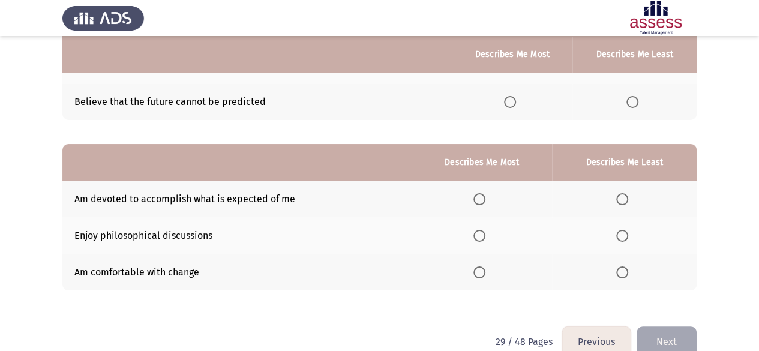
click at [480, 272] on span "Select an option" at bounding box center [479, 272] width 12 height 12
click at [480, 272] on input "Select an option" at bounding box center [479, 272] width 12 height 12
click at [619, 234] on span "Select an option" at bounding box center [622, 236] width 12 height 12
click at [619, 234] on input "Select an option" at bounding box center [622, 236] width 12 height 12
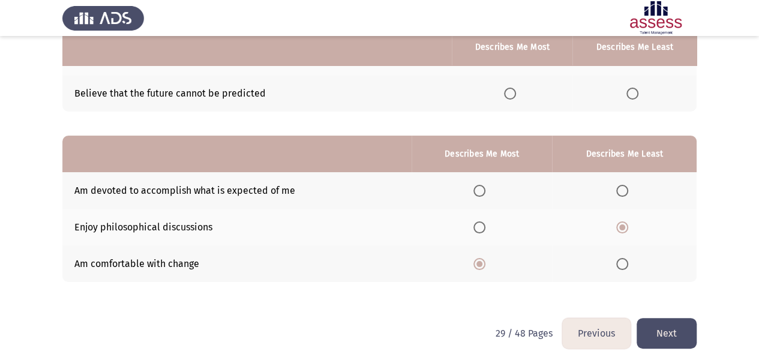
scroll to position [201, 0]
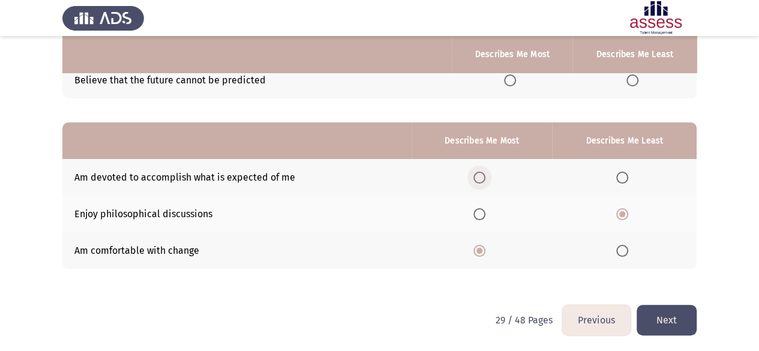
click at [480, 179] on span "Select an option" at bounding box center [479, 178] width 12 height 12
click at [480, 179] on input "Select an option" at bounding box center [479, 178] width 12 height 12
click at [669, 308] on button "Next" at bounding box center [666, 320] width 60 height 31
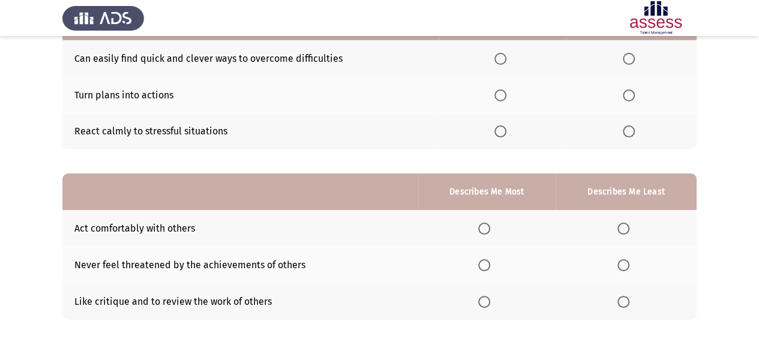
scroll to position [82, 0]
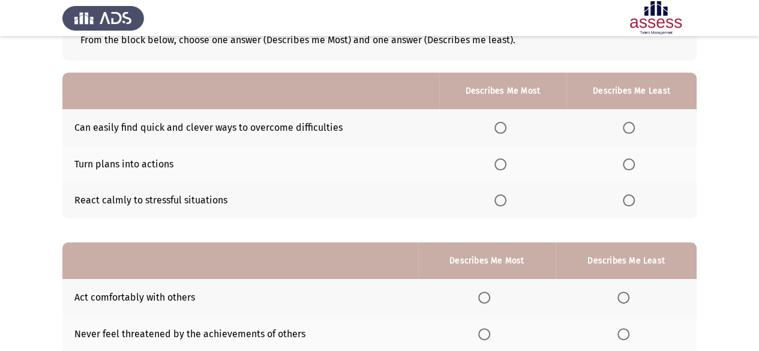
click at [501, 129] on span "Select an option" at bounding box center [500, 128] width 12 height 12
click at [501, 129] on input "Select an option" at bounding box center [500, 128] width 12 height 12
click at [627, 165] on span "Select an option" at bounding box center [628, 164] width 12 height 12
click at [627, 165] on input "Select an option" at bounding box center [628, 164] width 12 height 12
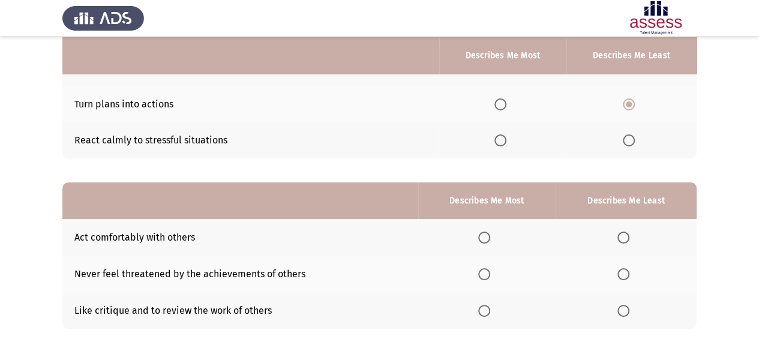
scroll to position [201, 0]
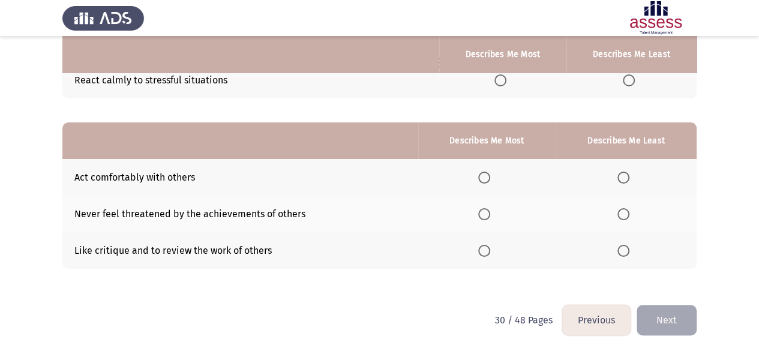
click at [485, 183] on th at bounding box center [486, 177] width 137 height 37
click at [621, 216] on span "Select an option" at bounding box center [623, 214] width 12 height 12
click at [621, 216] on input "Select an option" at bounding box center [623, 214] width 12 height 12
click at [485, 215] on span "Select an option" at bounding box center [484, 214] width 12 height 12
click at [485, 215] on input "Select an option" at bounding box center [484, 214] width 12 height 12
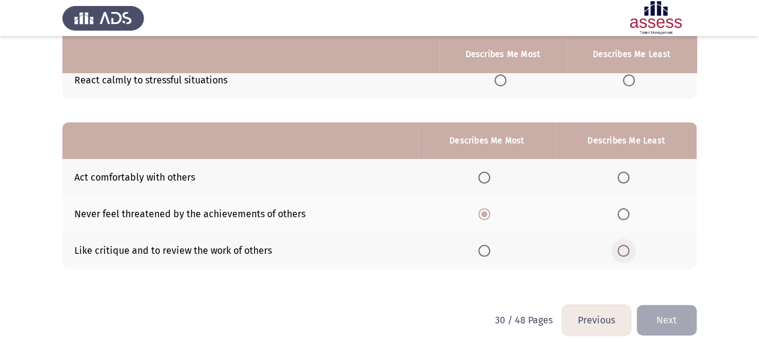
click at [619, 246] on span "Select an option" at bounding box center [623, 251] width 12 height 12
click at [619, 246] on input "Select an option" at bounding box center [623, 251] width 12 height 12
click at [674, 310] on button "Next" at bounding box center [666, 320] width 60 height 31
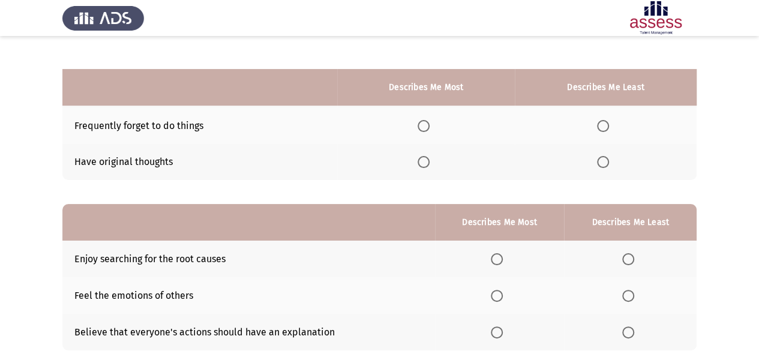
scroll to position [180, 0]
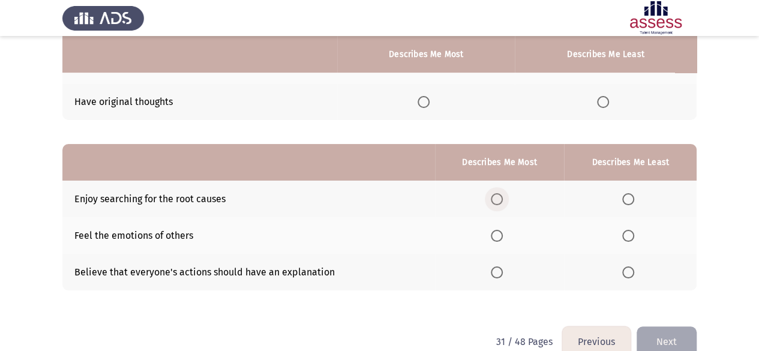
click at [499, 196] on span "Select an option" at bounding box center [497, 199] width 12 height 12
click at [499, 196] on input "Select an option" at bounding box center [497, 199] width 12 height 12
click at [631, 269] on span "Select an option" at bounding box center [628, 272] width 12 height 12
click at [631, 269] on input "Select an option" at bounding box center [628, 272] width 12 height 12
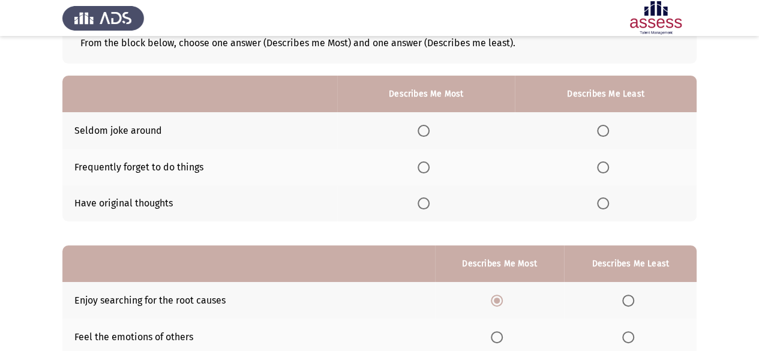
scroll to position [60, 0]
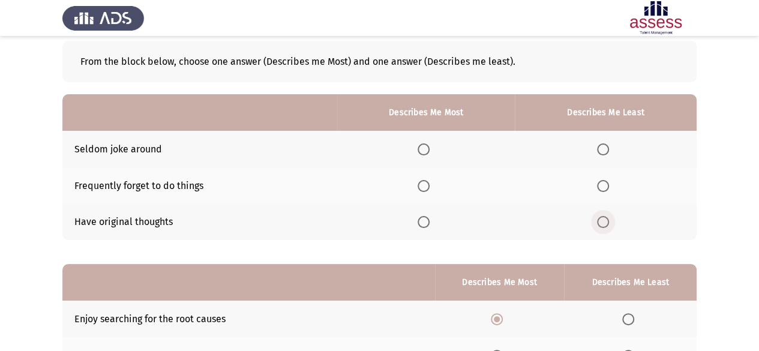
click at [603, 218] on span "Select an option" at bounding box center [603, 222] width 12 height 12
click at [603, 218] on input "Select an option" at bounding box center [603, 222] width 12 height 12
click at [428, 180] on span "Select an option" at bounding box center [423, 186] width 12 height 12
click at [428, 180] on input "Select an option" at bounding box center [423, 186] width 12 height 12
click at [429, 180] on span "Select an option" at bounding box center [423, 186] width 12 height 12
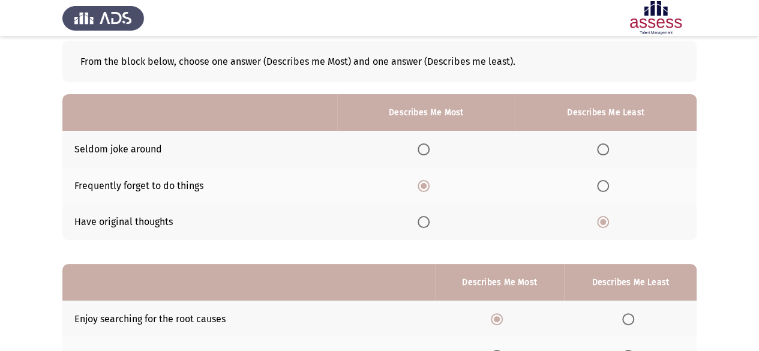
click at [429, 180] on input "Select an option" at bounding box center [423, 186] width 12 height 12
click at [606, 185] on span "Select an option" at bounding box center [603, 186] width 12 height 12
click at [606, 185] on input "Select an option" at bounding box center [603, 186] width 12 height 12
click at [429, 222] on span "Select an option" at bounding box center [423, 222] width 12 height 12
click at [429, 222] on input "Select an option" at bounding box center [423, 222] width 12 height 12
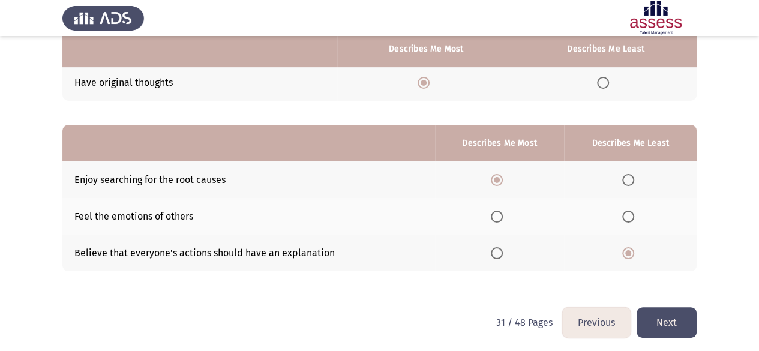
scroll to position [201, 0]
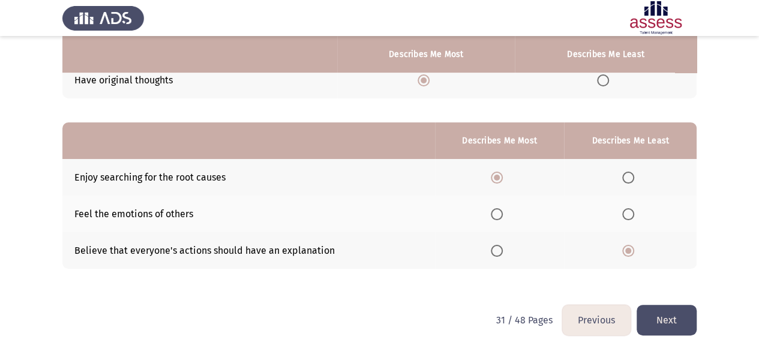
click at [649, 321] on button "Next" at bounding box center [666, 320] width 60 height 31
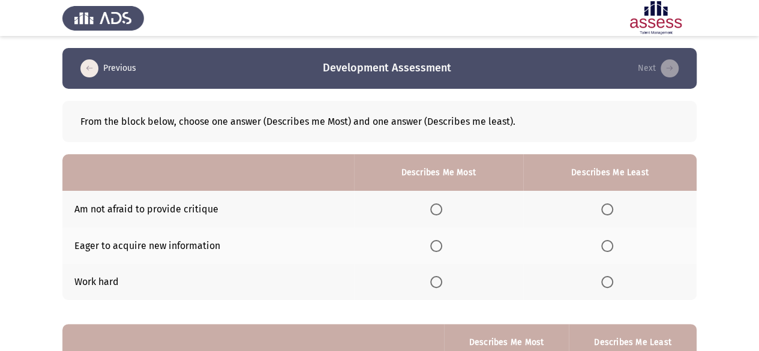
scroll to position [60, 0]
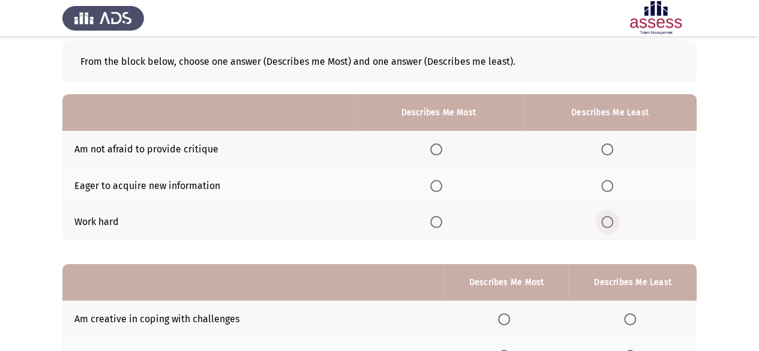
click at [603, 221] on span "Select an option" at bounding box center [607, 222] width 12 height 12
click at [603, 221] on input "Select an option" at bounding box center [607, 222] width 12 height 12
click at [437, 152] on span "Select an option" at bounding box center [436, 149] width 12 height 12
click at [437, 152] on input "Select an option" at bounding box center [436, 149] width 12 height 12
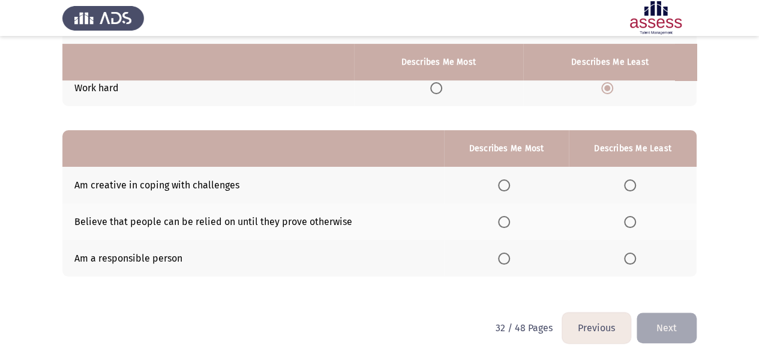
scroll to position [201, 0]
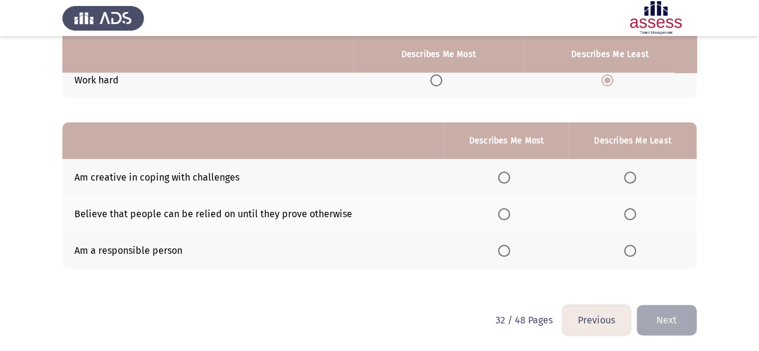
click at [507, 176] on span "Select an option" at bounding box center [504, 178] width 12 height 12
click at [507, 176] on input "Select an option" at bounding box center [504, 178] width 12 height 12
click at [631, 214] on span "Select an option" at bounding box center [630, 214] width 12 height 12
click at [631, 214] on input "Select an option" at bounding box center [630, 214] width 12 height 12
click at [503, 249] on span "Select an option" at bounding box center [504, 251] width 12 height 12
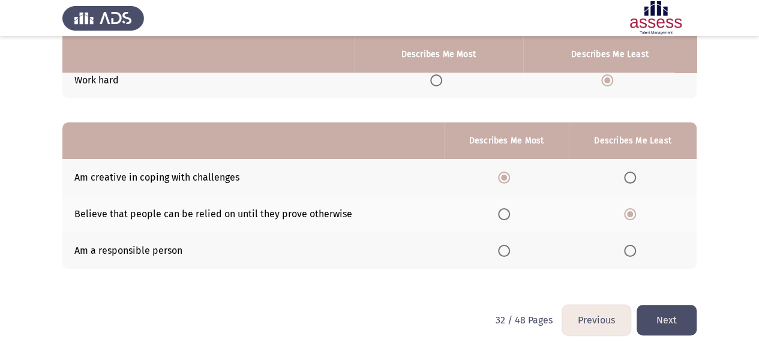
click at [503, 249] on input "Select an option" at bounding box center [504, 251] width 12 height 12
click at [663, 305] on button "Next" at bounding box center [666, 320] width 60 height 31
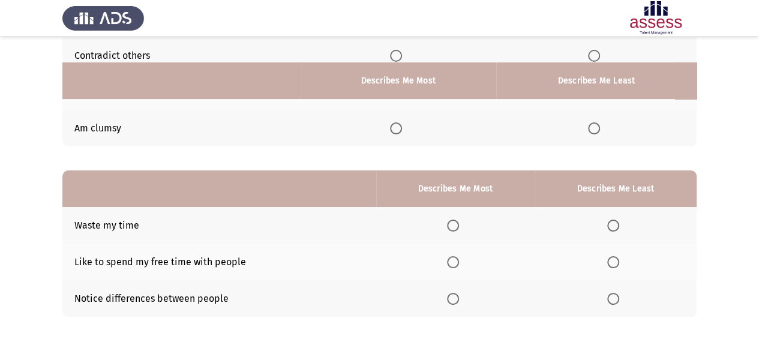
scroll to position [180, 0]
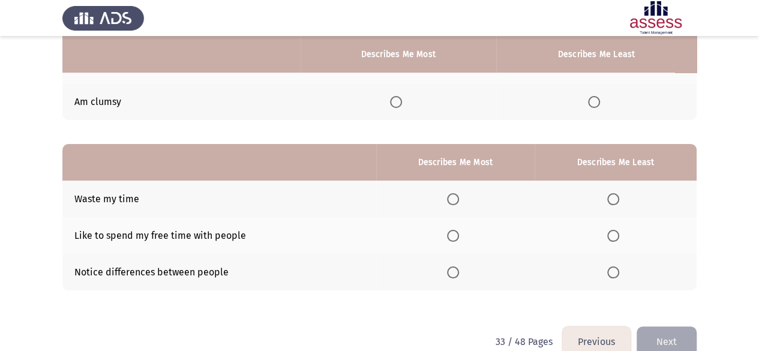
click at [608, 196] on span "Select an option" at bounding box center [613, 199] width 12 height 12
click at [608, 196] on input "Select an option" at bounding box center [613, 199] width 12 height 12
click at [456, 270] on span "Select an option" at bounding box center [453, 272] width 12 height 12
click at [456, 270] on input "Select an option" at bounding box center [453, 272] width 12 height 12
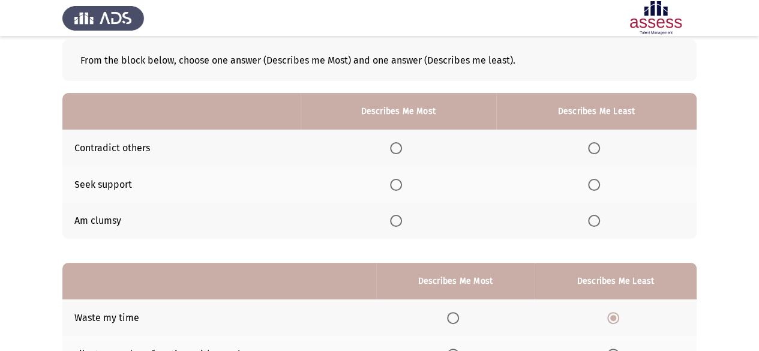
scroll to position [60, 0]
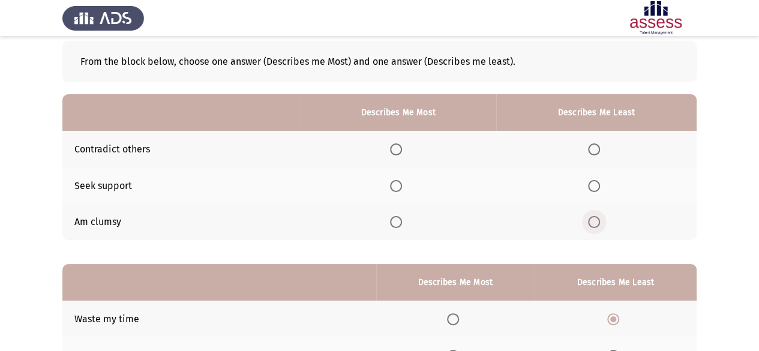
click at [598, 220] on span "Select an option" at bounding box center [594, 222] width 12 height 12
click at [598, 220] on input "Select an option" at bounding box center [594, 222] width 12 height 12
click at [395, 151] on span "Select an option" at bounding box center [396, 149] width 12 height 12
click at [395, 151] on input "Select an option" at bounding box center [396, 149] width 12 height 12
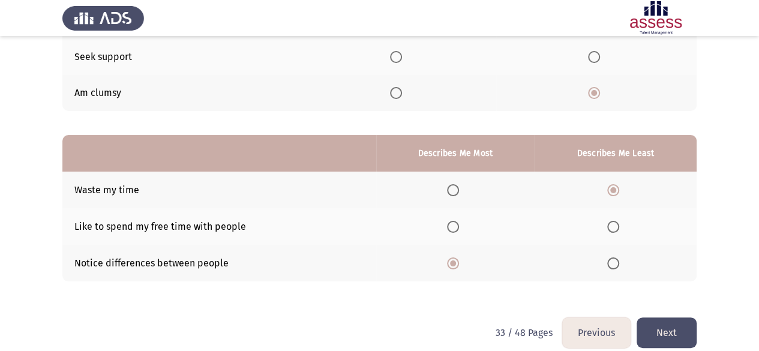
scroll to position [201, 0]
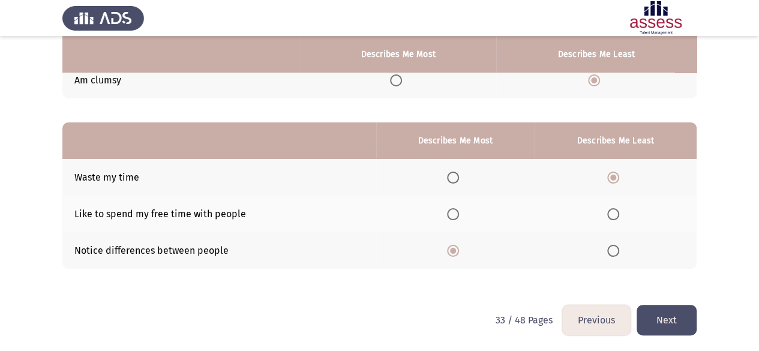
click at [690, 321] on button "Next" at bounding box center [666, 320] width 60 height 31
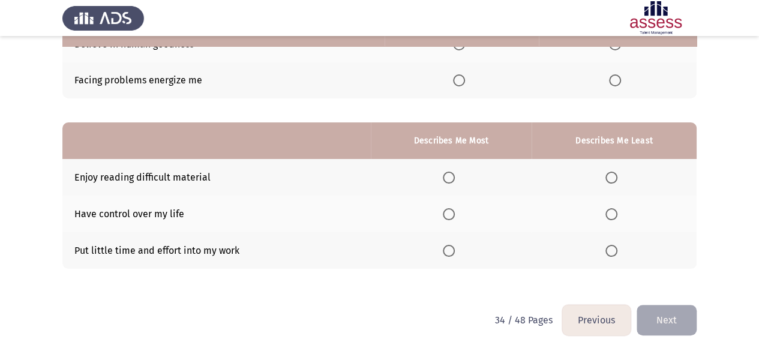
scroll to position [82, 0]
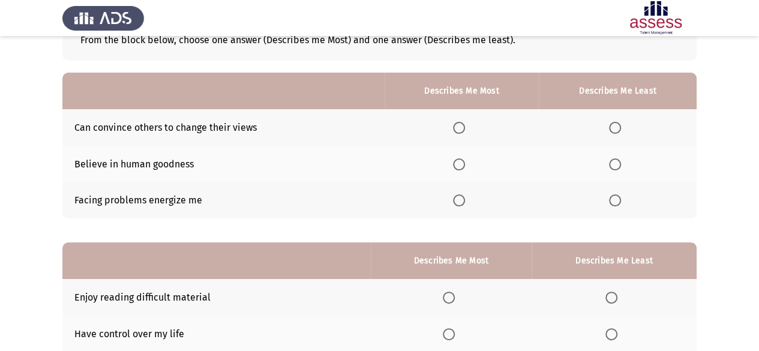
click at [465, 130] on span "Select an option" at bounding box center [459, 128] width 12 height 12
click at [465, 130] on input "Select an option" at bounding box center [459, 128] width 12 height 12
click at [612, 162] on span "Select an option" at bounding box center [615, 164] width 12 height 12
click at [612, 162] on input "Select an option" at bounding box center [615, 164] width 12 height 12
click at [461, 201] on span "Select an option" at bounding box center [459, 200] width 12 height 12
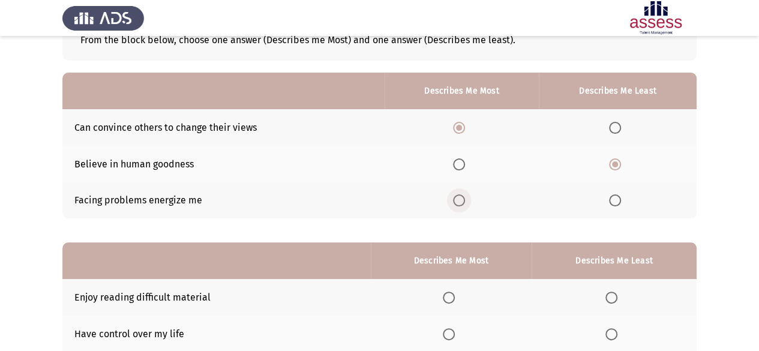
click at [461, 201] on input "Select an option" at bounding box center [459, 200] width 12 height 12
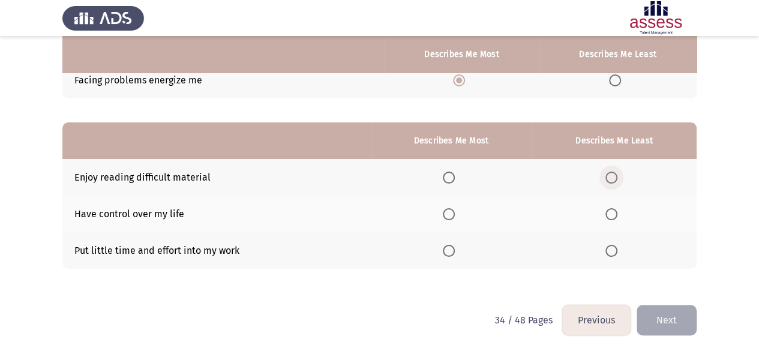
click at [615, 178] on span "Select an option" at bounding box center [611, 178] width 12 height 12
click at [615, 178] on input "Select an option" at bounding box center [611, 178] width 12 height 12
click at [444, 213] on span "Select an option" at bounding box center [449, 214] width 12 height 12
click at [444, 213] on input "Select an option" at bounding box center [449, 214] width 12 height 12
click at [606, 248] on span "Select an option" at bounding box center [611, 251] width 12 height 12
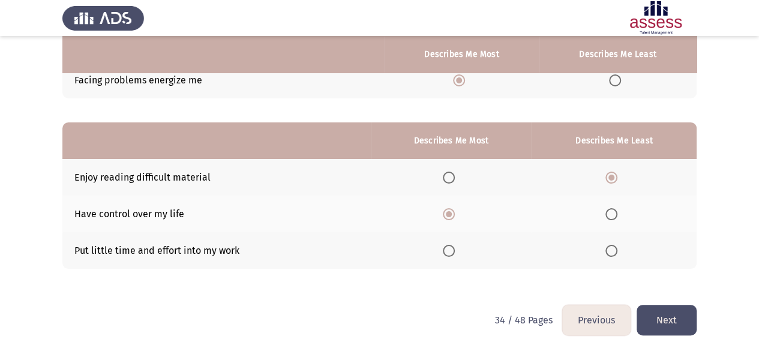
click at [606, 248] on input "Select an option" at bounding box center [611, 251] width 12 height 12
click at [658, 321] on button "Next" at bounding box center [666, 320] width 60 height 31
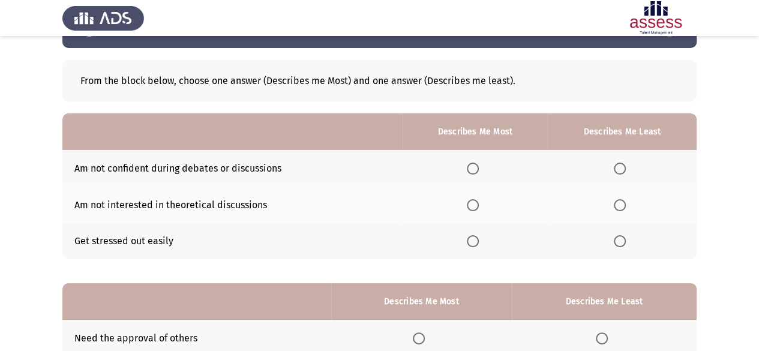
scroll to position [60, 0]
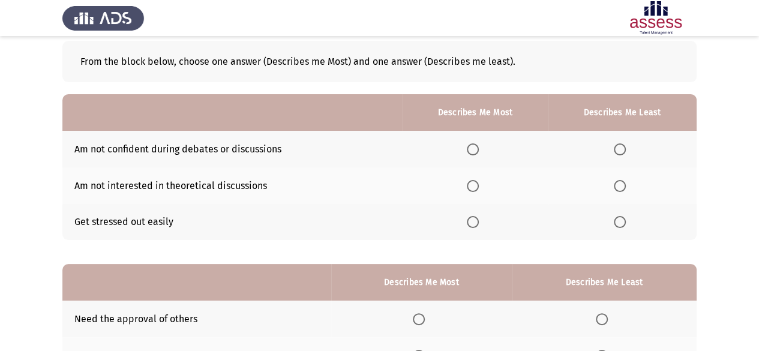
click at [613, 147] on th at bounding box center [622, 149] width 149 height 37
click at [619, 147] on span "Select an option" at bounding box center [619, 149] width 12 height 12
click at [619, 147] on input "Select an option" at bounding box center [619, 149] width 12 height 12
click at [620, 221] on span "Select an option" at bounding box center [619, 222] width 12 height 12
click at [620, 221] on input "Select an option" at bounding box center [619, 222] width 12 height 12
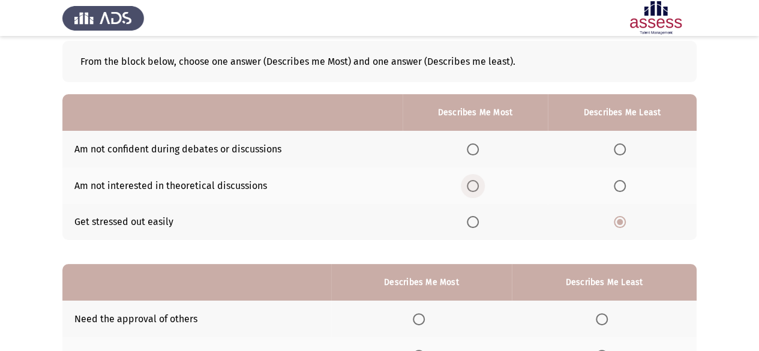
click at [473, 187] on span "Select an option" at bounding box center [473, 186] width 12 height 12
click at [473, 187] on input "Select an option" at bounding box center [473, 186] width 12 height 12
click at [477, 149] on span "Select an option" at bounding box center [473, 149] width 12 height 12
click at [477, 149] on input "Select an option" at bounding box center [473, 149] width 12 height 12
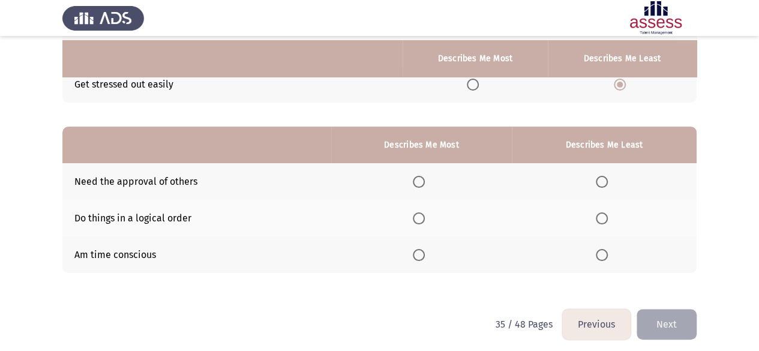
scroll to position [201, 0]
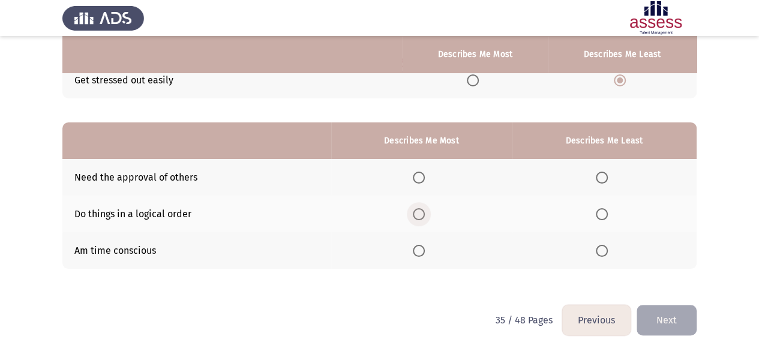
click at [419, 210] on span "Select an option" at bounding box center [419, 214] width 12 height 12
click at [419, 210] on input "Select an option" at bounding box center [419, 214] width 12 height 12
click at [608, 178] on label "Select an option" at bounding box center [603, 178] width 17 height 12
click at [607, 178] on input "Select an option" at bounding box center [601, 178] width 12 height 12
click at [658, 317] on button "Next" at bounding box center [666, 320] width 60 height 31
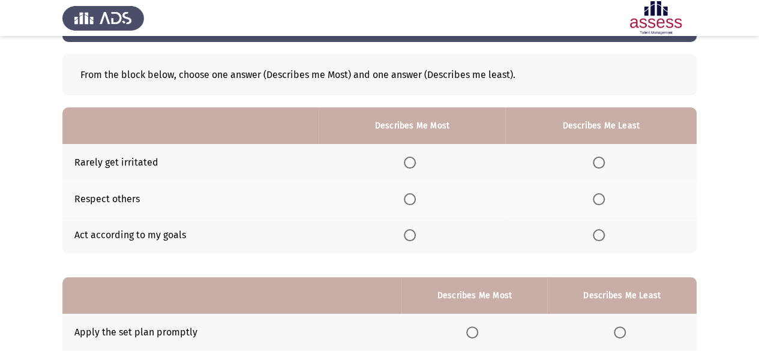
scroll to position [120, 0]
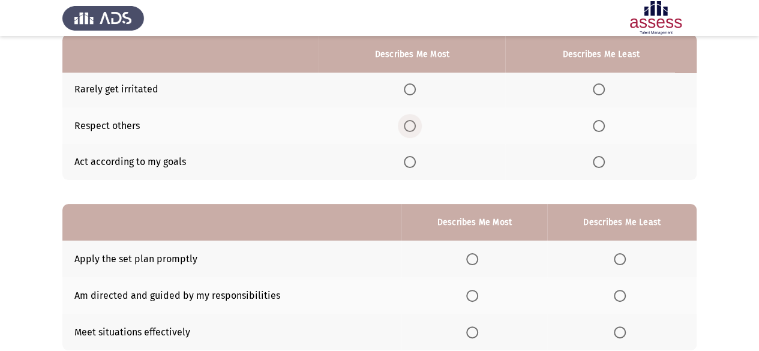
click at [407, 128] on span "Select an option" at bounding box center [410, 126] width 12 height 12
click at [407, 128] on input "Select an option" at bounding box center [410, 126] width 12 height 12
click at [598, 159] on span "Select an option" at bounding box center [598, 162] width 12 height 12
click at [598, 159] on input "Select an option" at bounding box center [598, 162] width 12 height 12
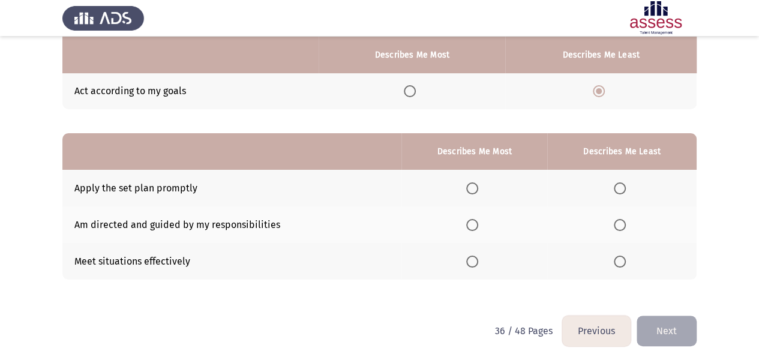
scroll to position [201, 0]
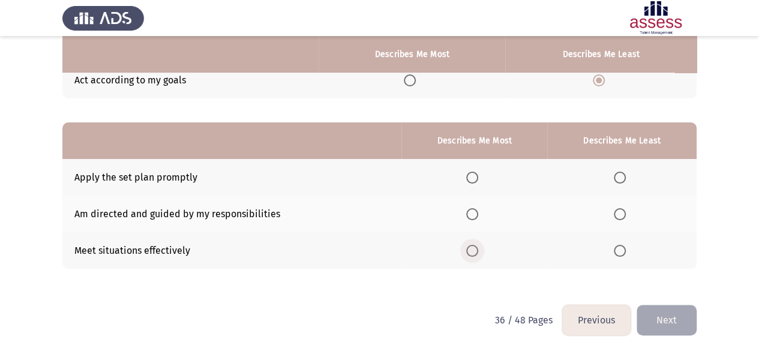
click at [472, 249] on span "Select an option" at bounding box center [472, 251] width 12 height 12
click at [472, 249] on input "Select an option" at bounding box center [472, 251] width 12 height 12
click at [621, 177] on span "Select an option" at bounding box center [619, 178] width 12 height 12
click at [621, 177] on input "Select an option" at bounding box center [619, 178] width 12 height 12
click at [678, 314] on button "Next" at bounding box center [666, 320] width 60 height 31
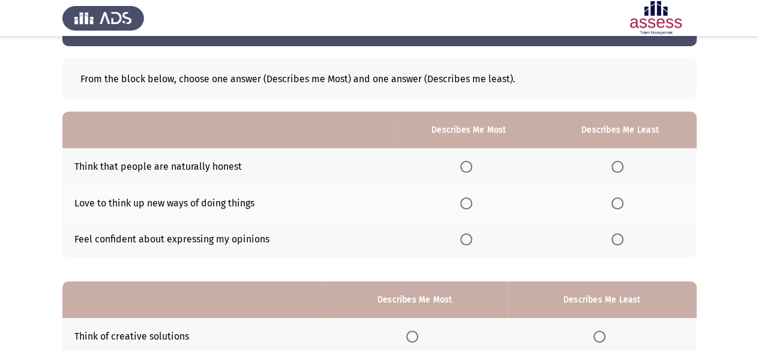
scroll to position [60, 0]
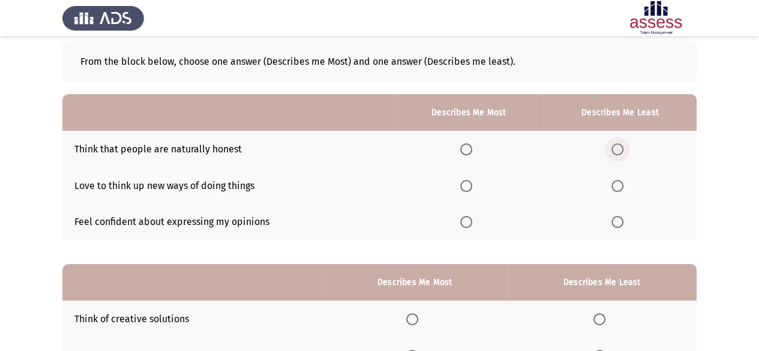
click at [620, 143] on span "Select an option" at bounding box center [617, 149] width 12 height 12
click at [620, 143] on input "Select an option" at bounding box center [617, 149] width 12 height 12
click at [459, 182] on th at bounding box center [468, 185] width 149 height 37
click at [460, 185] on th at bounding box center [468, 185] width 149 height 37
click at [465, 184] on span "Select an option" at bounding box center [466, 186] width 12 height 12
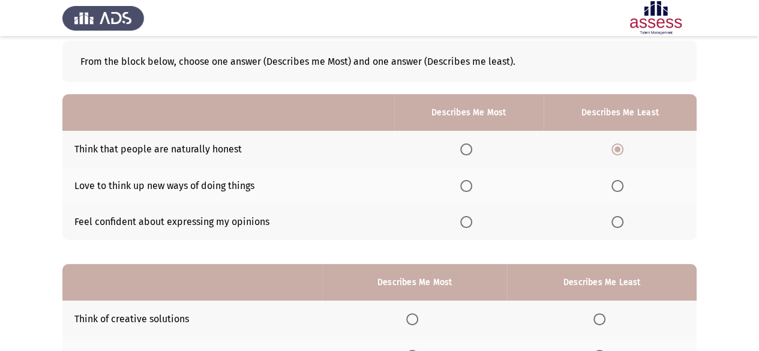
click at [465, 184] on input "Select an option" at bounding box center [466, 186] width 12 height 12
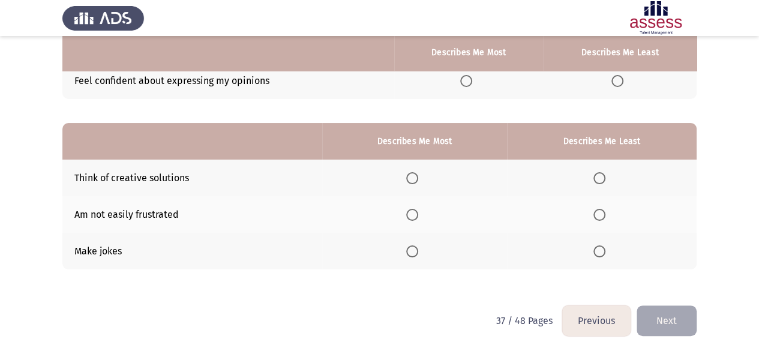
scroll to position [201, 0]
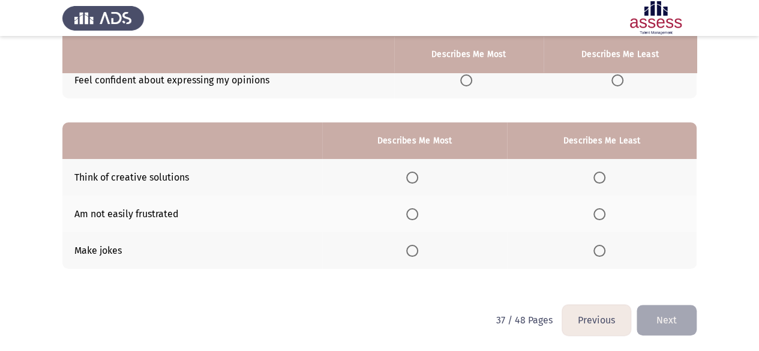
click at [418, 177] on span "Select an option" at bounding box center [412, 178] width 12 height 12
click at [418, 177] on input "Select an option" at bounding box center [412, 178] width 12 height 12
click at [603, 215] on span "Select an option" at bounding box center [599, 214] width 12 height 12
click at [603, 215] on input "Select an option" at bounding box center [599, 214] width 12 height 12
click at [669, 320] on button "Next" at bounding box center [666, 320] width 60 height 31
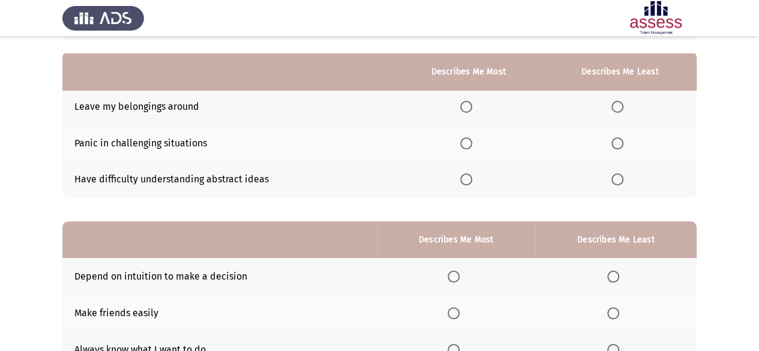
scroll to position [120, 0]
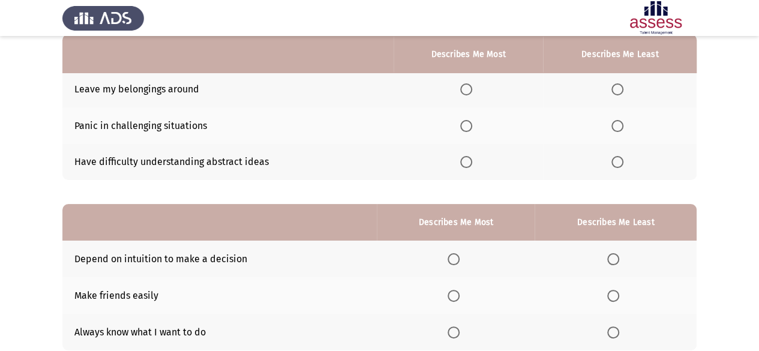
click at [623, 127] on span "Select an option" at bounding box center [617, 126] width 12 height 12
click at [623, 127] on input "Select an option" at bounding box center [617, 126] width 12 height 12
click at [471, 91] on span "Select an option" at bounding box center [466, 89] width 12 height 12
click at [471, 91] on input "Select an option" at bounding box center [466, 89] width 12 height 12
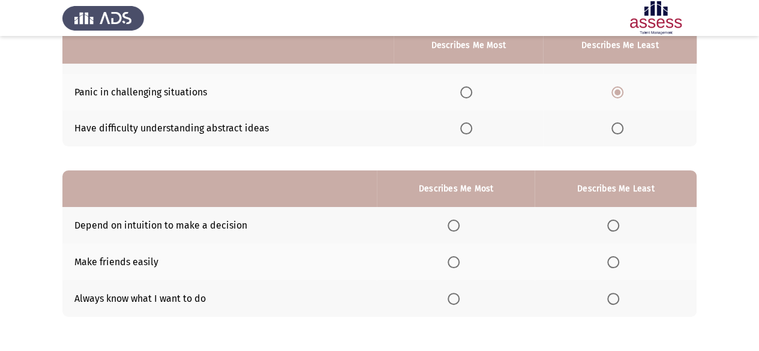
scroll to position [180, 0]
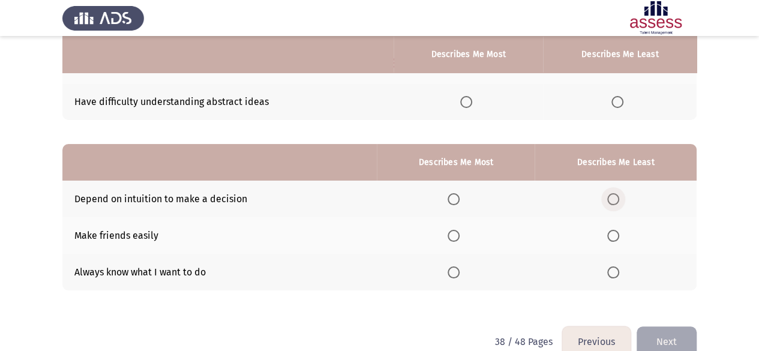
click at [613, 198] on span "Select an option" at bounding box center [613, 199] width 12 height 12
click at [613, 198] on input "Select an option" at bounding box center [613, 199] width 12 height 12
click at [443, 272] on th at bounding box center [456, 272] width 158 height 37
click at [452, 273] on span "Select an option" at bounding box center [453, 272] width 12 height 12
click at [452, 273] on input "Select an option" at bounding box center [453, 272] width 12 height 12
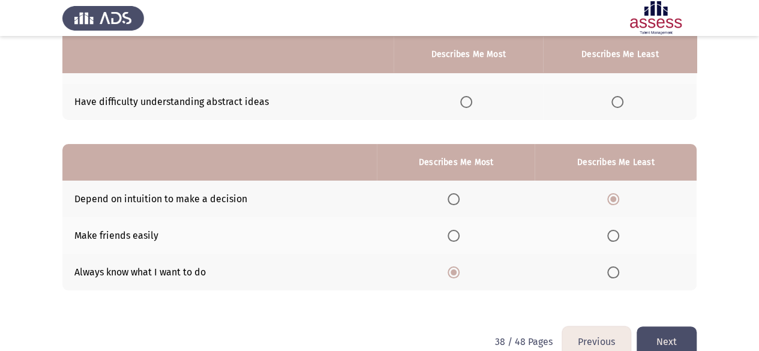
click at [660, 338] on button "Next" at bounding box center [666, 341] width 60 height 31
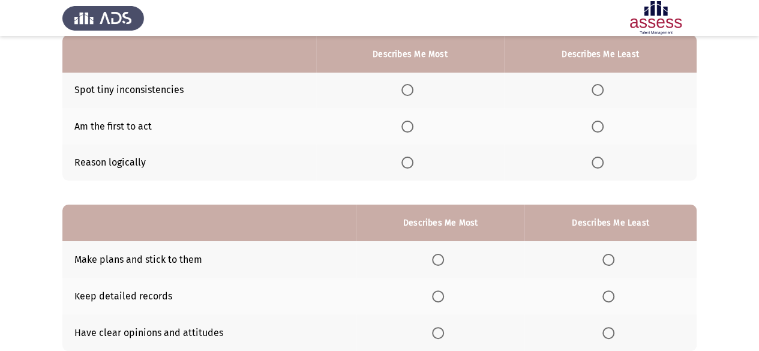
scroll to position [120, 0]
click at [407, 127] on span "Select an option" at bounding box center [407, 126] width 12 height 12
click at [407, 127] on input "Select an option" at bounding box center [407, 126] width 12 height 12
click at [596, 91] on span "Select an option" at bounding box center [597, 89] width 12 height 12
click at [596, 91] on input "Select an option" at bounding box center [597, 89] width 12 height 12
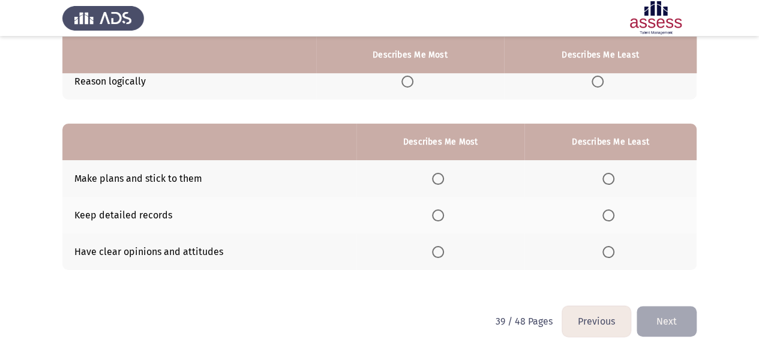
scroll to position [201, 0]
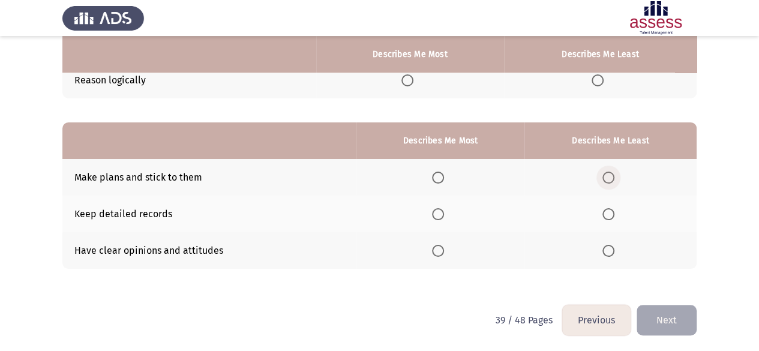
click at [606, 176] on span "Select an option" at bounding box center [608, 178] width 12 height 12
click at [606, 176] on input "Select an option" at bounding box center [608, 178] width 12 height 12
click at [435, 245] on span "Select an option" at bounding box center [438, 251] width 12 height 12
click at [435, 245] on input "Select an option" at bounding box center [438, 251] width 12 height 12
click at [666, 312] on button "Next" at bounding box center [666, 320] width 60 height 31
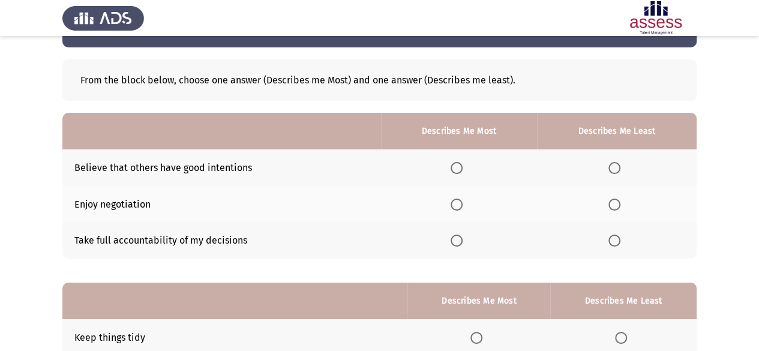
scroll to position [60, 0]
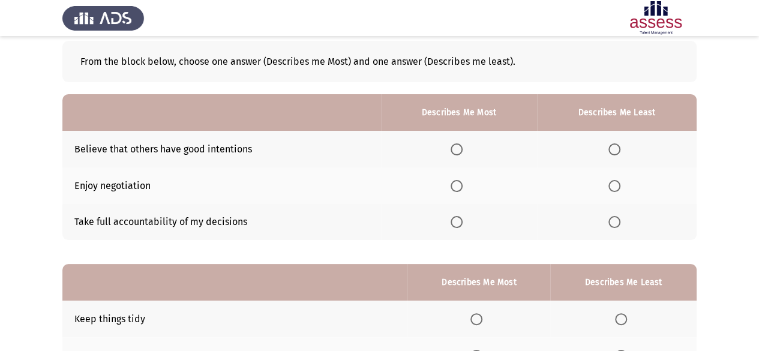
click at [456, 151] on span "Select an option" at bounding box center [456, 149] width 12 height 12
click at [456, 151] on input "Select an option" at bounding box center [456, 149] width 12 height 12
click at [456, 224] on span "Select an option" at bounding box center [456, 222] width 12 height 12
click at [456, 224] on input "Select an option" at bounding box center [456, 222] width 12 height 12
click at [619, 147] on span "Select an option" at bounding box center [614, 149] width 12 height 12
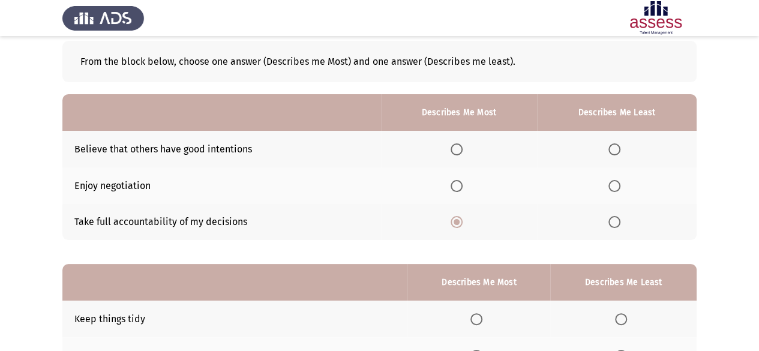
click at [619, 147] on input "Select an option" at bounding box center [614, 149] width 12 height 12
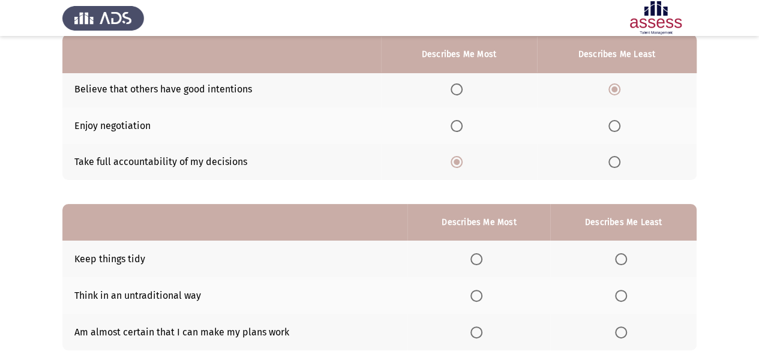
click at [616, 123] on span "Select an option" at bounding box center [614, 126] width 12 height 12
click at [616, 123] on input "Select an option" at bounding box center [614, 126] width 12 height 12
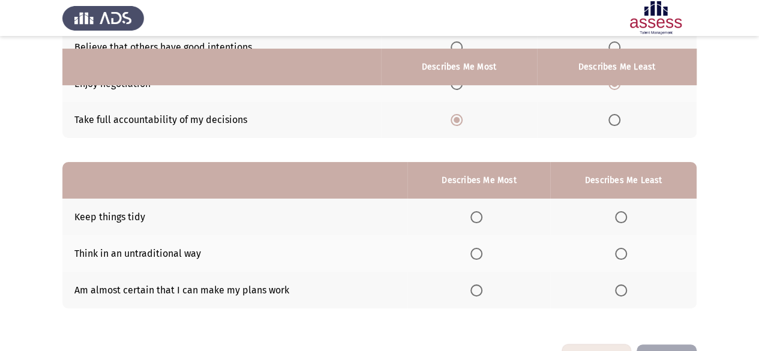
scroll to position [180, 0]
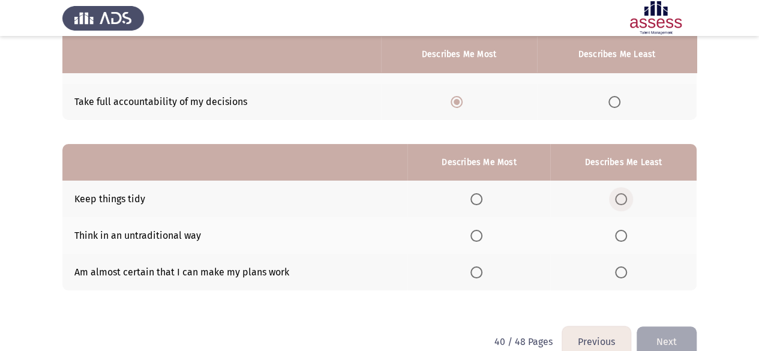
click at [620, 197] on span "Select an option" at bounding box center [621, 199] width 12 height 12
click at [620, 197] on input "Select an option" at bounding box center [621, 199] width 12 height 12
click at [481, 234] on span "Select an option" at bounding box center [476, 236] width 12 height 12
click at [481, 234] on input "Select an option" at bounding box center [476, 236] width 12 height 12
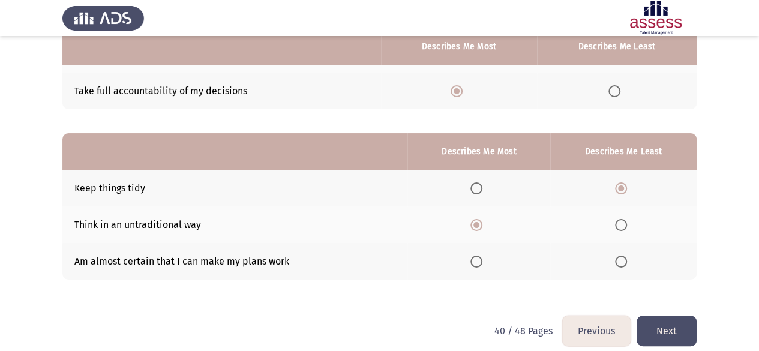
scroll to position [201, 0]
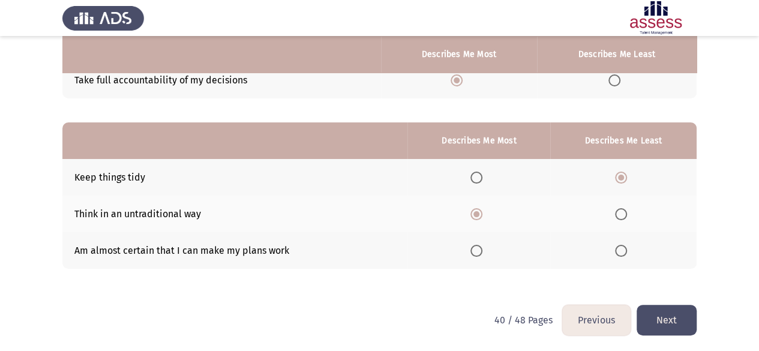
click at [682, 317] on button "Next" at bounding box center [666, 320] width 60 height 31
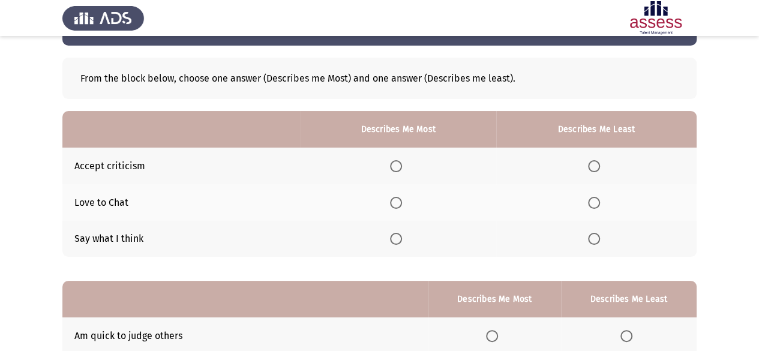
scroll to position [60, 0]
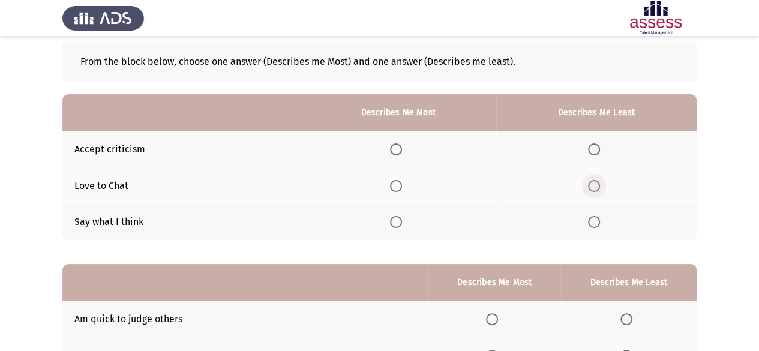
click at [594, 186] on span "Select an option" at bounding box center [594, 186] width 0 height 0
click at [594, 185] on input "Select an option" at bounding box center [594, 186] width 12 height 12
click at [401, 145] on span "Select an option" at bounding box center [396, 149] width 12 height 12
click at [401, 145] on input "Select an option" at bounding box center [396, 149] width 12 height 12
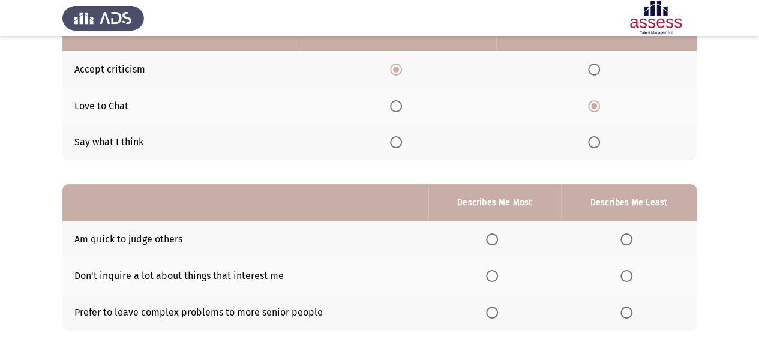
scroll to position [201, 0]
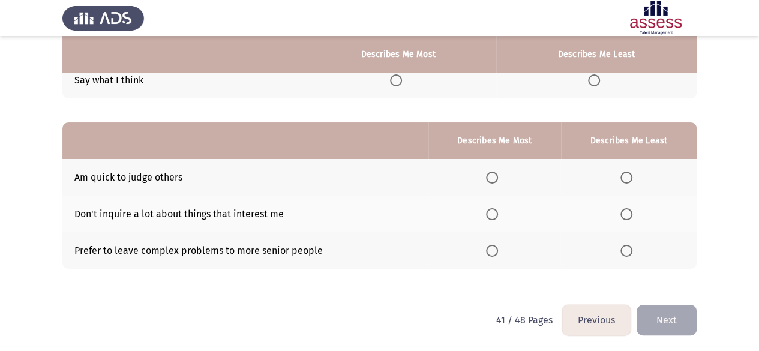
click at [633, 175] on label "Select an option" at bounding box center [628, 178] width 17 height 12
click at [632, 175] on input "Select an option" at bounding box center [626, 178] width 12 height 12
click at [631, 250] on span "Select an option" at bounding box center [626, 251] width 12 height 12
click at [631, 250] on input "Select an option" at bounding box center [626, 251] width 12 height 12
click at [485, 208] on th at bounding box center [494, 213] width 133 height 37
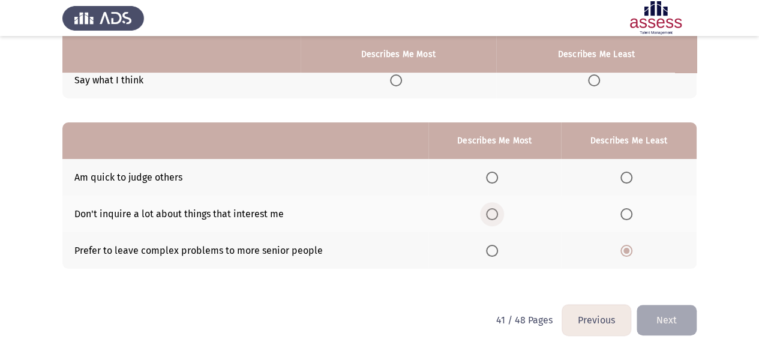
click at [489, 208] on span "Select an option" at bounding box center [492, 214] width 12 height 12
click at [489, 208] on input "Select an option" at bounding box center [492, 214] width 12 height 12
click at [661, 312] on button "Next" at bounding box center [666, 320] width 60 height 31
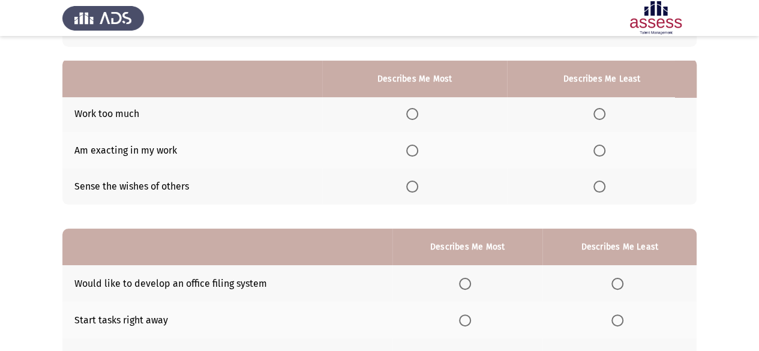
scroll to position [120, 0]
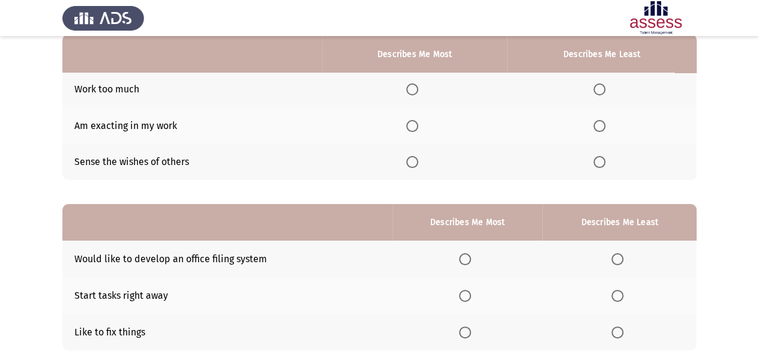
click at [415, 93] on span "Select an option" at bounding box center [412, 89] width 12 height 12
click at [415, 93] on input "Select an option" at bounding box center [412, 89] width 12 height 12
click at [598, 159] on span "Select an option" at bounding box center [599, 162] width 12 height 12
click at [598, 159] on input "Select an option" at bounding box center [599, 162] width 12 height 12
click at [418, 126] on span "Select an option" at bounding box center [412, 126] width 12 height 12
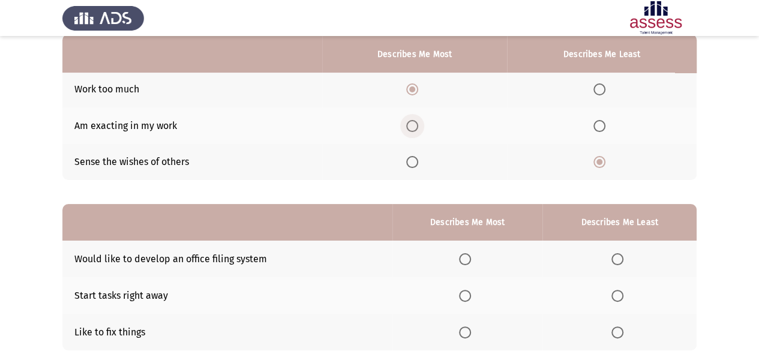
click at [418, 126] on input "Select an option" at bounding box center [412, 126] width 12 height 12
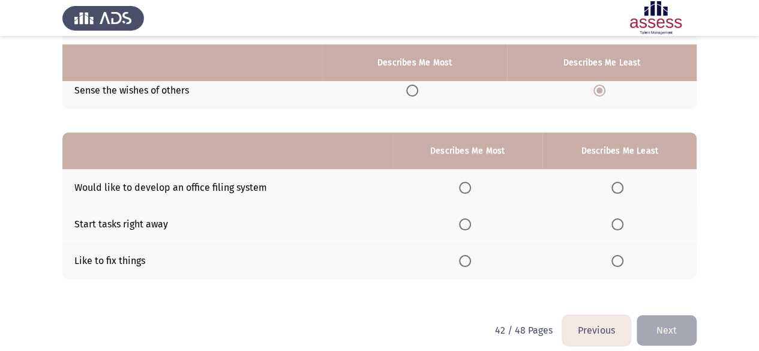
scroll to position [201, 0]
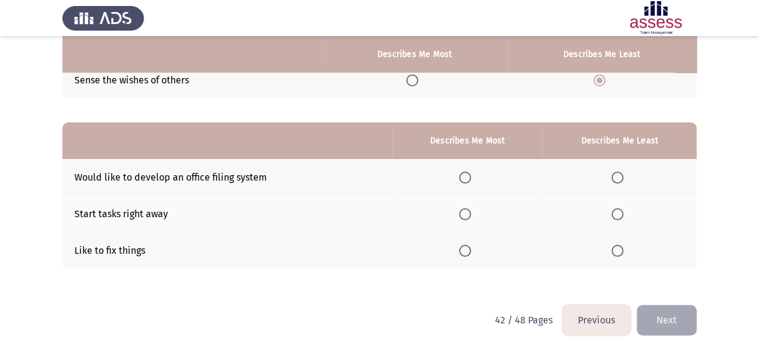
click at [465, 210] on span "Select an option" at bounding box center [465, 214] width 12 height 12
click at [465, 210] on input "Select an option" at bounding box center [465, 214] width 12 height 12
click at [471, 246] on span "Select an option" at bounding box center [465, 251] width 12 height 12
click at [471, 246] on input "Select an option" at bounding box center [465, 251] width 12 height 12
click at [616, 179] on span "Select an option" at bounding box center [617, 178] width 12 height 12
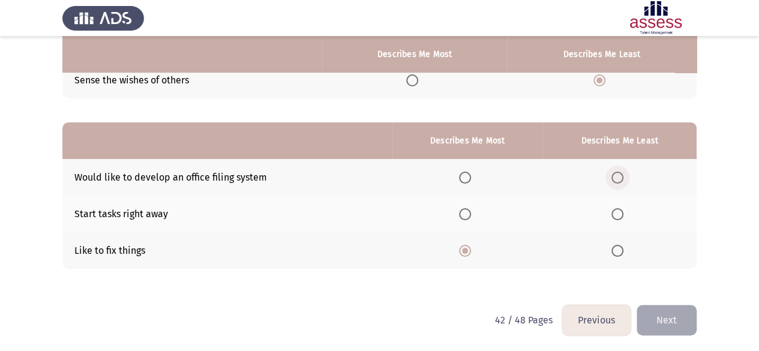
click at [616, 179] on input "Select an option" at bounding box center [617, 178] width 12 height 12
click at [662, 317] on button "Next" at bounding box center [666, 320] width 60 height 31
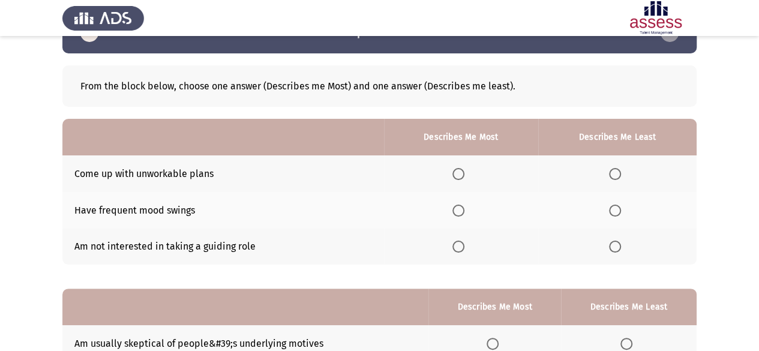
scroll to position [60, 0]
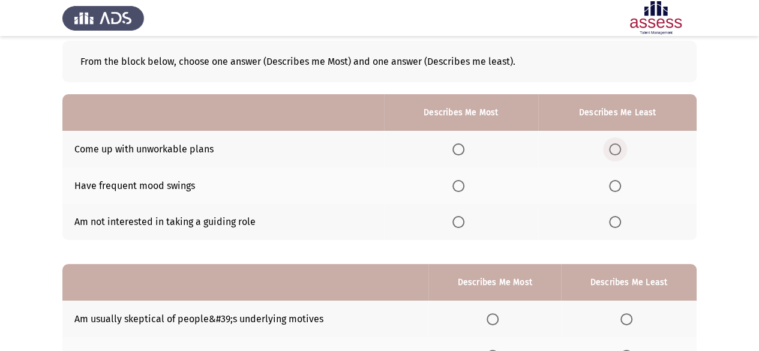
click at [615, 149] on span "Select an option" at bounding box center [615, 149] width 0 height 0
click at [615, 148] on input "Select an option" at bounding box center [615, 149] width 12 height 12
click at [615, 222] on span "Select an option" at bounding box center [615, 222] width 12 height 12
click at [615, 222] on input "Select an option" at bounding box center [615, 222] width 12 height 12
click at [464, 184] on span "Select an option" at bounding box center [458, 186] width 12 height 12
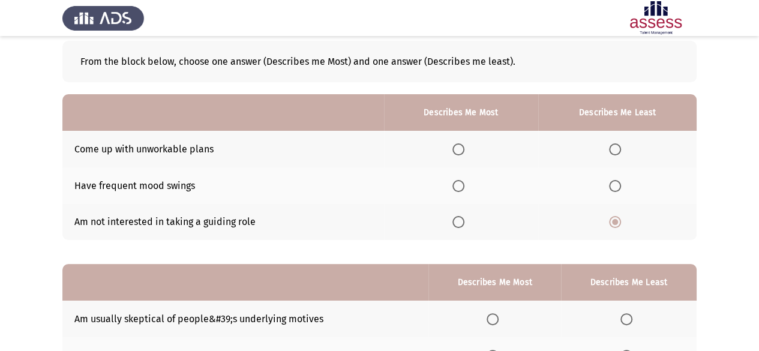
click at [464, 184] on input "Select an option" at bounding box center [458, 186] width 12 height 12
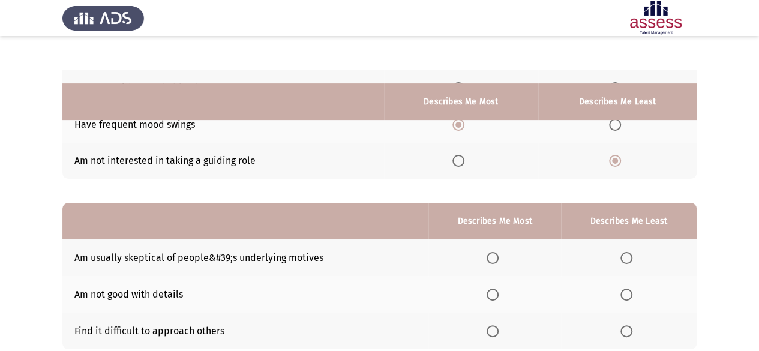
scroll to position [180, 0]
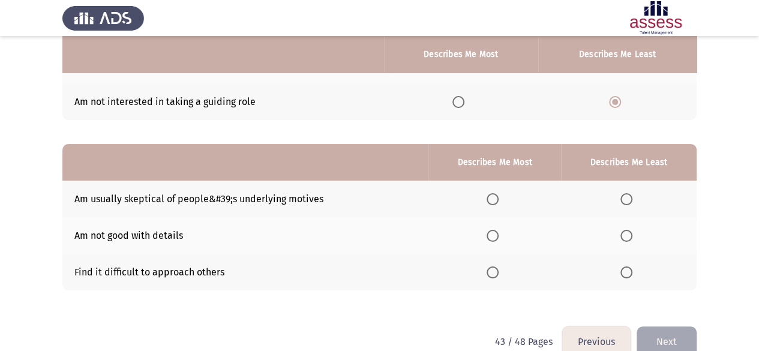
click at [625, 275] on span "Select an option" at bounding box center [626, 272] width 12 height 12
click at [625, 275] on input "Select an option" at bounding box center [626, 272] width 12 height 12
click at [492, 200] on span "Select an option" at bounding box center [492, 199] width 12 height 12
click at [492, 200] on input "Select an option" at bounding box center [492, 199] width 12 height 12
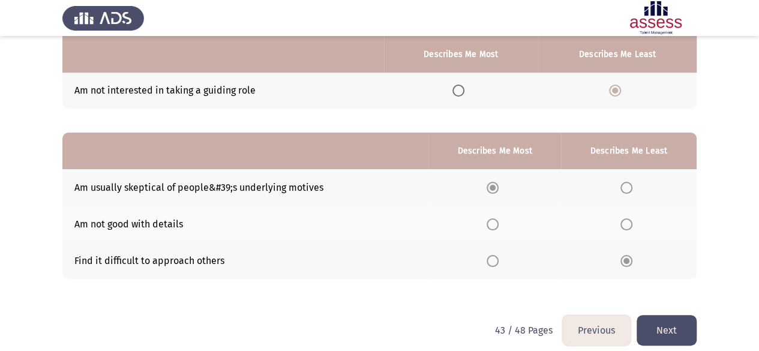
scroll to position [201, 0]
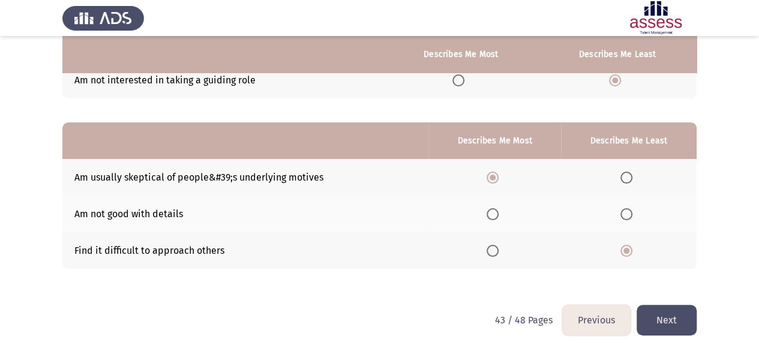
click at [673, 312] on button "Next" at bounding box center [666, 320] width 60 height 31
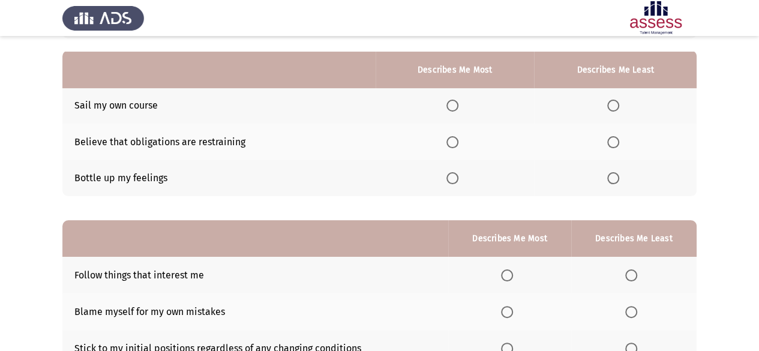
scroll to position [120, 0]
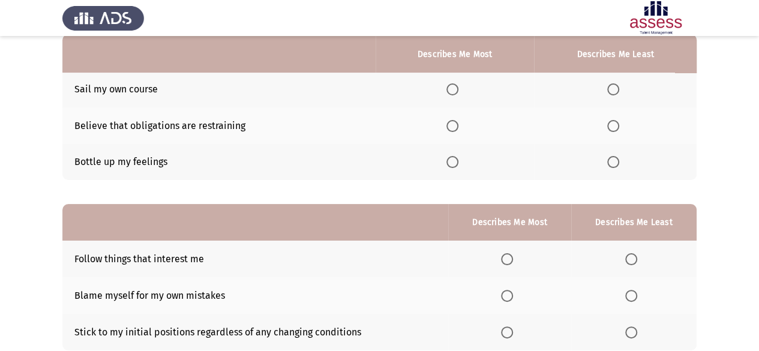
click at [619, 164] on span "Select an option" at bounding box center [613, 162] width 12 height 12
click at [619, 164] on input "Select an option" at bounding box center [613, 162] width 12 height 12
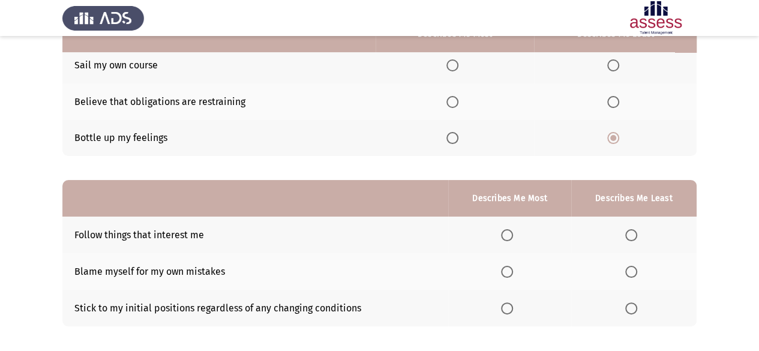
scroll to position [180, 0]
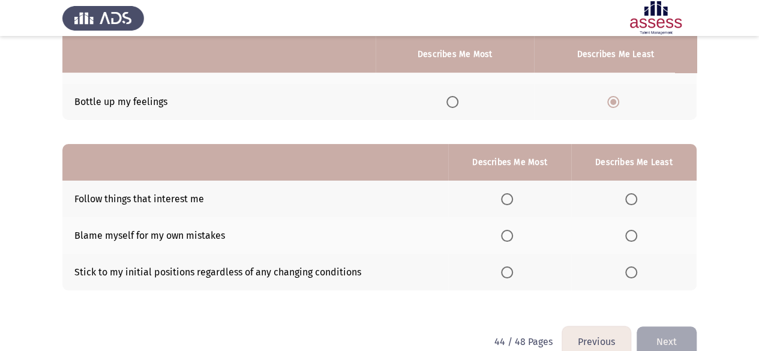
click at [633, 271] on span "Select an option" at bounding box center [631, 272] width 12 height 12
click at [633, 271] on input "Select an option" at bounding box center [631, 272] width 12 height 12
click at [506, 198] on span "Select an option" at bounding box center [507, 199] width 12 height 12
click at [506, 198] on input "Select an option" at bounding box center [507, 199] width 12 height 12
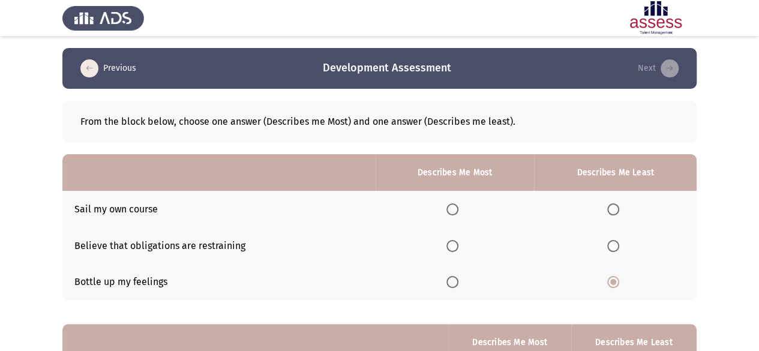
scroll to position [60, 0]
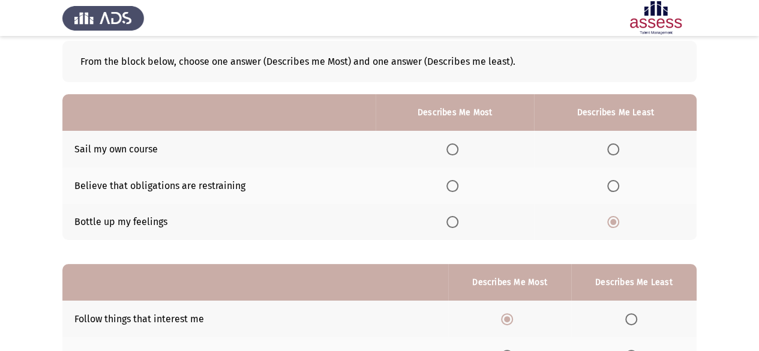
click at [449, 150] on span "Select an option" at bounding box center [452, 149] width 12 height 12
click at [449, 150] on input "Select an option" at bounding box center [452, 149] width 12 height 12
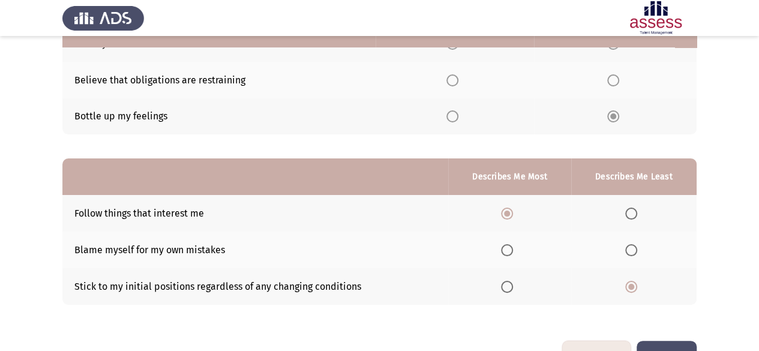
scroll to position [201, 0]
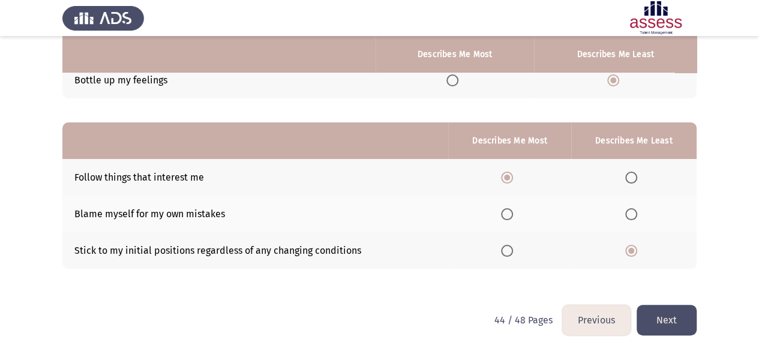
click at [673, 323] on button "Next" at bounding box center [666, 320] width 60 height 31
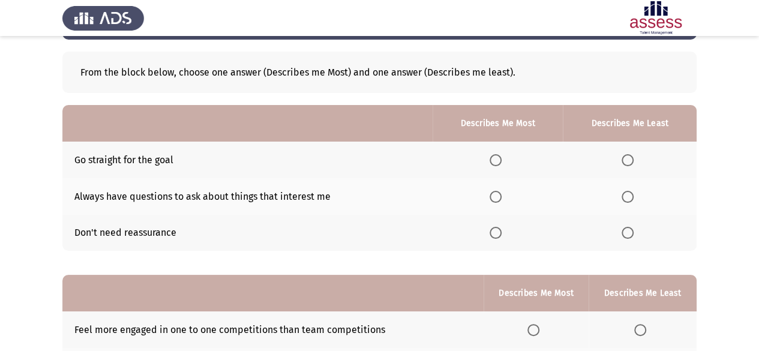
scroll to position [60, 0]
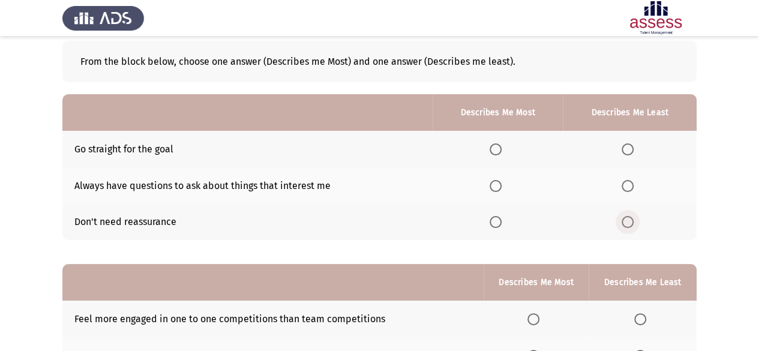
click at [624, 222] on span "Select an option" at bounding box center [627, 222] width 12 height 12
click at [624, 222] on input "Select an option" at bounding box center [627, 222] width 12 height 12
click at [495, 147] on span "Select an option" at bounding box center [495, 149] width 12 height 12
click at [495, 147] on input "Select an option" at bounding box center [495, 149] width 12 height 12
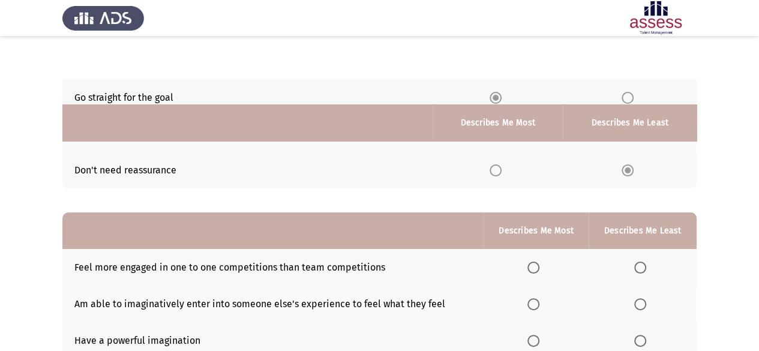
scroll to position [180, 0]
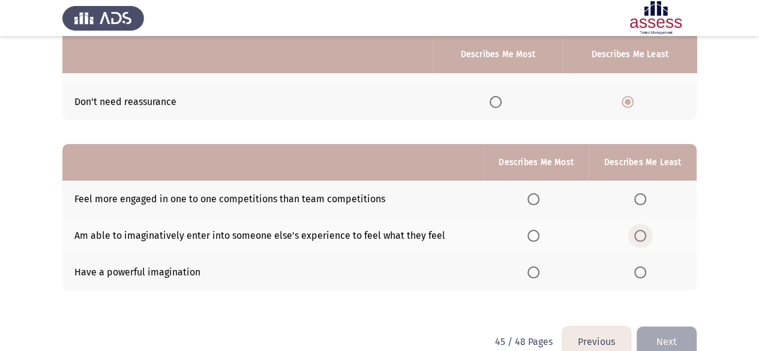
click at [643, 230] on span "Select an option" at bounding box center [640, 236] width 12 height 12
click at [643, 230] on input "Select an option" at bounding box center [640, 236] width 12 height 12
click at [534, 273] on span "Select an option" at bounding box center [533, 272] width 12 height 12
click at [534, 273] on input "Select an option" at bounding box center [533, 272] width 12 height 12
click at [641, 197] on span "Select an option" at bounding box center [640, 199] width 12 height 12
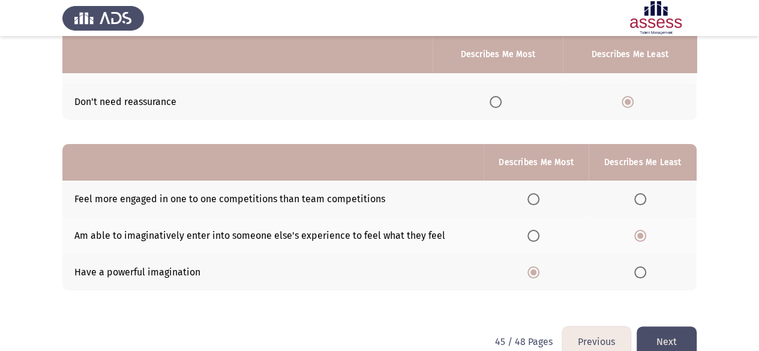
click at [641, 197] on input "Select an option" at bounding box center [640, 199] width 12 height 12
click at [676, 335] on button "Next" at bounding box center [666, 341] width 60 height 31
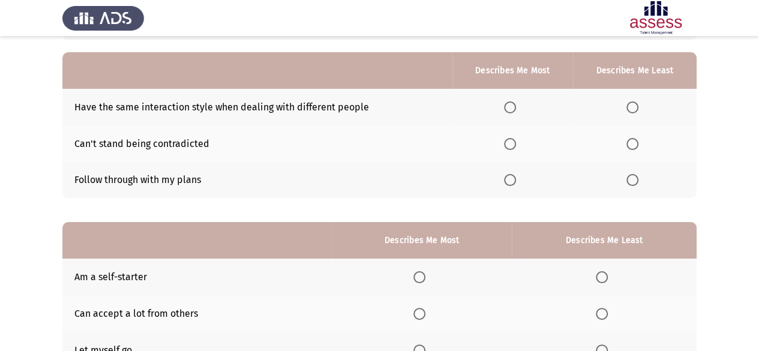
scroll to position [120, 0]
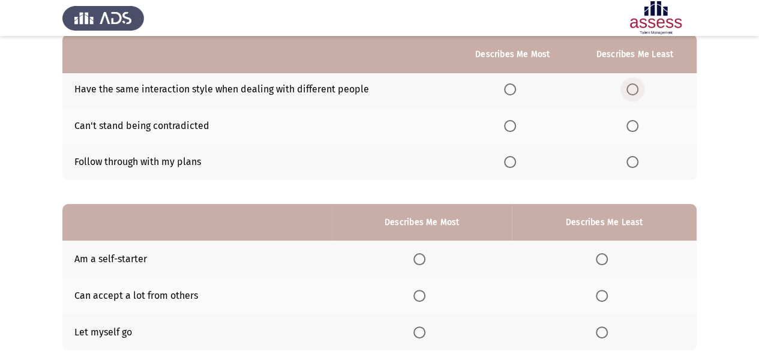
click at [631, 91] on span "Select an option" at bounding box center [632, 89] width 12 height 12
click at [631, 91] on input "Select an option" at bounding box center [632, 89] width 12 height 12
click at [513, 160] on span "Select an option" at bounding box center [510, 162] width 12 height 12
click at [513, 160] on input "Select an option" at bounding box center [510, 162] width 12 height 12
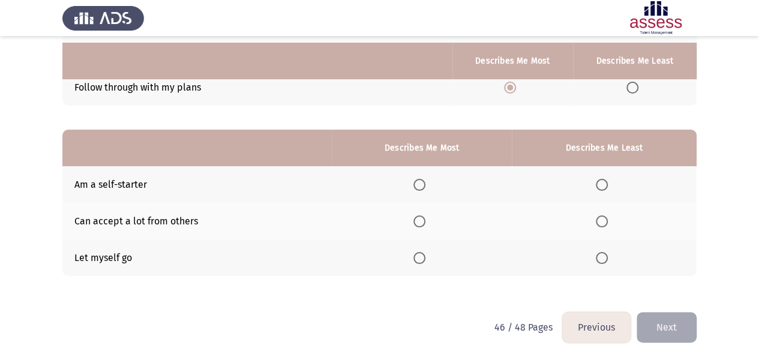
scroll to position [201, 0]
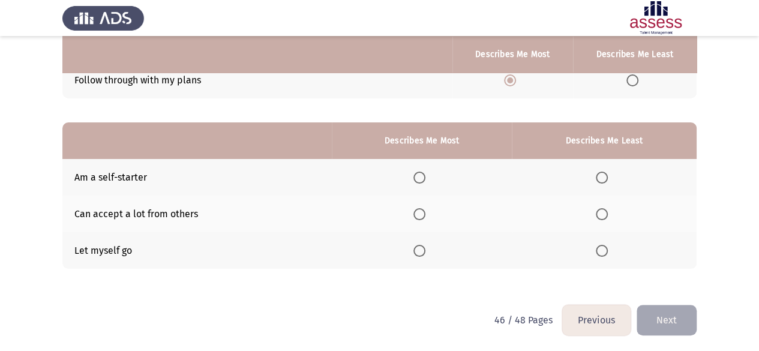
click at [420, 253] on span "Select an option" at bounding box center [419, 251] width 12 height 12
click at [420, 253] on input "Select an option" at bounding box center [419, 251] width 12 height 12
click at [417, 177] on span "Select an option" at bounding box center [419, 178] width 12 height 12
click at [417, 177] on input "Select an option" at bounding box center [419, 178] width 12 height 12
click at [604, 251] on span "Select an option" at bounding box center [601, 251] width 12 height 12
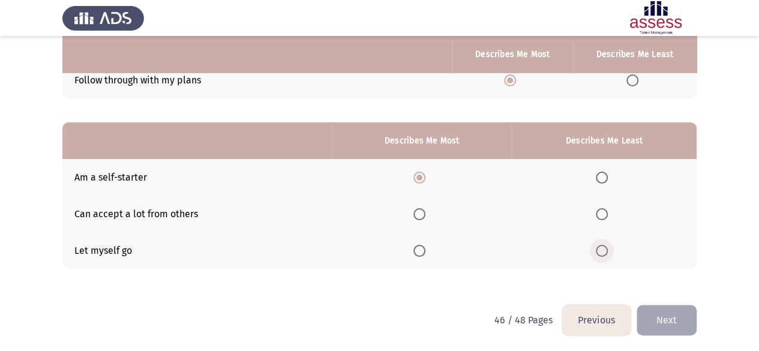
click at [604, 251] on input "Select an option" at bounding box center [601, 251] width 12 height 12
click at [670, 322] on button "Next" at bounding box center [666, 320] width 60 height 31
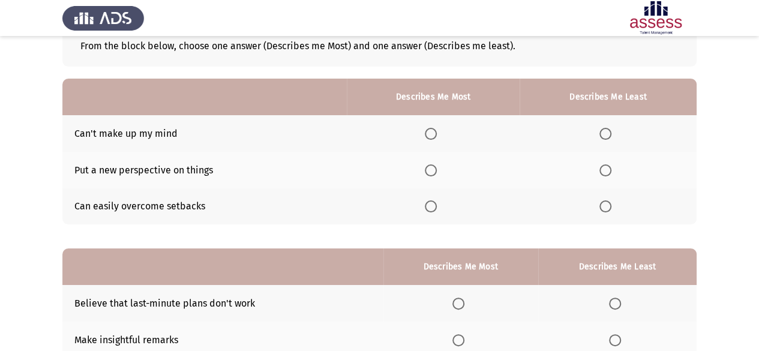
scroll to position [60, 0]
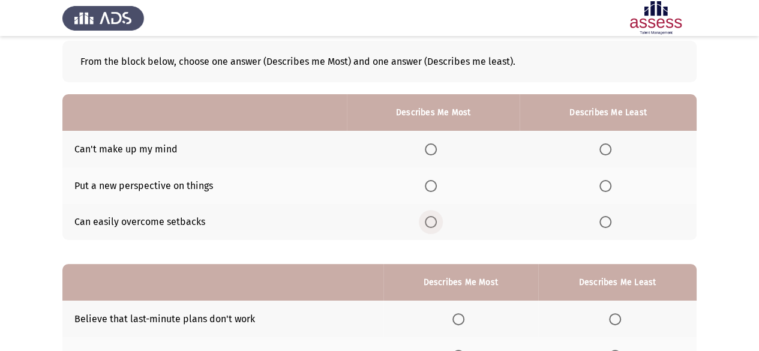
click at [431, 224] on span "Select an option" at bounding box center [431, 222] width 12 height 12
click at [431, 224] on input "Select an option" at bounding box center [431, 222] width 12 height 12
click at [604, 147] on span "Select an option" at bounding box center [605, 149] width 12 height 12
click at [604, 147] on input "Select an option" at bounding box center [605, 149] width 12 height 12
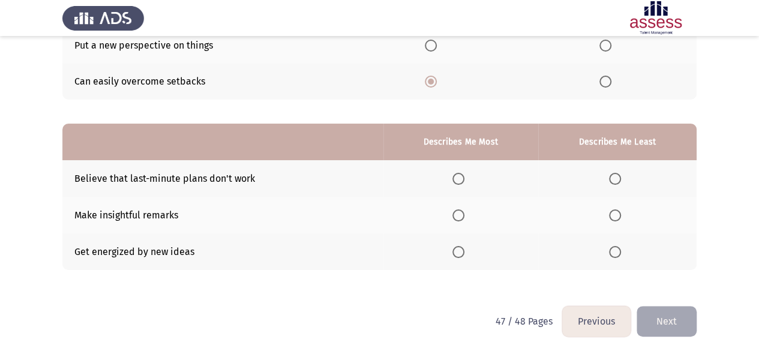
scroll to position [201, 0]
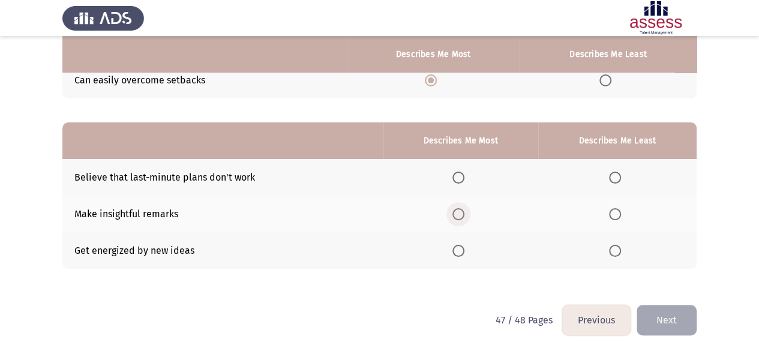
click at [462, 215] on span "Select an option" at bounding box center [458, 214] width 12 height 12
click at [462, 215] on input "Select an option" at bounding box center [458, 214] width 12 height 12
click at [615, 180] on span "Select an option" at bounding box center [615, 178] width 12 height 12
click at [615, 180] on input "Select an option" at bounding box center [615, 178] width 12 height 12
click at [679, 327] on button "Next" at bounding box center [666, 320] width 60 height 31
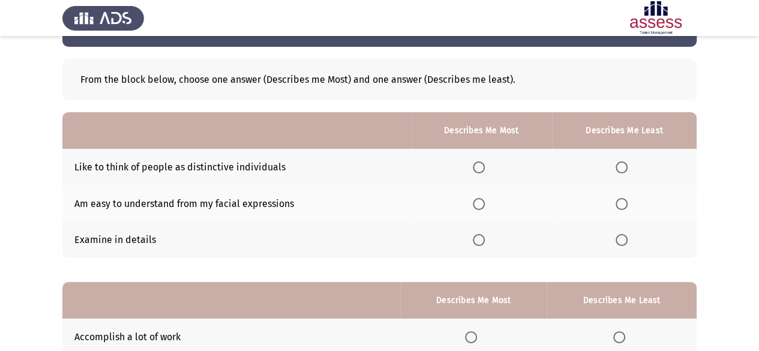
scroll to position [60, 0]
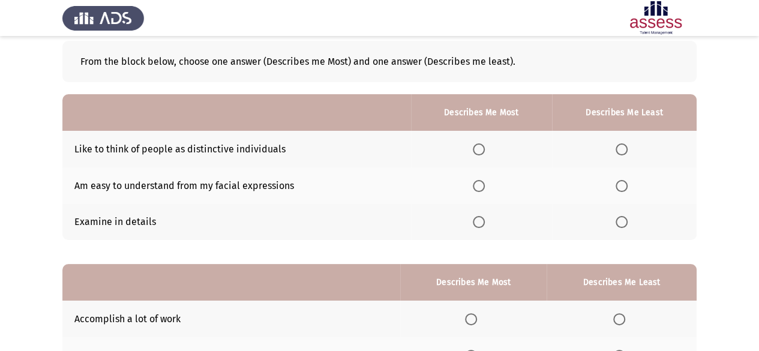
click at [619, 184] on span "Select an option" at bounding box center [621, 186] width 12 height 12
click at [619, 184] on input "Select an option" at bounding box center [621, 186] width 12 height 12
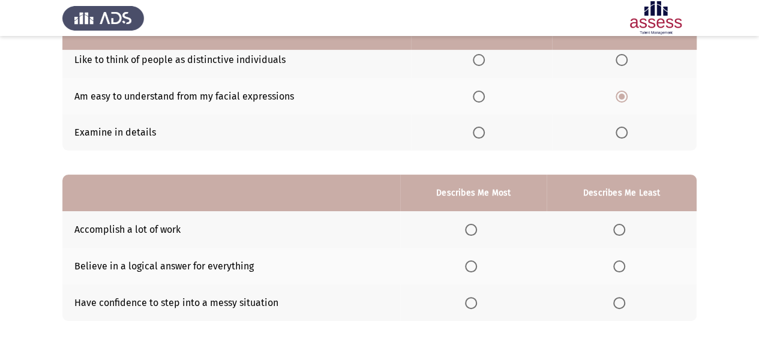
scroll to position [180, 0]
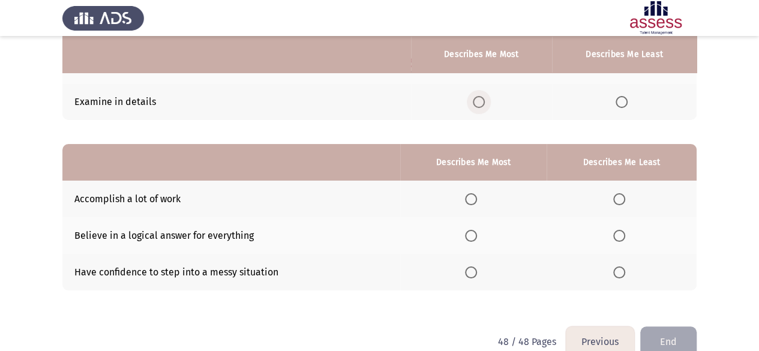
click at [483, 105] on span "Select an option" at bounding box center [479, 102] width 12 height 12
click at [483, 105] on input "Select an option" at bounding box center [479, 102] width 12 height 12
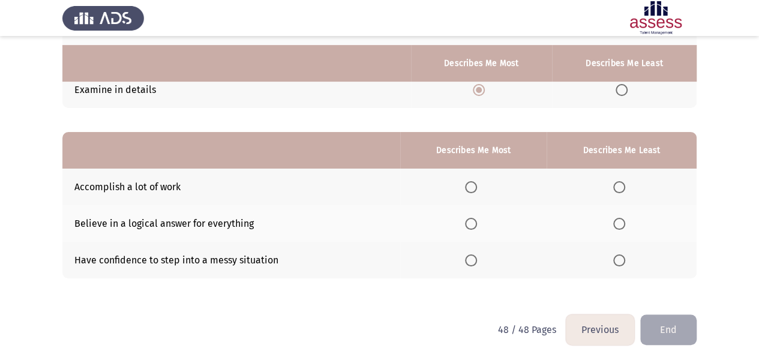
scroll to position [201, 0]
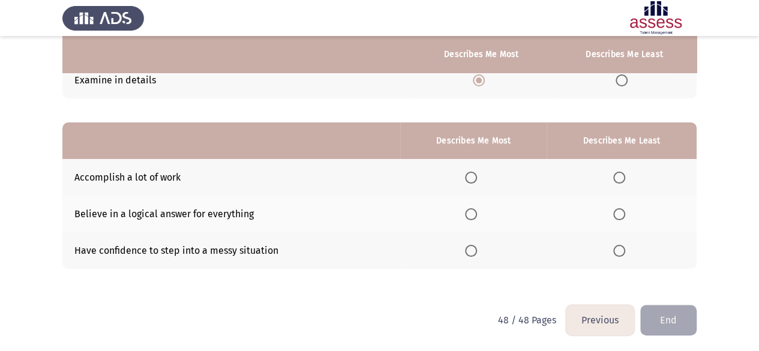
click at [471, 176] on span "Select an option" at bounding box center [471, 178] width 12 height 12
click at [471, 176] on input "Select an option" at bounding box center [471, 178] width 12 height 12
click at [616, 216] on span "Select an option" at bounding box center [619, 214] width 12 height 12
click at [616, 216] on input "Select an option" at bounding box center [619, 214] width 12 height 12
click at [672, 314] on button "End" at bounding box center [668, 320] width 56 height 31
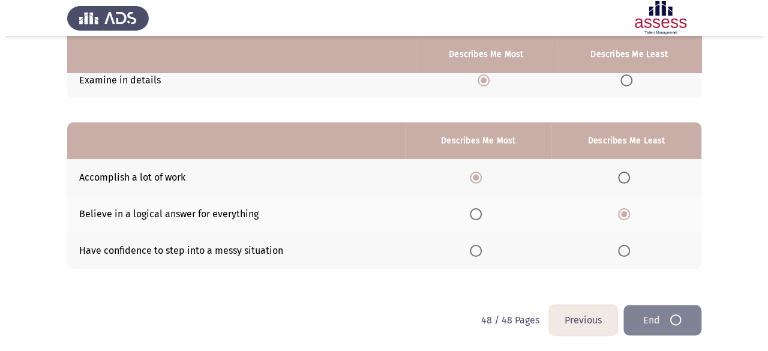
scroll to position [0, 0]
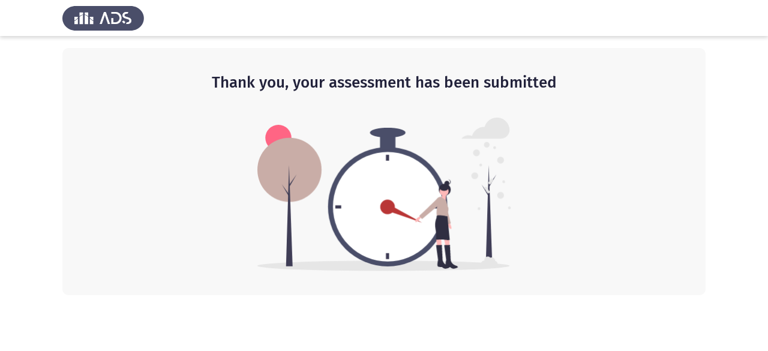
click at [432, 208] on img at bounding box center [384, 195] width 254 height 154
click at [97, 20] on img at bounding box center [103, 18] width 82 height 34
click at [119, 17] on img at bounding box center [103, 18] width 82 height 34
